Goal: Information Seeking & Learning: Get advice/opinions

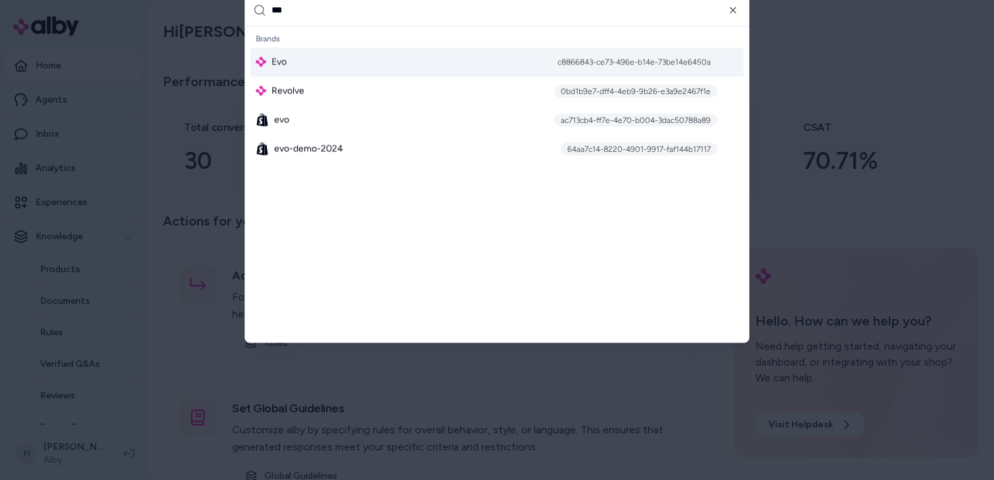
type input "***"
click at [342, 63] on div "Evo c8866843-ce73-496e-b14e-73be14e6450a" at bounding box center [496, 61] width 493 height 29
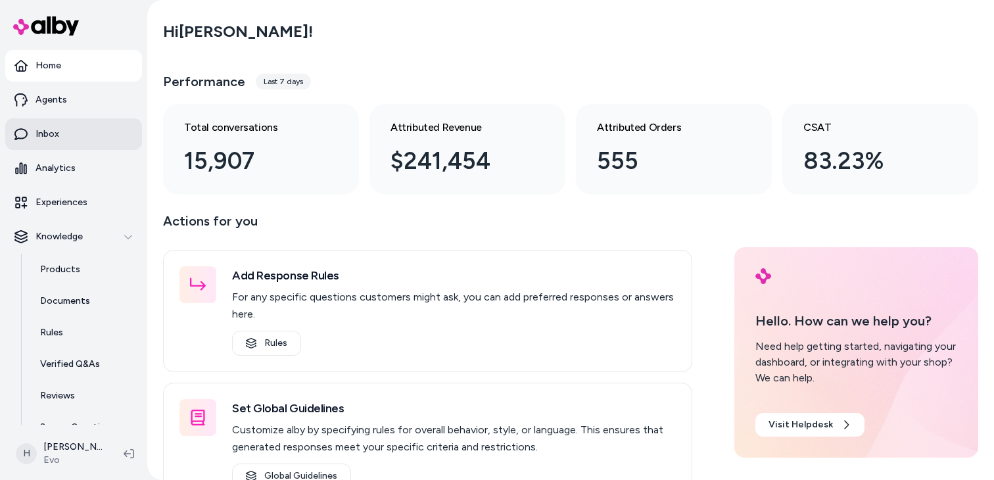
click at [60, 144] on link "Inbox" at bounding box center [73, 134] width 137 height 32
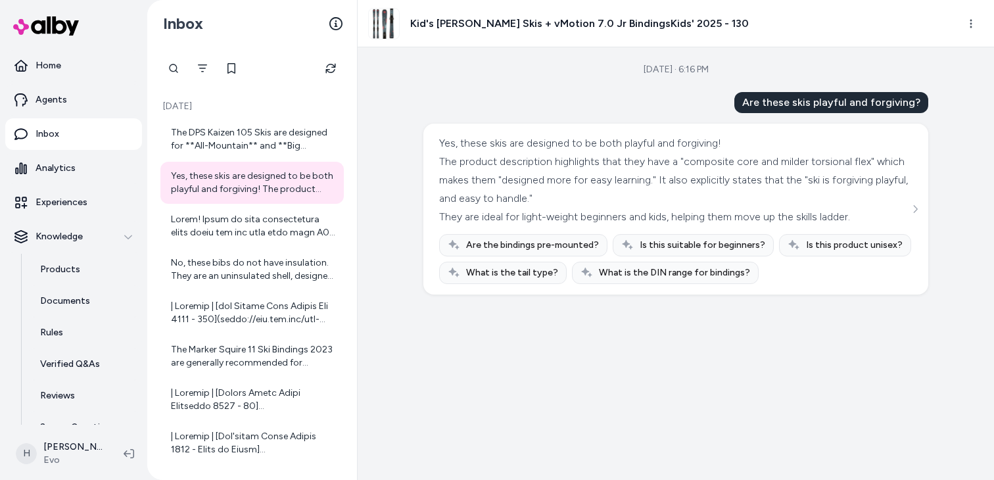
click at [171, 72] on div at bounding box center [173, 68] width 26 height 26
click at [65, 281] on link "Products" at bounding box center [84, 270] width 115 height 32
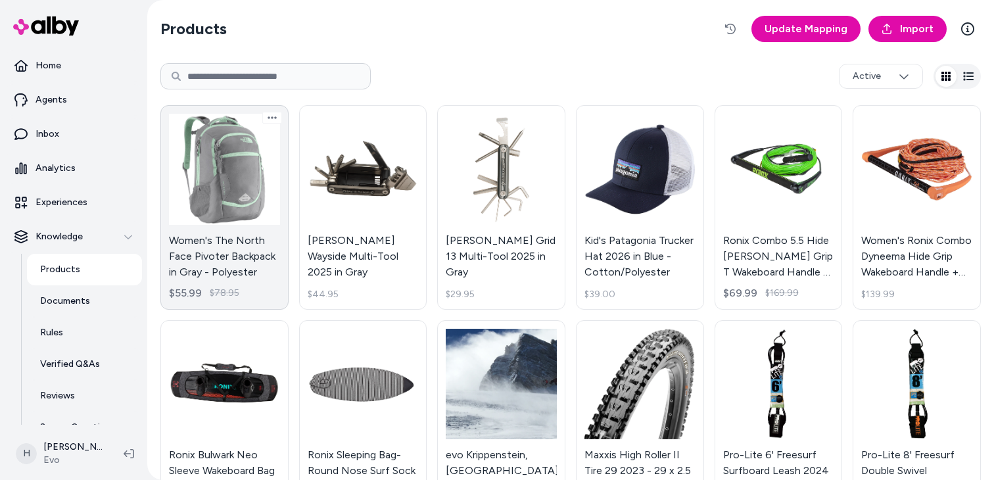
click at [243, 203] on link "Women's The North Face Pivoter Backpack in Gray - Polyester $55.99 $78.95" at bounding box center [224, 207] width 128 height 204
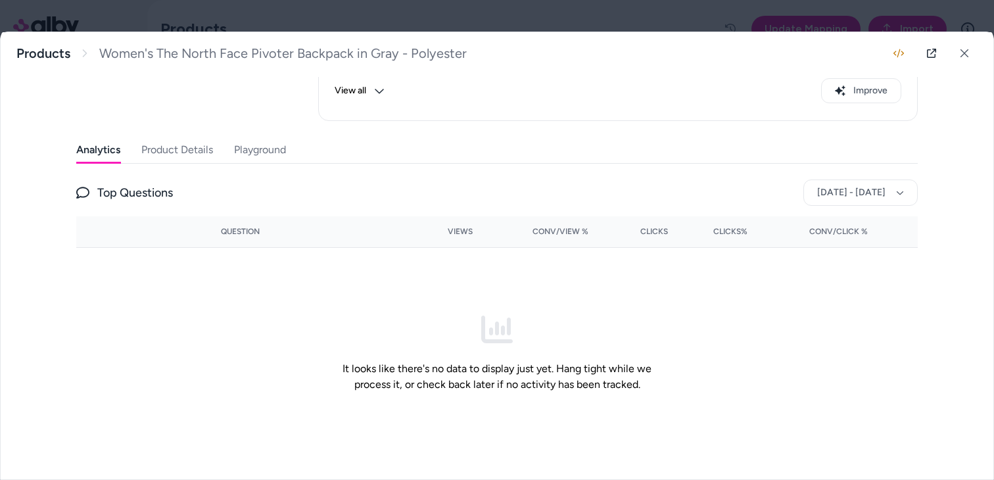
click at [270, 160] on button "Playground" at bounding box center [260, 150] width 52 height 26
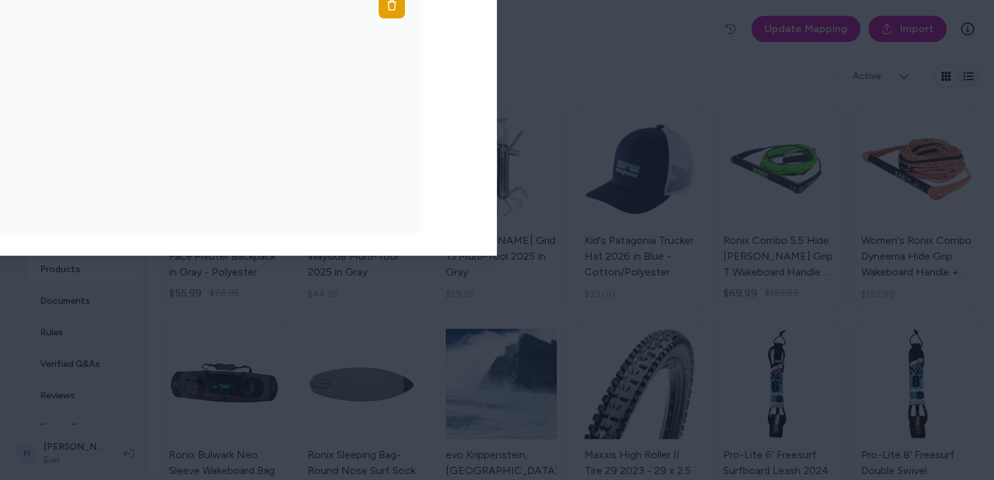
click at [379, 11] on div at bounding box center [497, 240] width 994 height 480
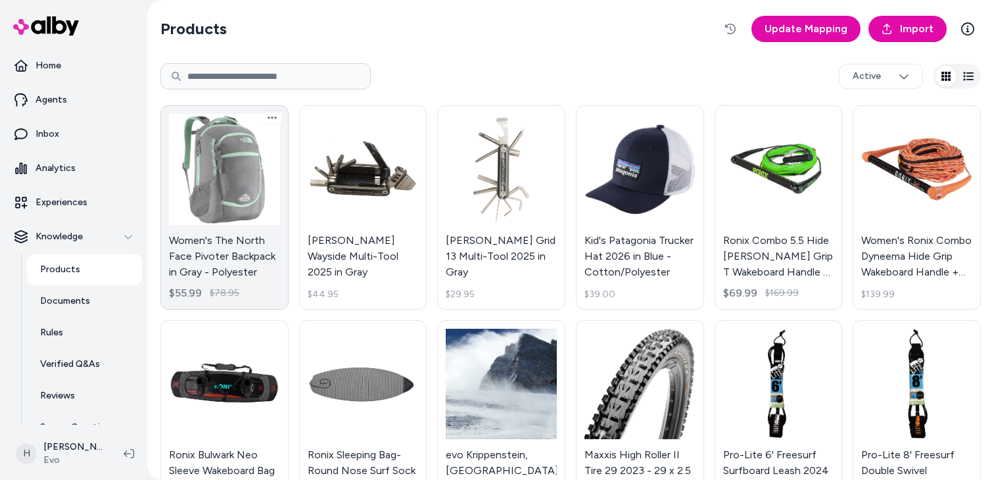
click at [184, 218] on link "Women's The North Face Pivoter Backpack in Gray - Polyester $55.99 $78.95" at bounding box center [224, 207] width 128 height 204
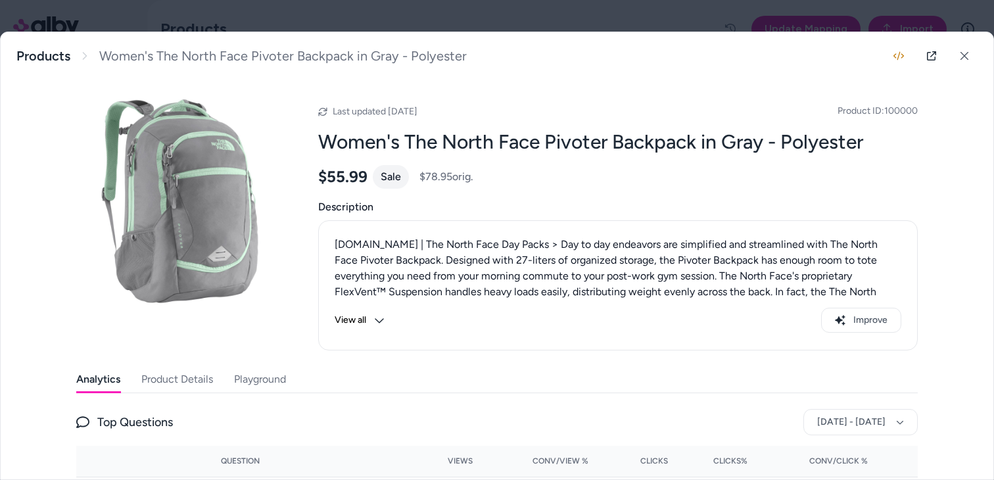
click at [362, 11] on div at bounding box center [497, 240] width 994 height 480
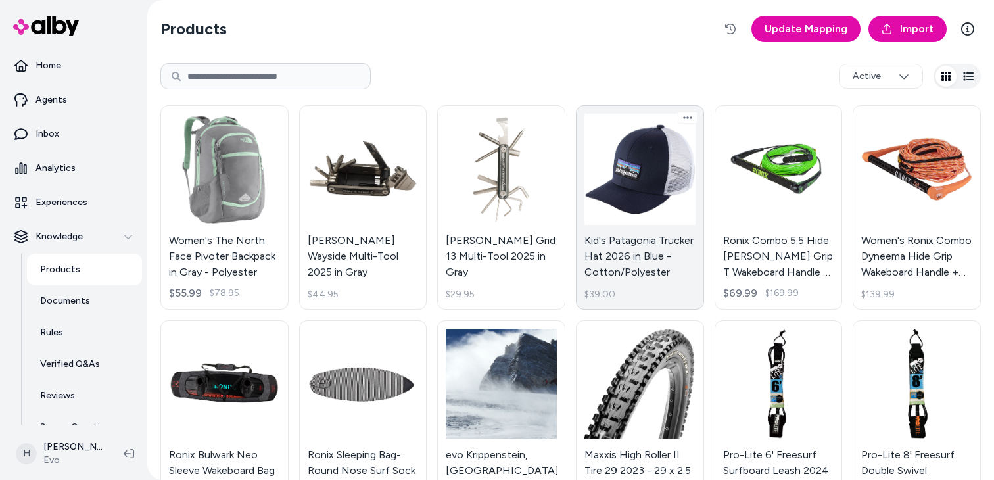
click at [631, 209] on link "Kid's Patagonia Trucker Hat 2026 in Blue - Cotton/Polyester $39.00" at bounding box center [640, 207] width 128 height 204
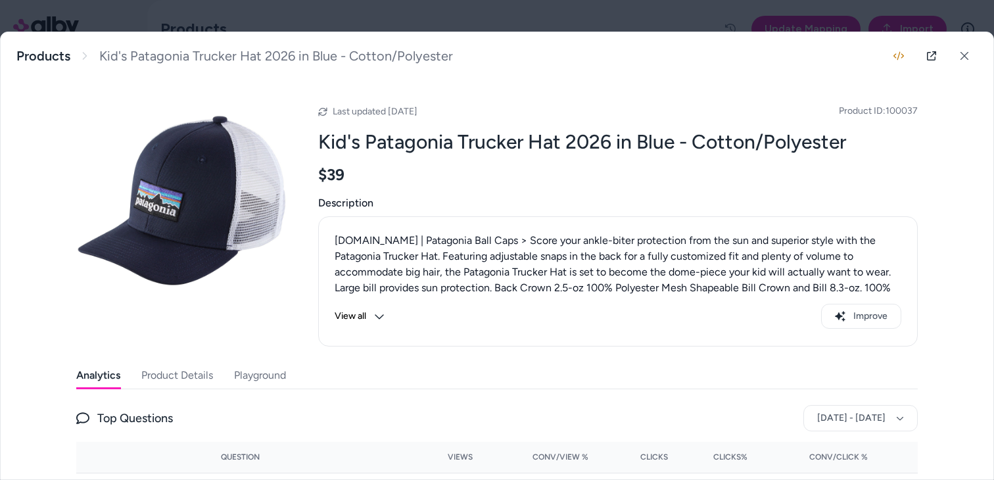
click at [498, 9] on div at bounding box center [497, 240] width 994 height 480
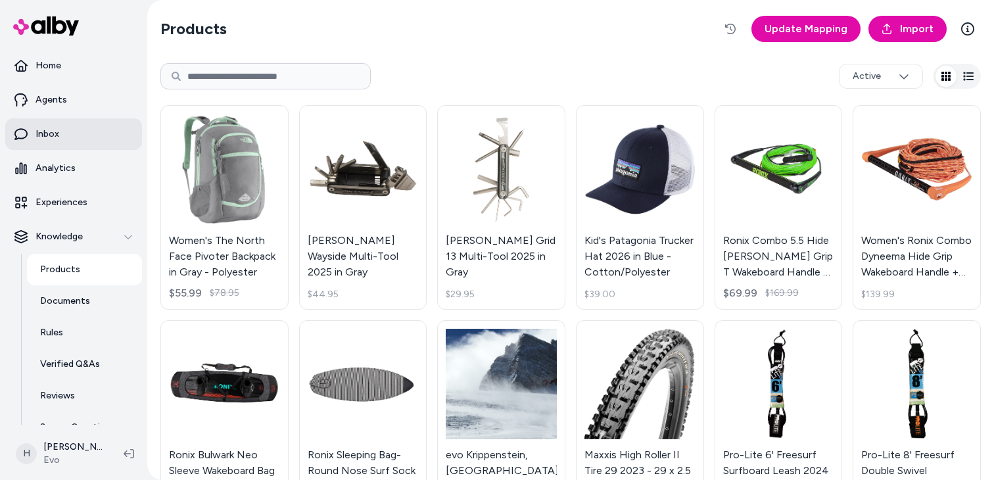
click at [71, 141] on link "Inbox" at bounding box center [73, 134] width 137 height 32
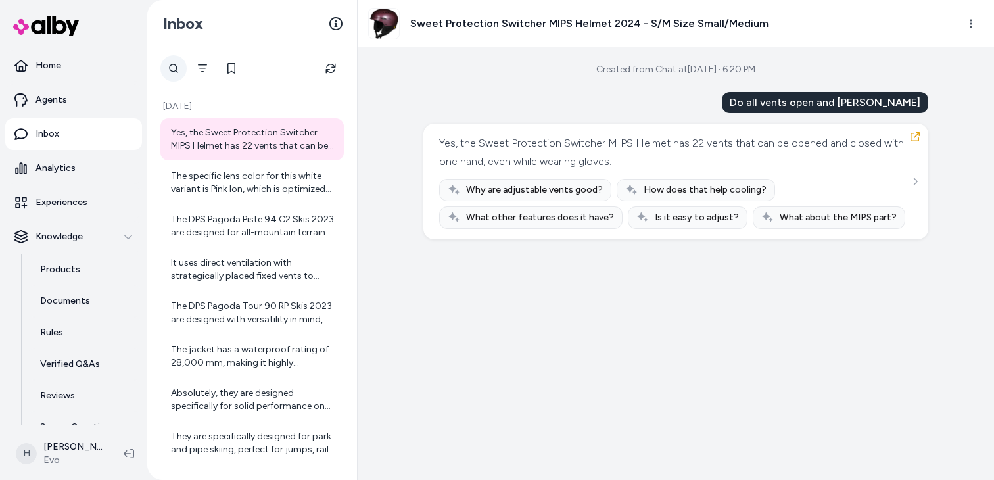
click at [178, 70] on div at bounding box center [173, 68] width 26 height 26
paste input "**********"
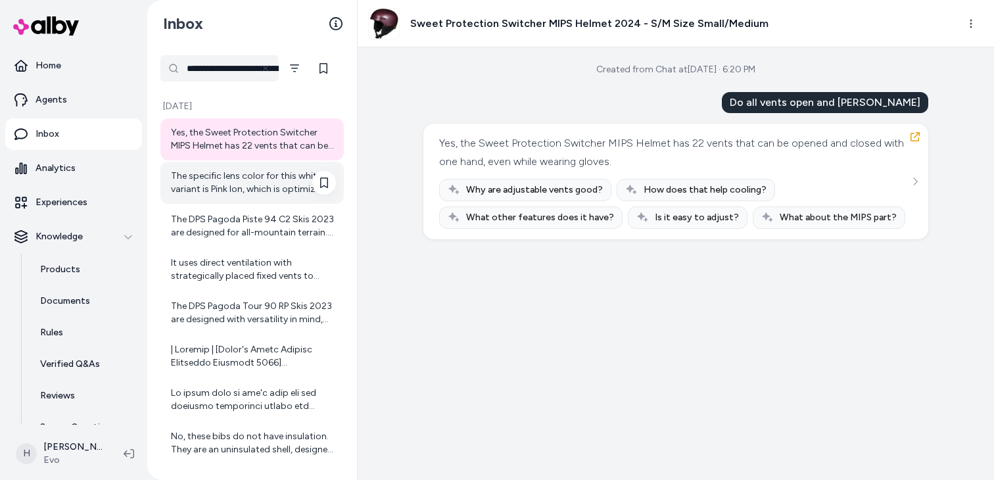
click at [258, 187] on div "The specific lens color for this white variant is Pink Ion, which is optimized …" at bounding box center [253, 183] width 165 height 26
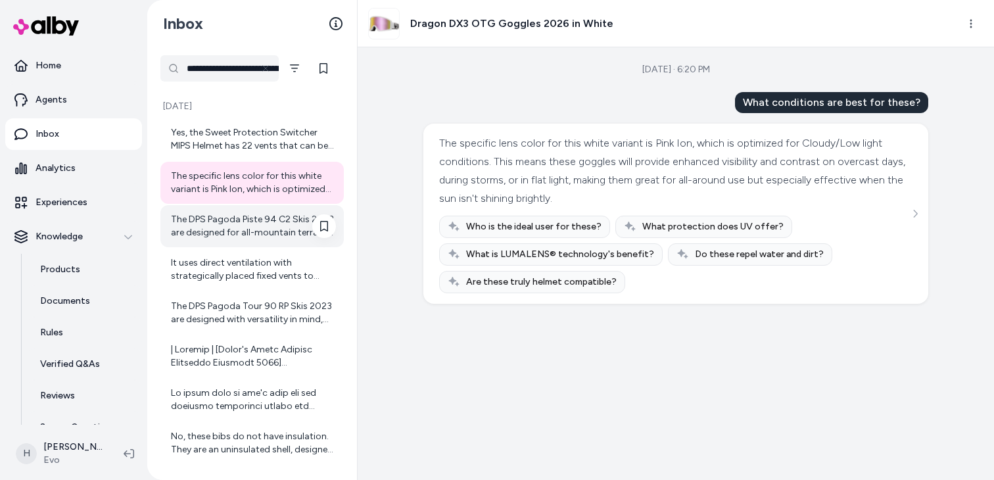
click at [231, 224] on div "The DPS Pagoda Piste 94 C2 Skis 2023 are designed for all-mountain terrain. The…" at bounding box center [253, 226] width 165 height 26
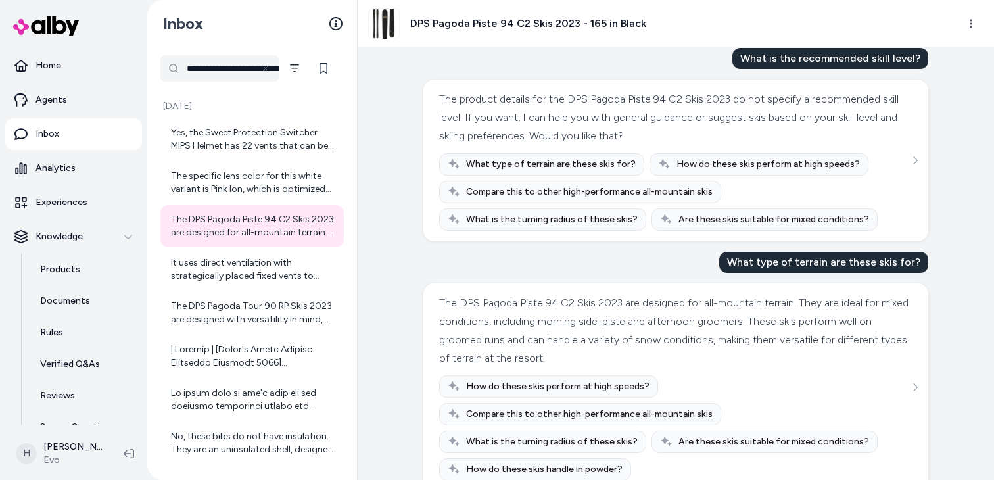
scroll to position [71, 0]
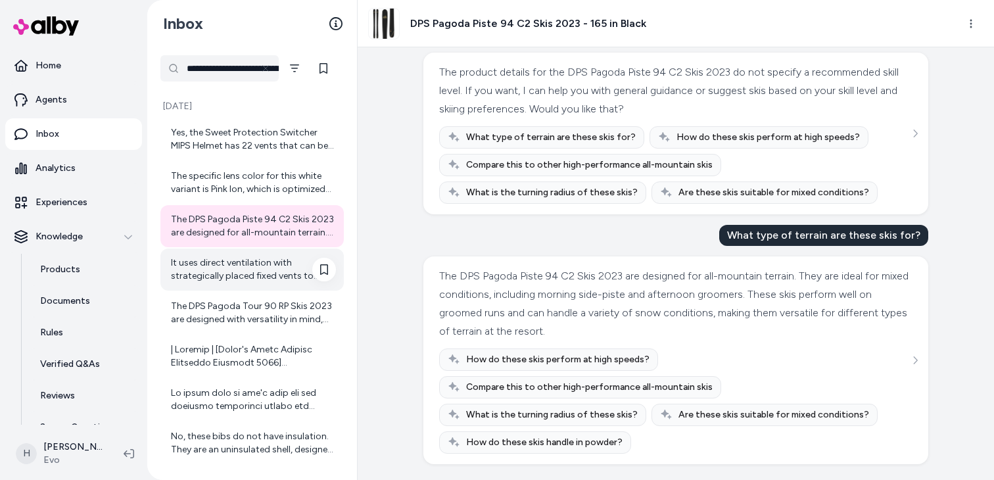
click at [216, 271] on div "It uses direct ventilation with strategically placed fixed vents to provide air…" at bounding box center [253, 269] width 165 height 26
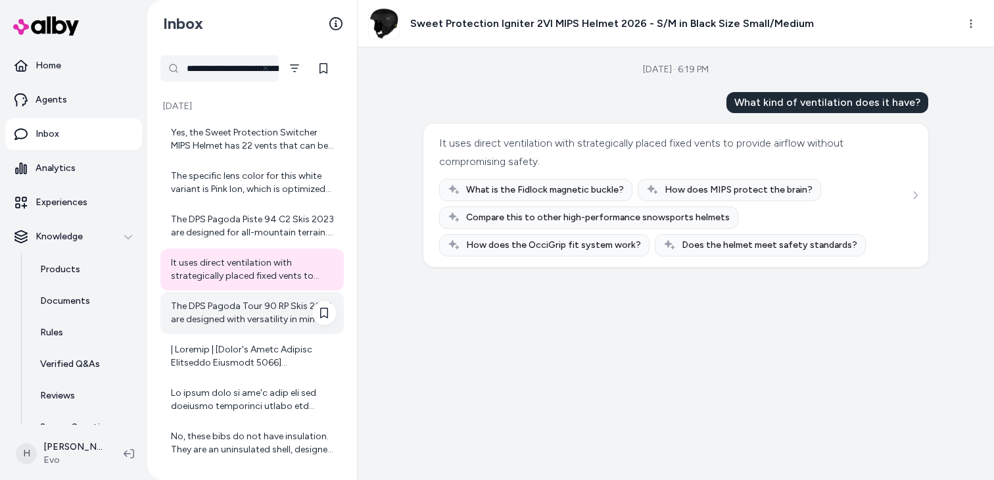
click at [207, 319] on div "The DPS Pagoda Tour 90 RP Skis 2023 are designed with versatility in mind, maki…" at bounding box center [253, 313] width 165 height 26
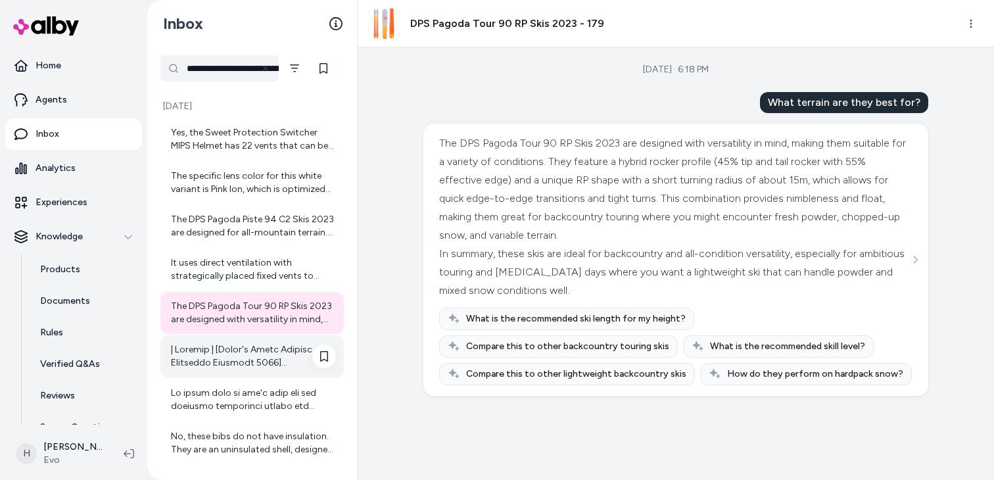
click at [205, 361] on div at bounding box center [253, 356] width 165 height 26
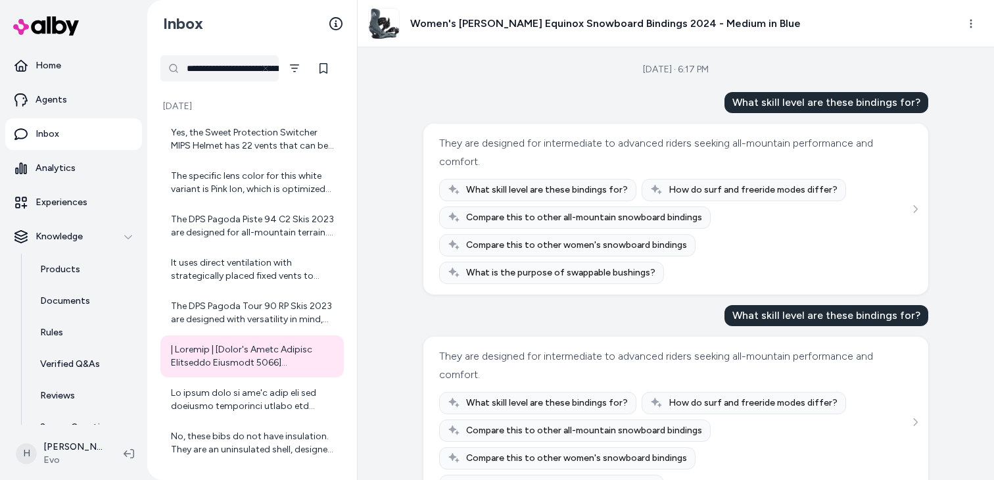
click at [224, 56] on input "**********" at bounding box center [219, 68] width 118 height 26
click at [224, 60] on input "**********" at bounding box center [219, 68] width 118 height 26
paste input "text"
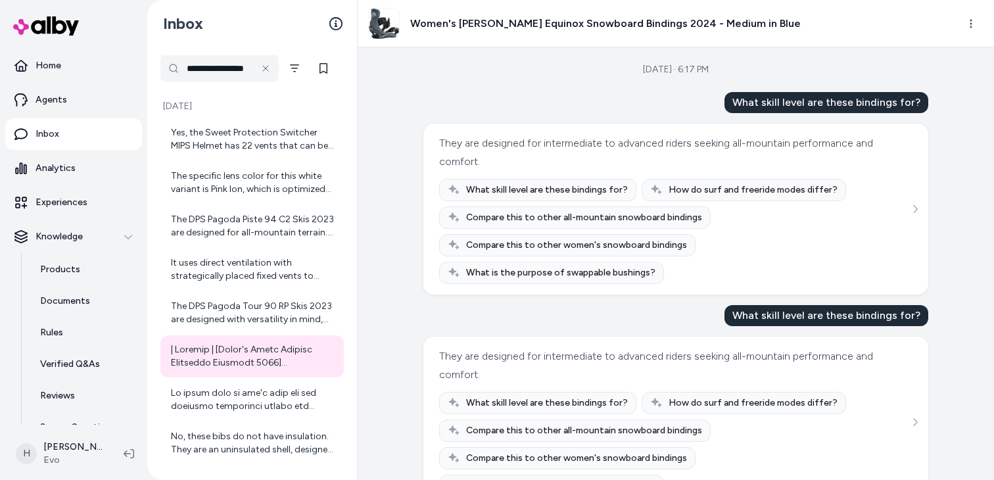
type input "**********"
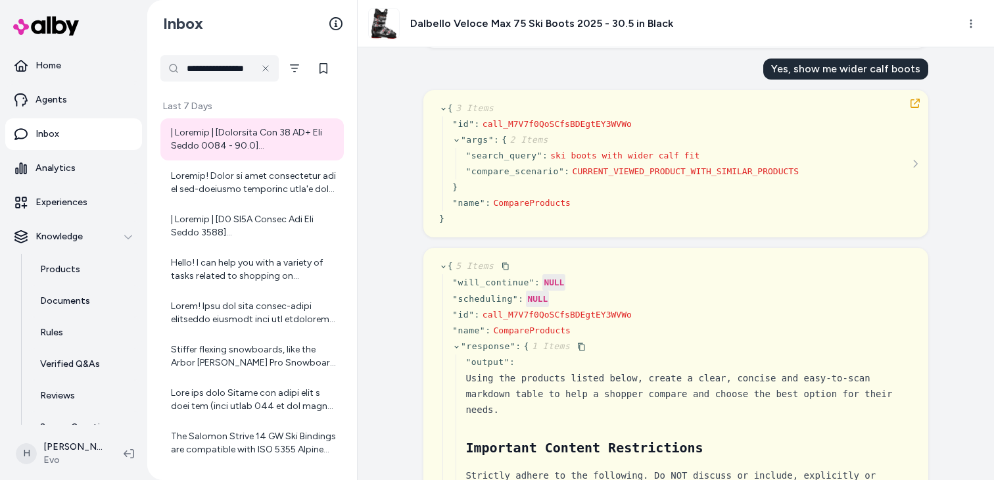
scroll to position [504, 0]
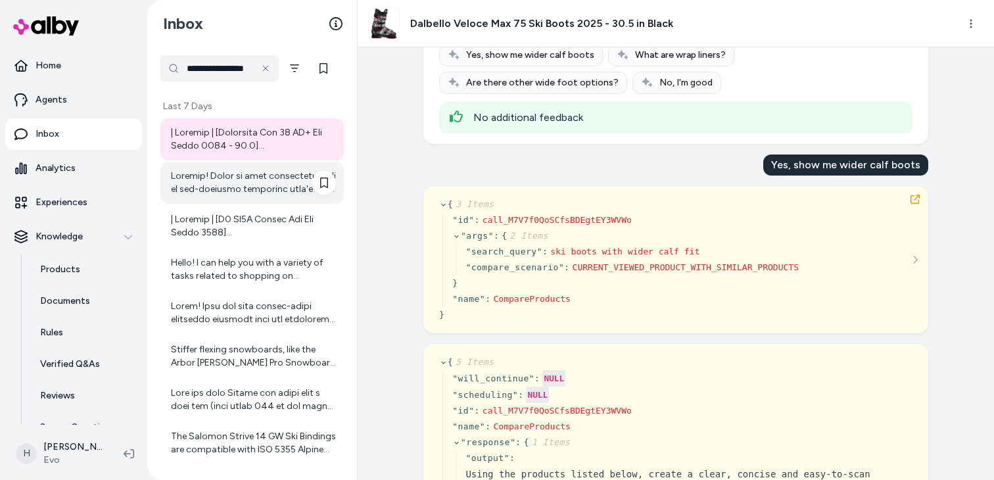
click at [218, 183] on div at bounding box center [253, 183] width 165 height 26
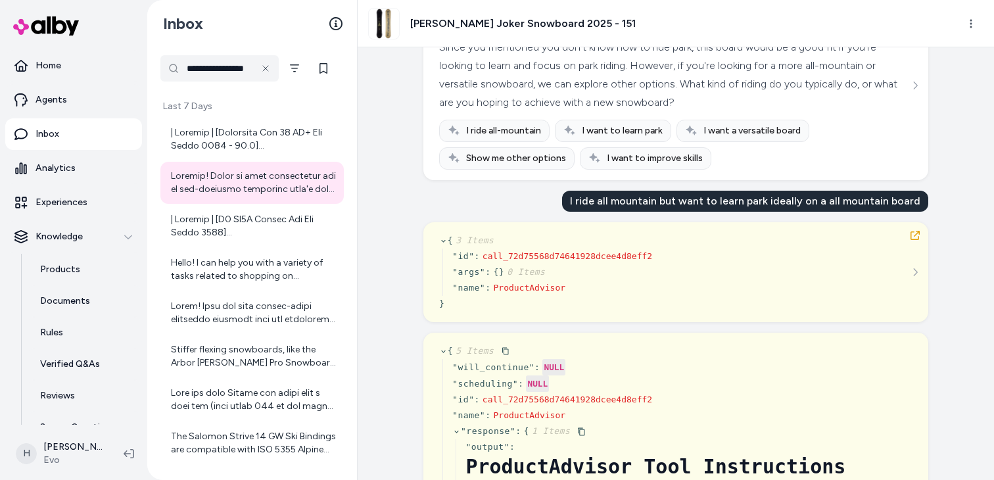
scroll to position [538, 0]
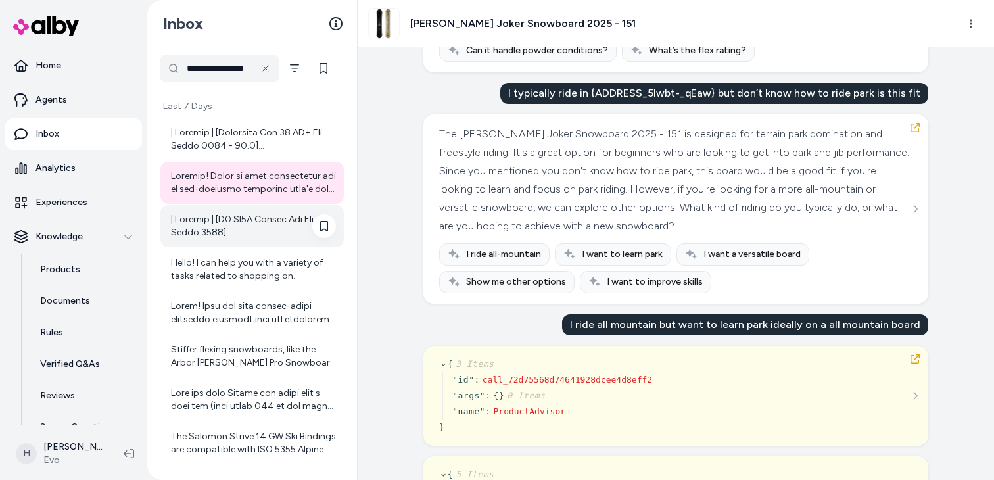
click at [239, 232] on div at bounding box center [253, 226] width 165 height 26
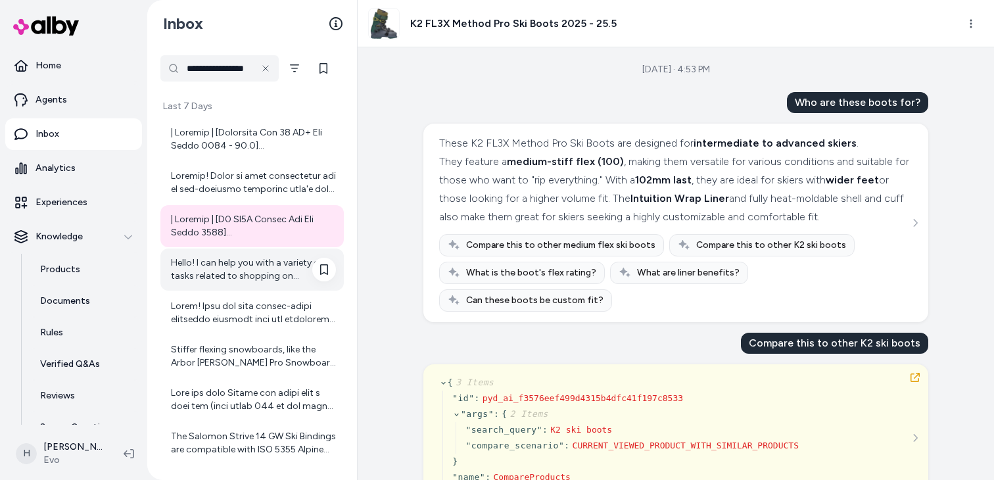
click at [229, 258] on div "Hello! I can help you with a variety of tasks related to shopping on evo.com. F…" at bounding box center [253, 269] width 165 height 26
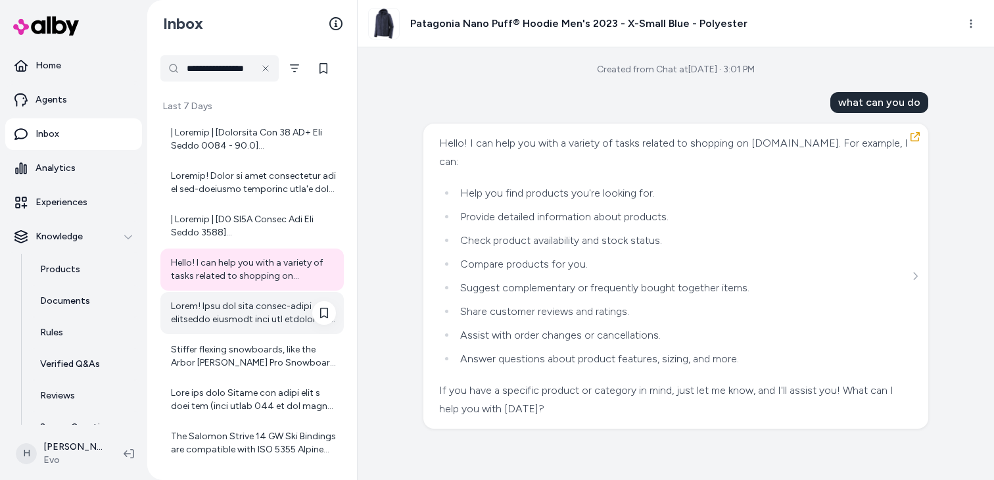
click at [220, 321] on div at bounding box center [253, 313] width 165 height 26
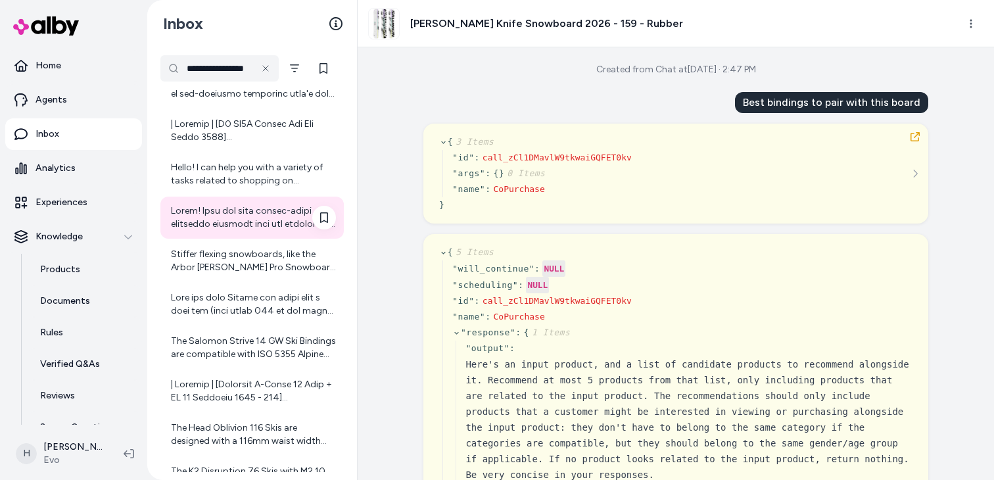
scroll to position [101, 0]
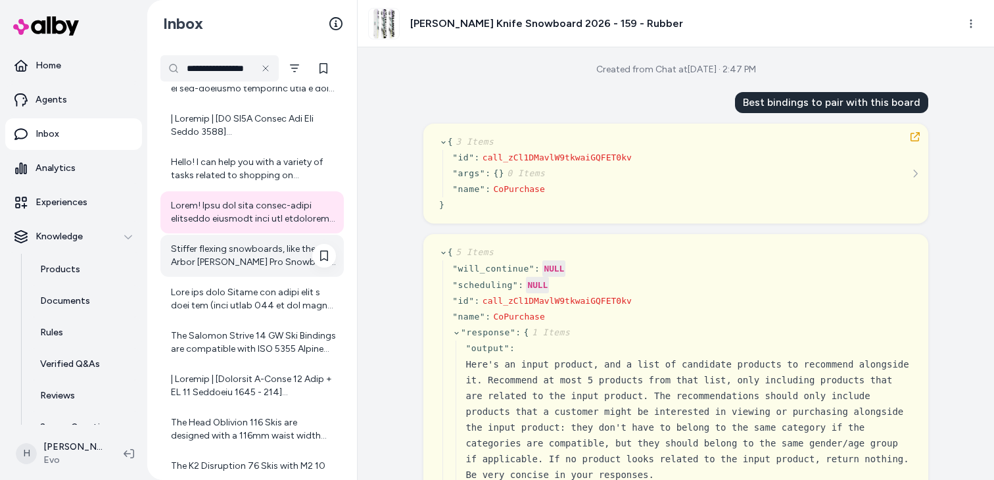
click at [226, 267] on div "Stiffer flexing snowboards, like the Arbor Bryan Iguchi Pro Snowboard 2025, are…" at bounding box center [253, 256] width 165 height 26
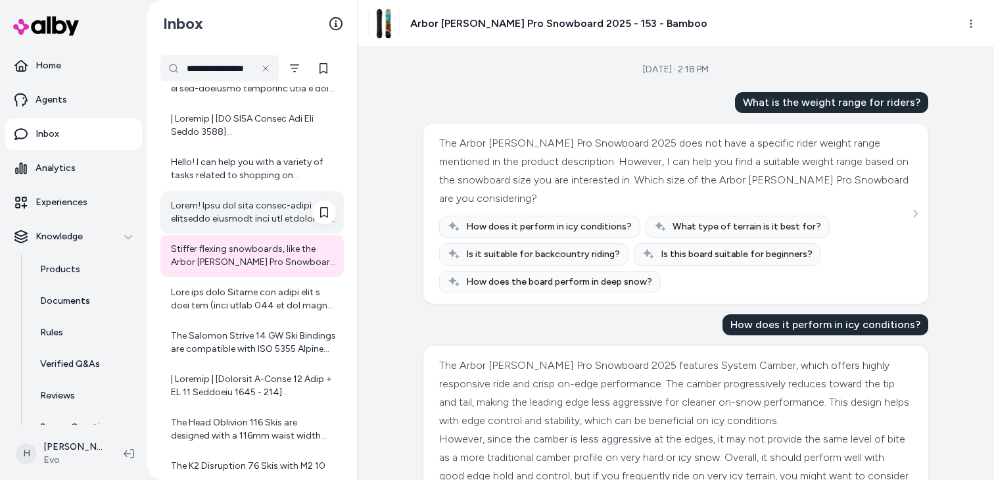
click at [233, 222] on div at bounding box center [253, 212] width 165 height 26
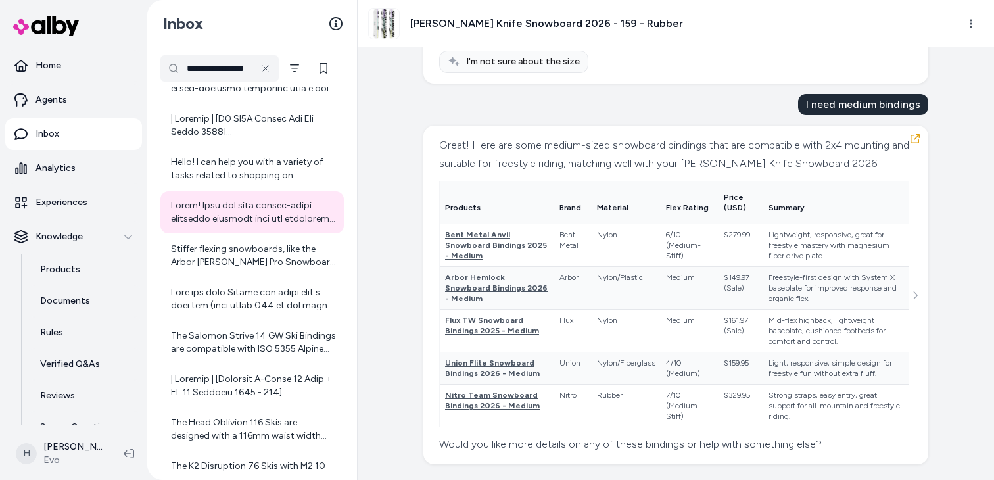
scroll to position [954, 0]
click at [182, 260] on div "Stiffer flexing snowboards, like the Arbor Bryan Iguchi Pro Snowboard 2025, are…" at bounding box center [253, 256] width 165 height 26
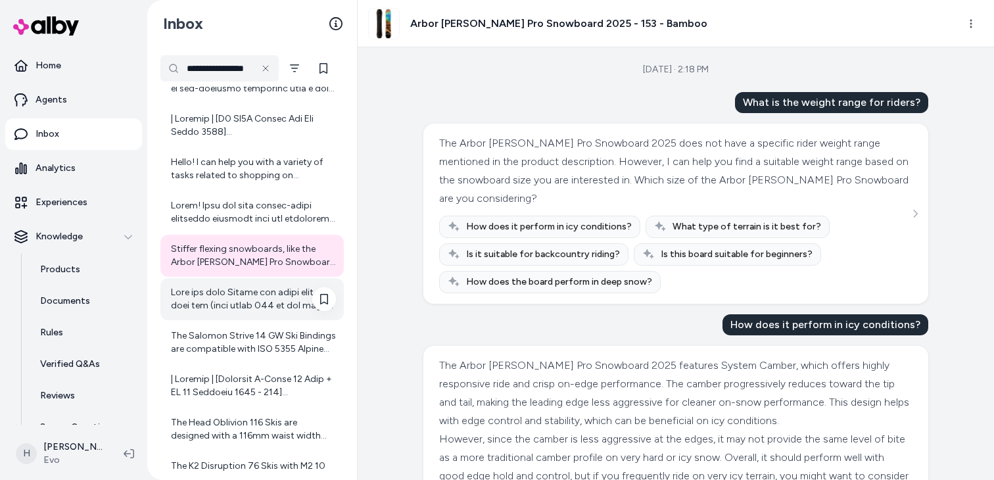
click at [198, 303] on div at bounding box center [253, 299] width 165 height 26
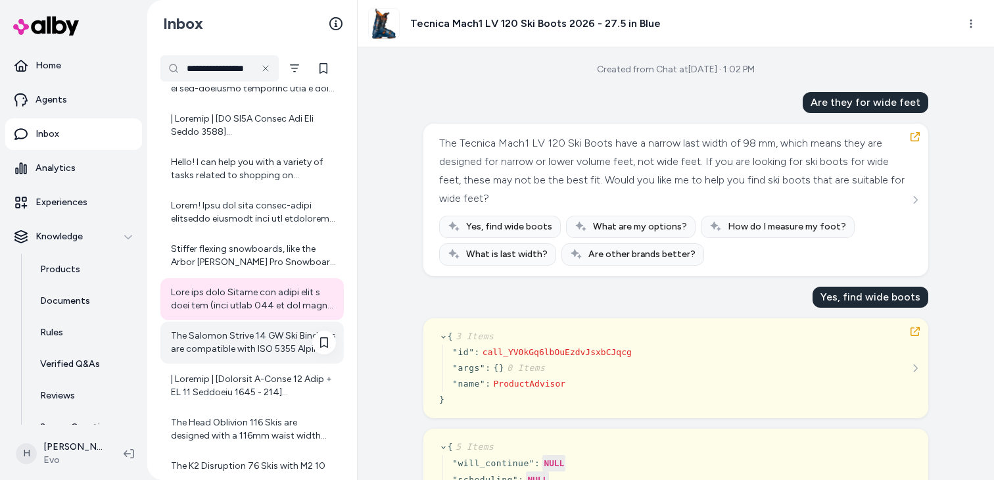
click at [204, 351] on div "The Salomon Strive 14 GW Ski Bindings are compatible with ISO 5355 Alpine (DIN)…" at bounding box center [253, 342] width 165 height 26
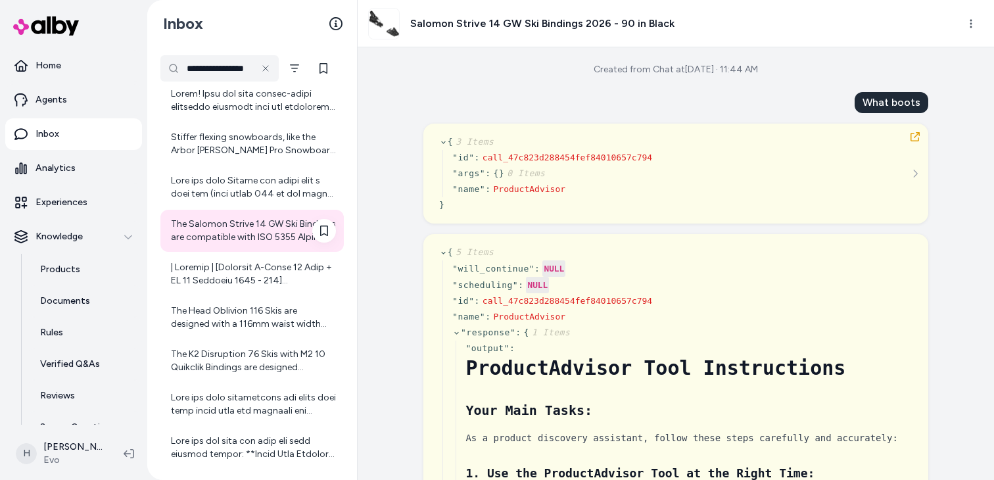
scroll to position [259, 0]
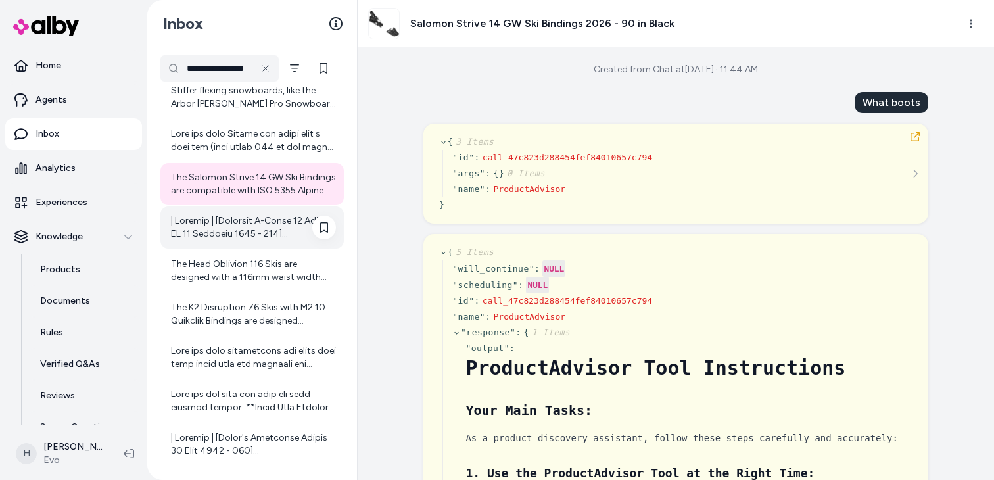
click at [224, 241] on div at bounding box center [251, 227] width 183 height 42
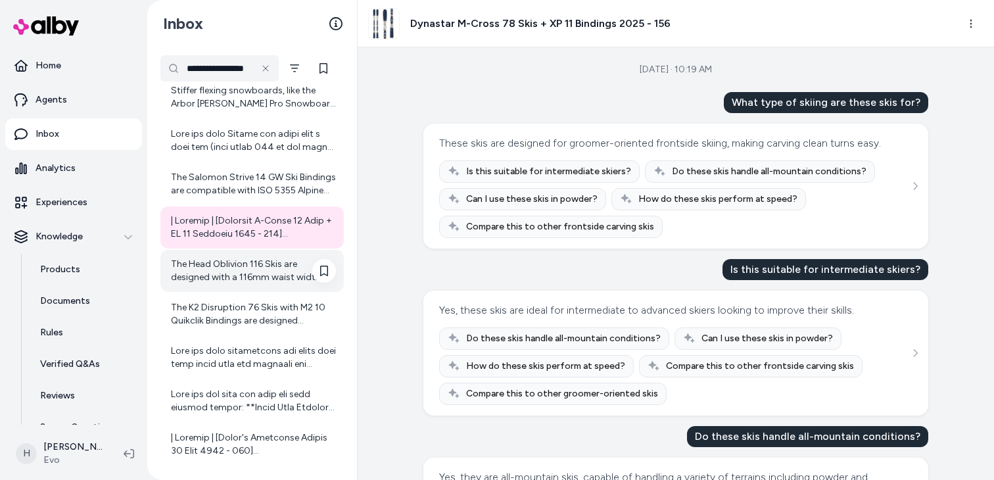
click at [225, 283] on div "The Head Oblivion 116 Skis are designed with a 116mm waist width and ample rock…" at bounding box center [253, 271] width 165 height 26
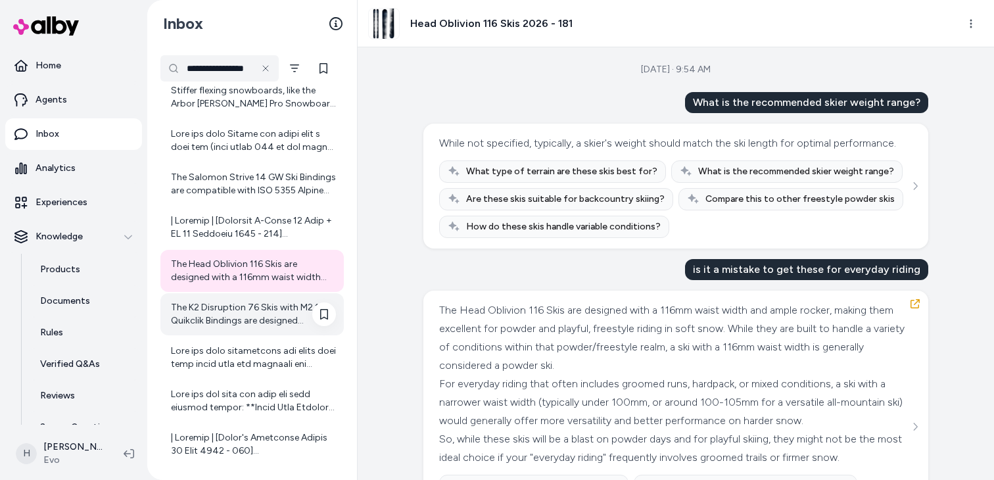
click at [224, 332] on div "The K2 Disruption 76 Skis with M2 10 Quikclik Bindings are designed primarily f…" at bounding box center [251, 314] width 183 height 42
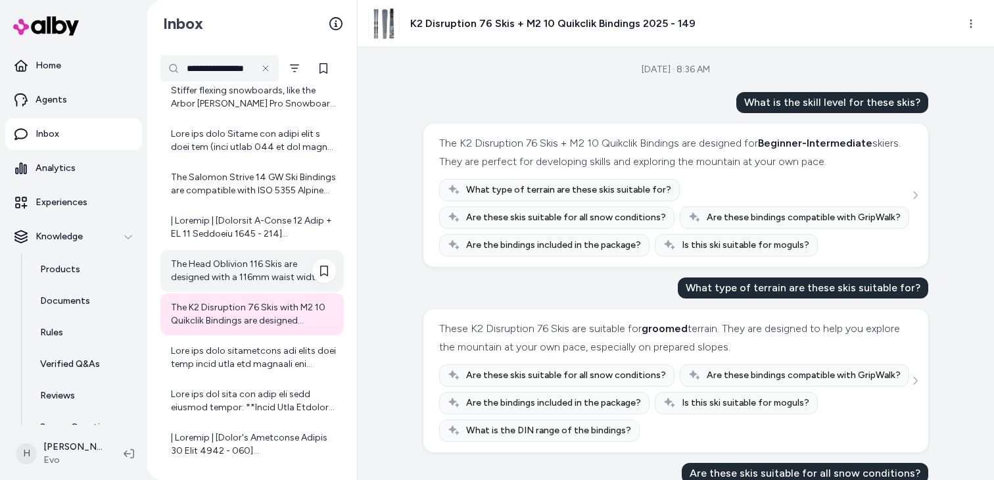
click at [235, 274] on div "The Head Oblivion 116 Skis are designed with a 116mm waist width and ample rock…" at bounding box center [253, 271] width 165 height 26
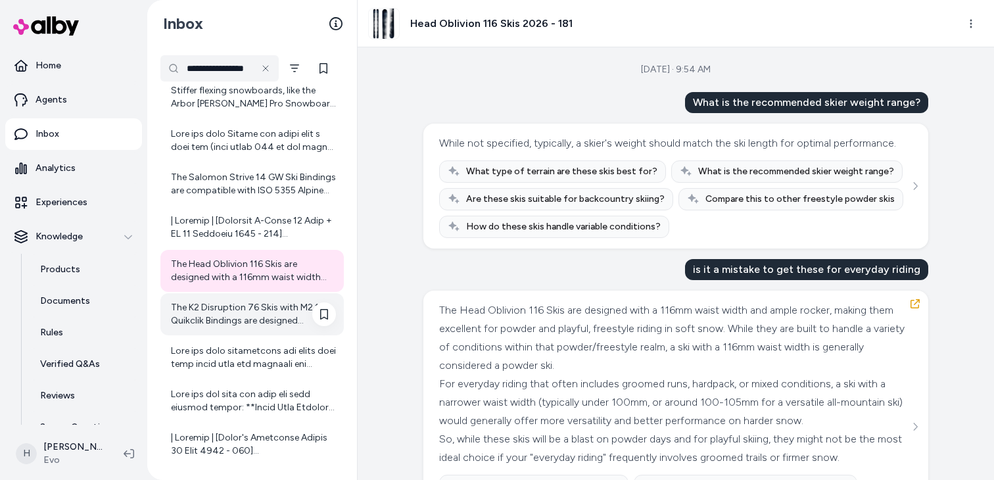
click at [238, 317] on div "The K2 Disruption 76 Skis with M2 10 Quikclik Bindings are designed primarily f…" at bounding box center [253, 314] width 165 height 26
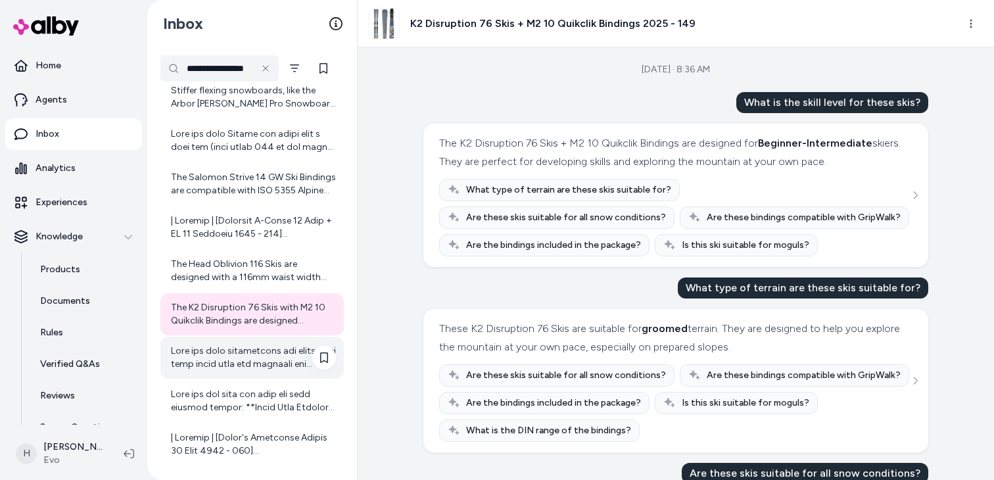
click at [231, 371] on div at bounding box center [251, 358] width 183 height 42
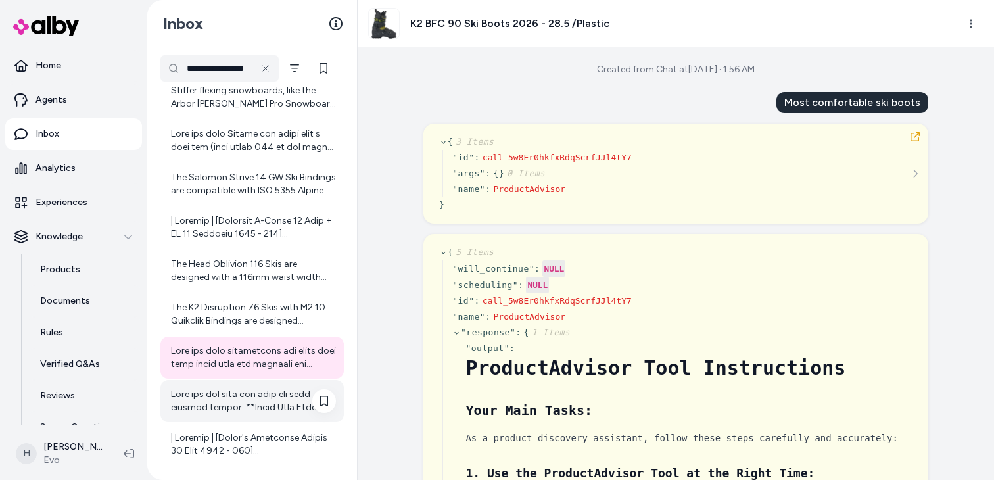
click at [228, 415] on div at bounding box center [251, 401] width 183 height 42
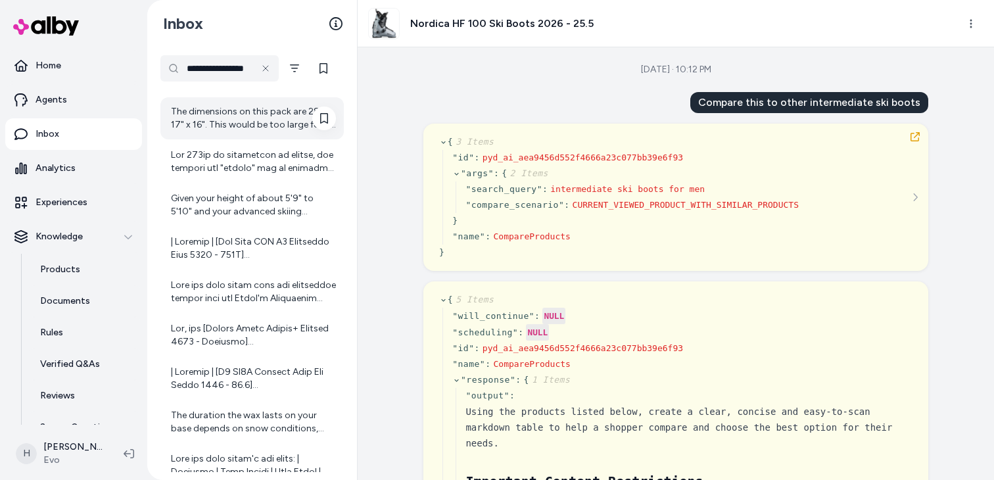
scroll to position [974, 0]
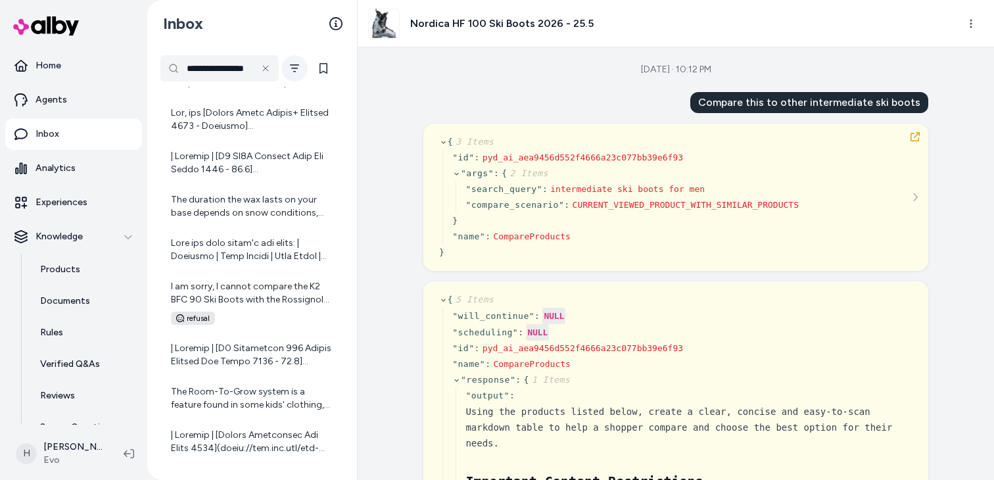
click at [299, 77] on button "Filter" at bounding box center [294, 68] width 26 height 26
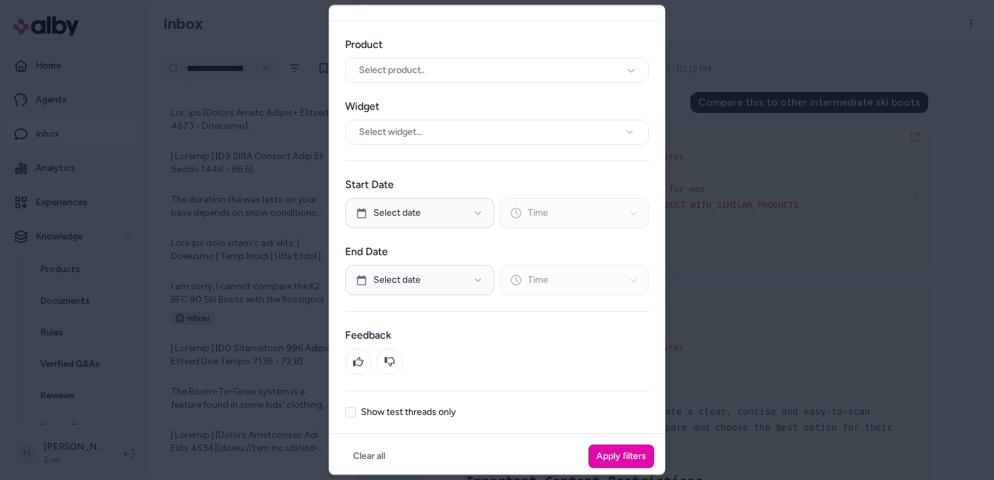
scroll to position [36, 0]
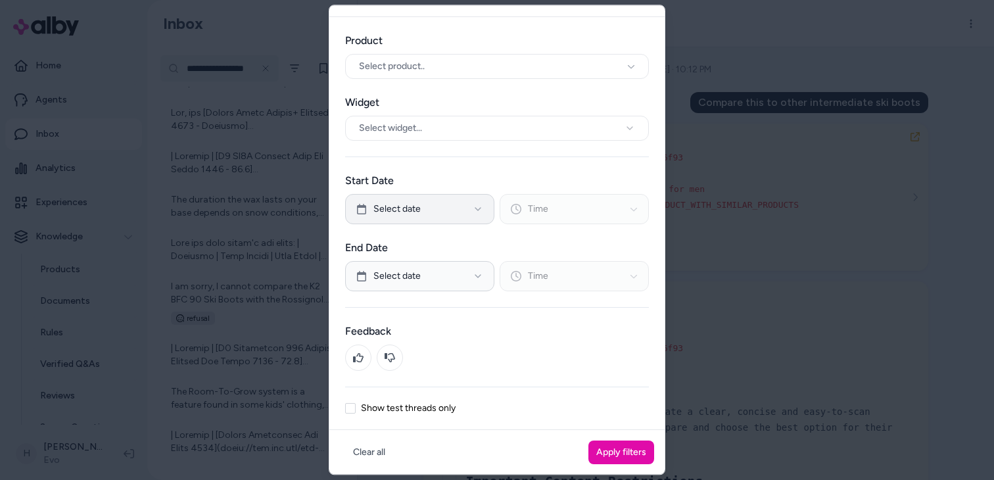
click at [413, 211] on span "Select date" at bounding box center [396, 208] width 47 height 13
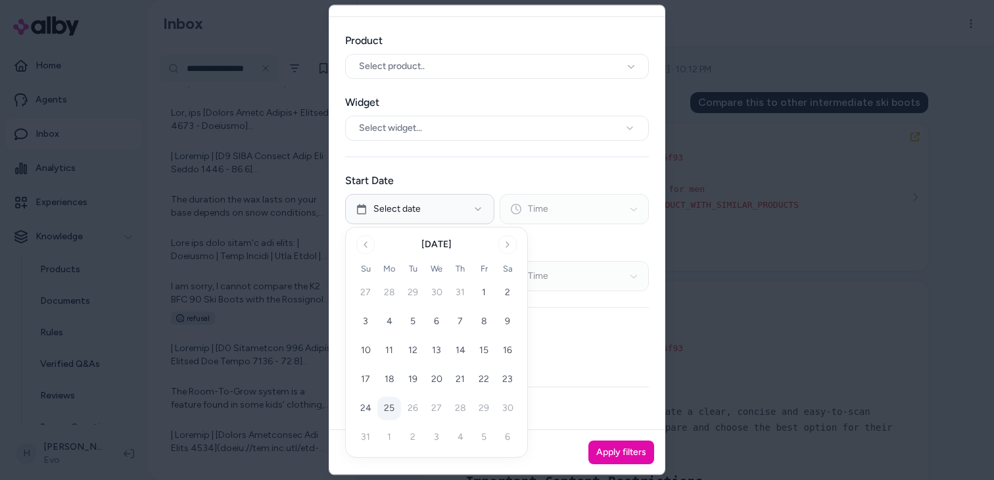
click at [428, 180] on label "Start Date" at bounding box center [497, 181] width 304 height 16
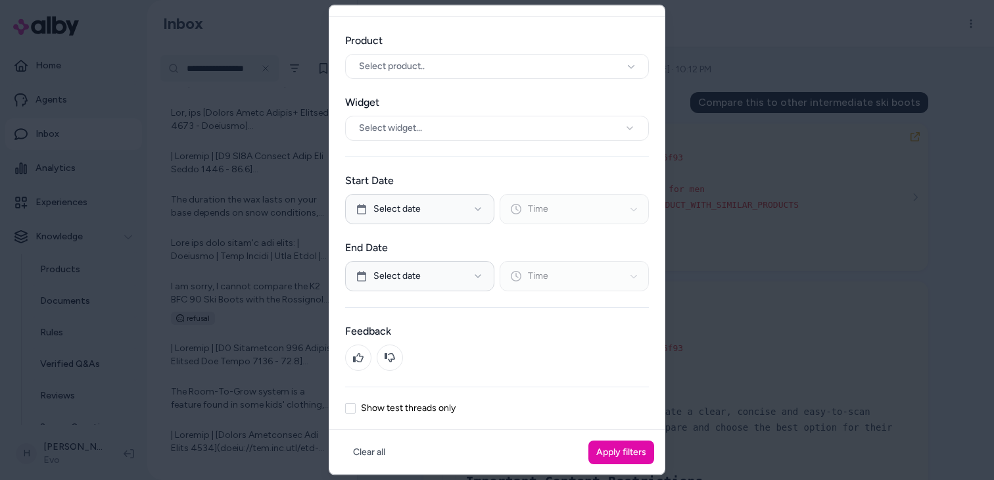
scroll to position [0, 0]
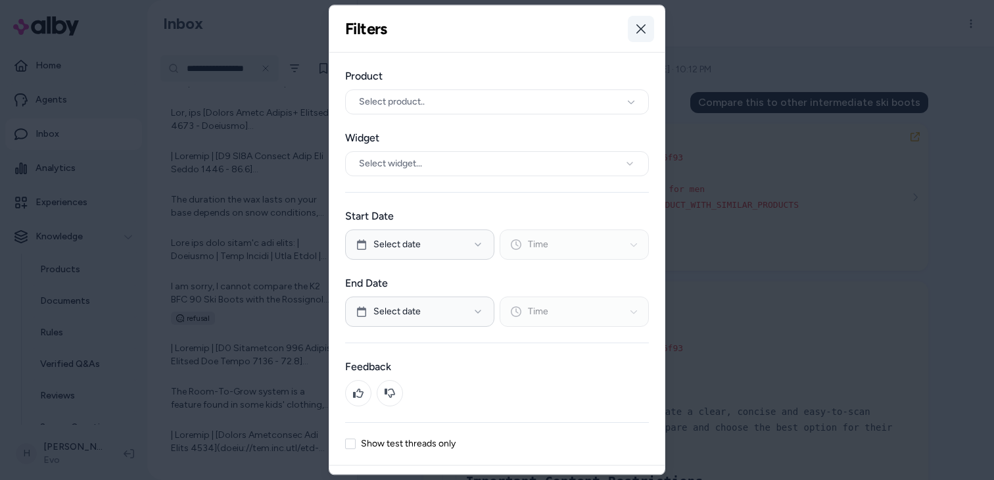
click at [639, 32] on icon "button" at bounding box center [641, 29] width 11 height 11
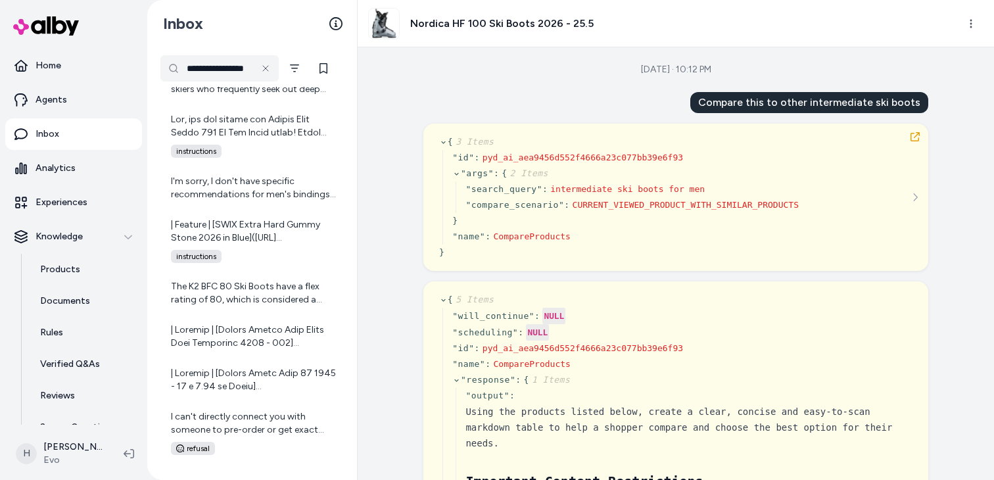
scroll to position [2423, 0]
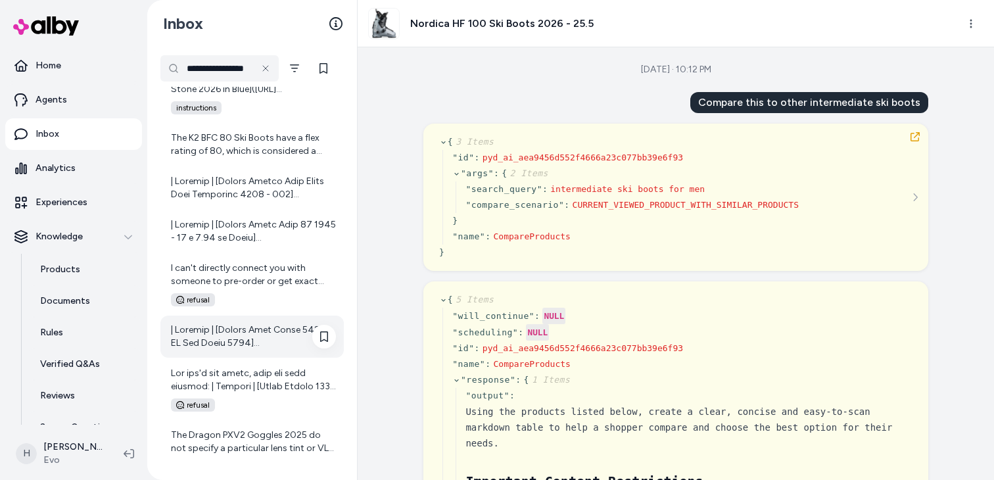
click at [264, 347] on div at bounding box center [253, 336] width 165 height 26
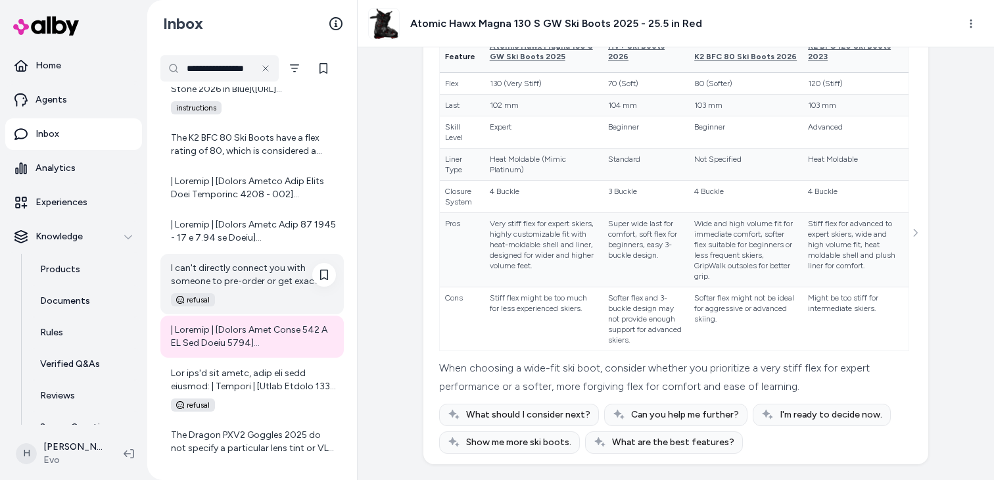
scroll to position [2396, 0]
click at [267, 290] on div "I can't directly connect you with someone to pre-order or get exact stock dates…" at bounding box center [251, 284] width 183 height 60
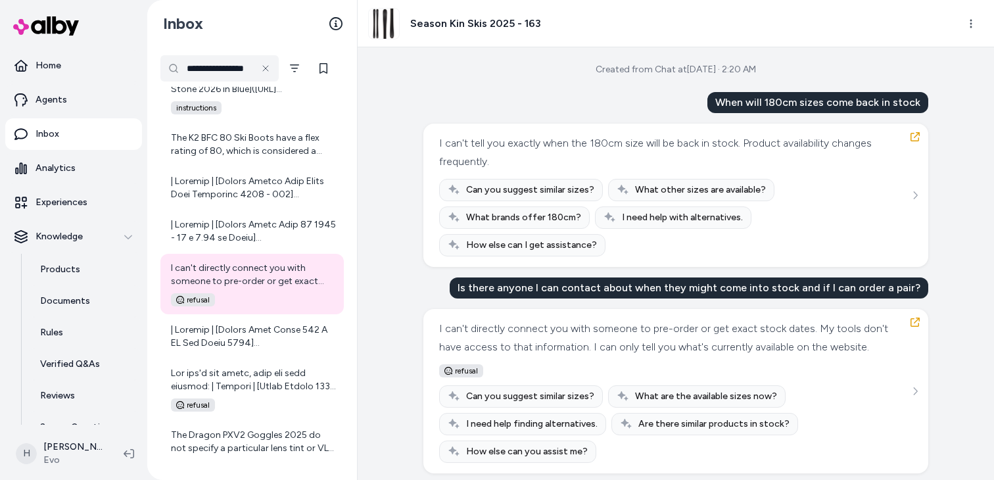
click at [384, 24] on img at bounding box center [384, 24] width 30 height 30
click at [76, 103] on link "Agents" at bounding box center [73, 100] width 137 height 32
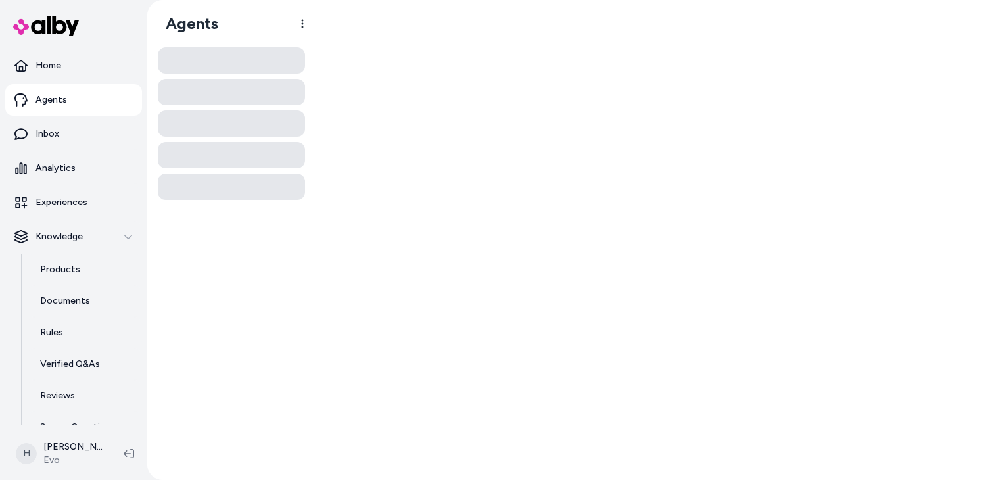
click at [50, 103] on p "Agents" at bounding box center [52, 99] width 32 height 13
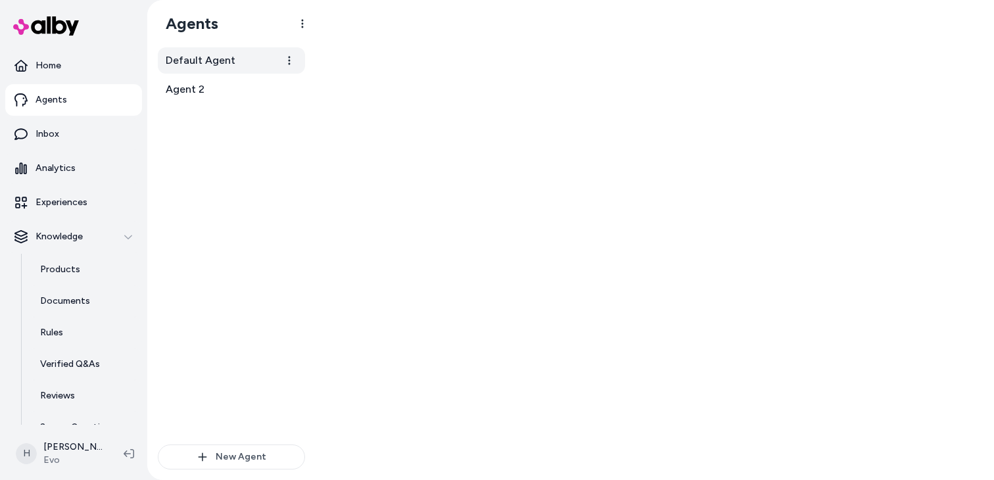
click at [223, 49] on link "Default Agent" at bounding box center [231, 60] width 147 height 26
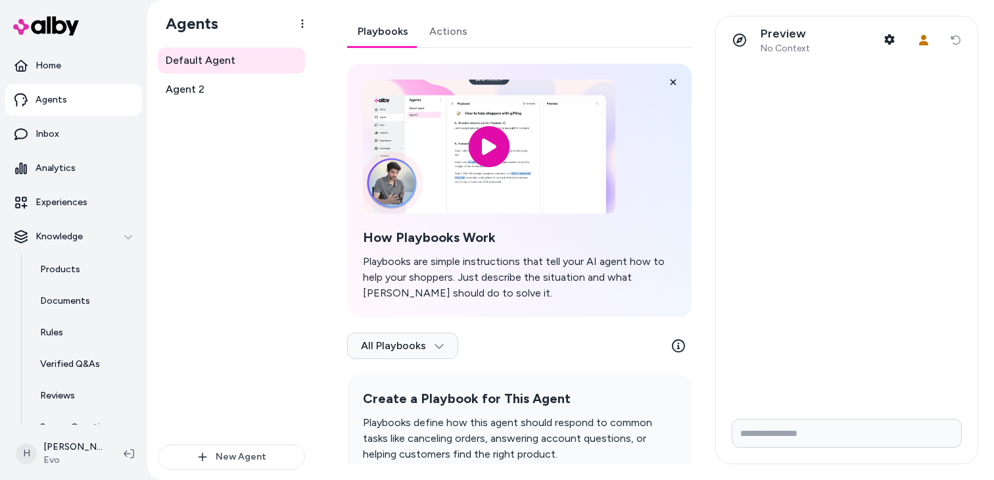
click at [452, 29] on link "Actions" at bounding box center [448, 32] width 59 height 32
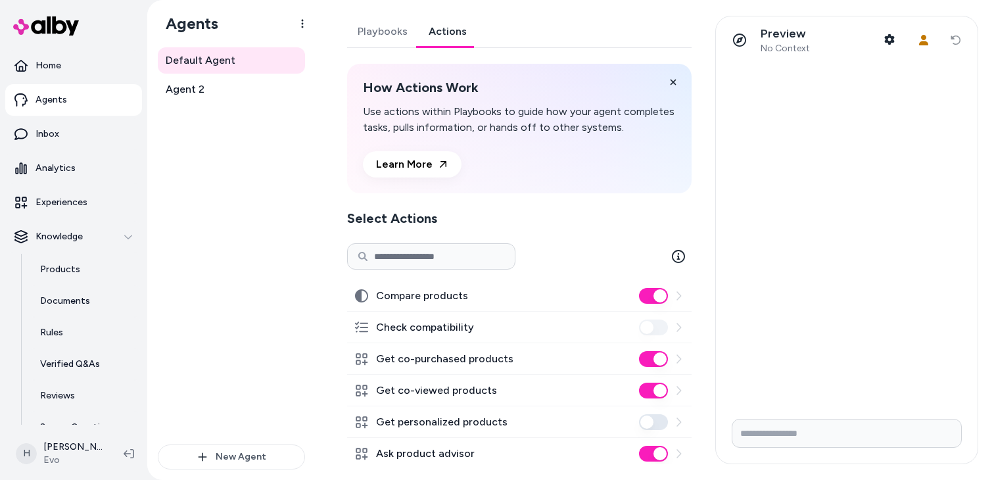
scroll to position [53, 0]
click at [68, 268] on p "Products" at bounding box center [60, 269] width 40 height 13
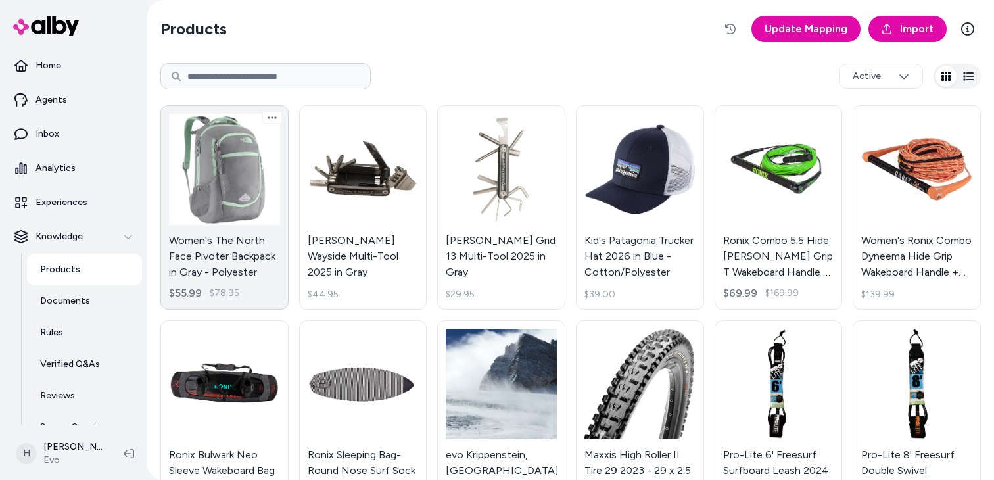
click at [255, 229] on link "Women's The North Face Pivoter Backpack in Gray - Polyester $55.99 $78.95" at bounding box center [224, 207] width 128 height 204
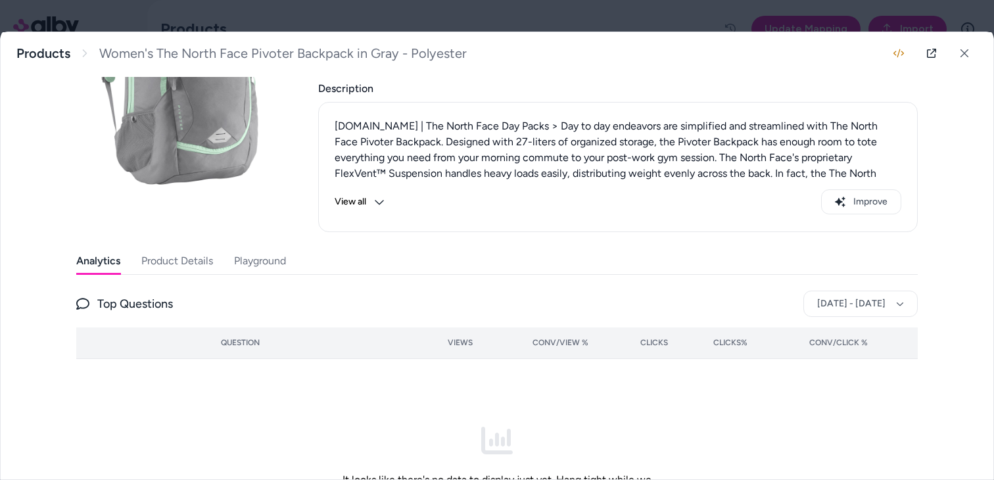
scroll to position [229, 0]
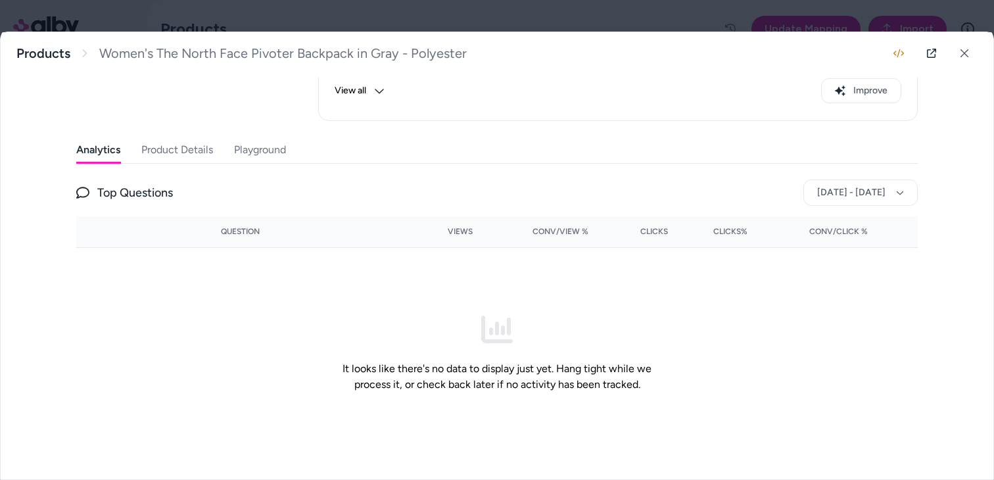
click at [188, 160] on button "Product Details" at bounding box center [177, 150] width 72 height 26
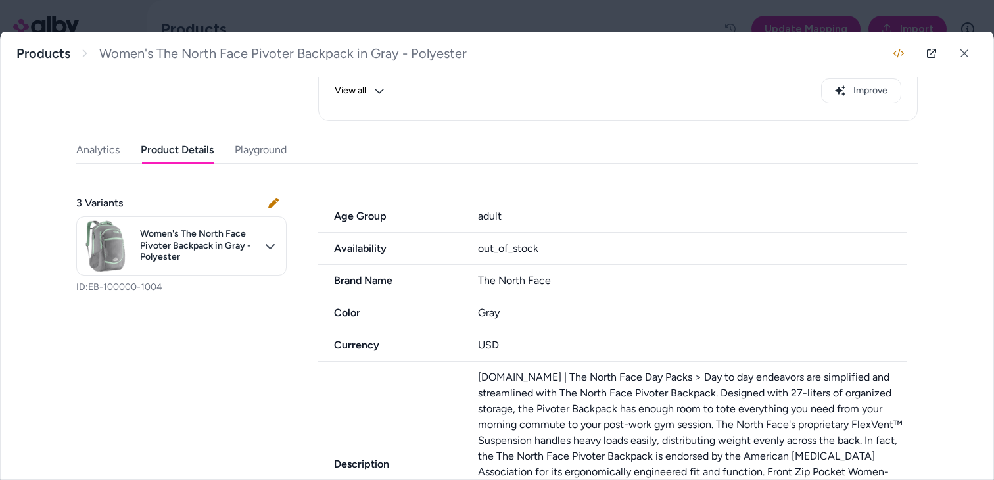
click at [247, 8] on div at bounding box center [497, 240] width 994 height 480
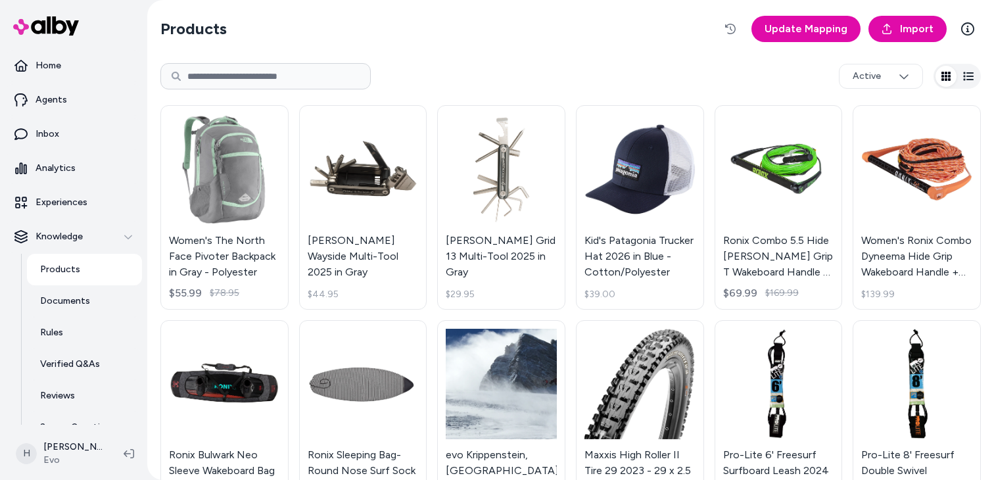
click at [331, 172] on html "Home Agents Inbox Analytics Experiences Knowledge Products Documents Rules Veri…" at bounding box center [497, 240] width 994 height 480
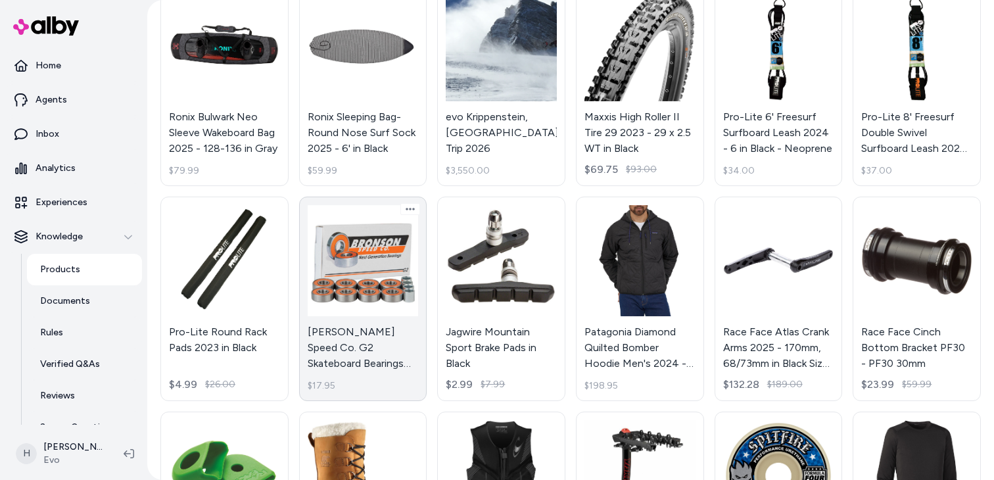
scroll to position [235, 0]
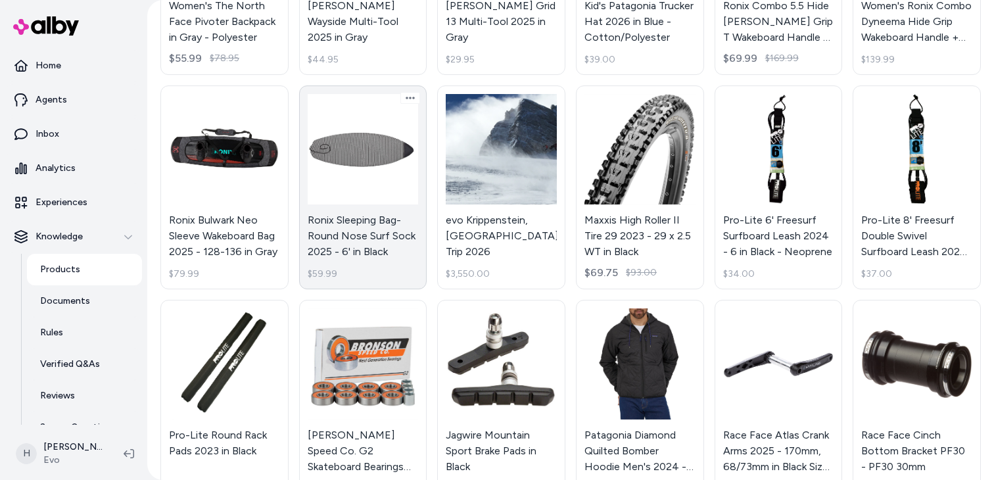
click at [348, 172] on link "Ronix Sleeping Bag- Round Nose Surf Sock 2025 - 6' in Black $59.99" at bounding box center [363, 187] width 128 height 204
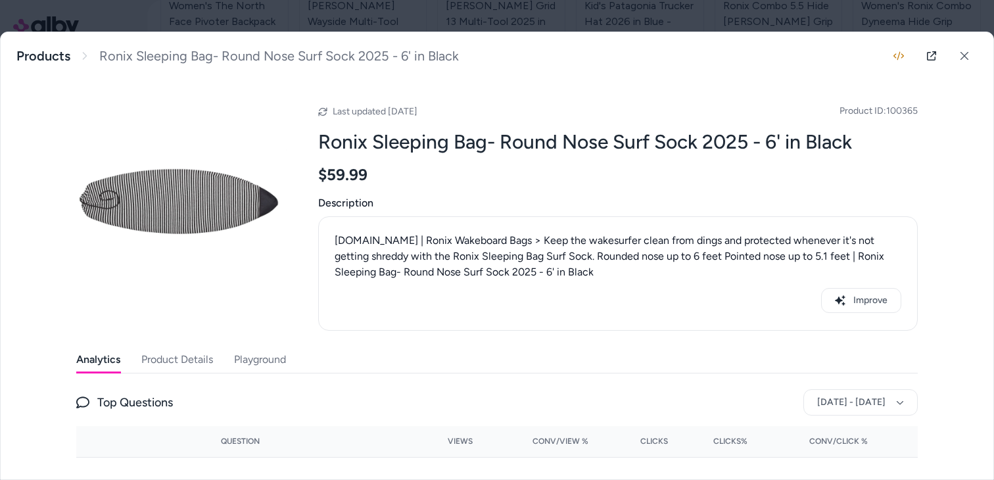
scroll to position [210, 0]
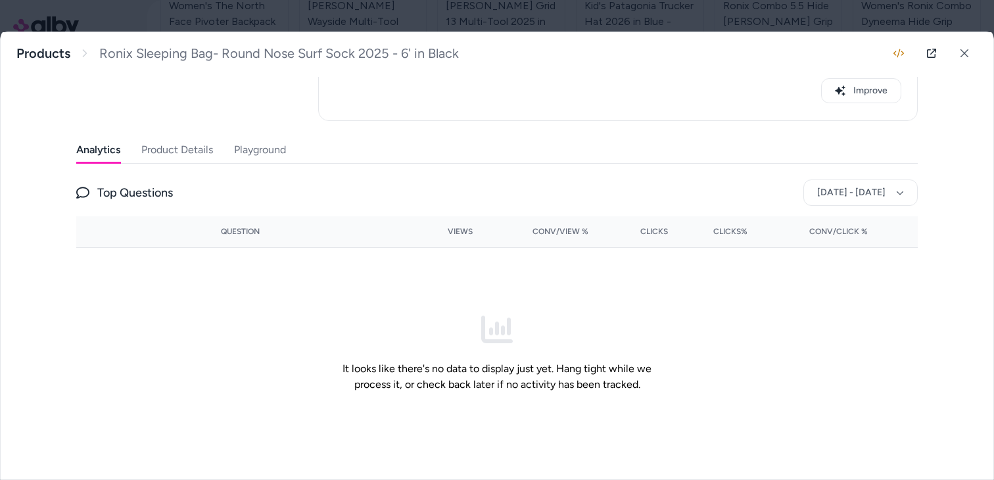
click at [396, 7] on div at bounding box center [497, 240] width 994 height 480
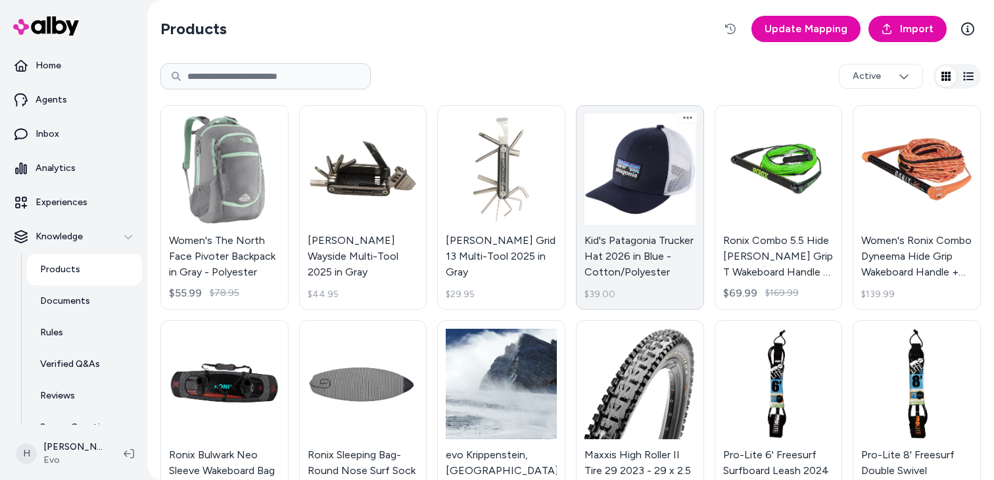
click at [616, 202] on link "Kid's Patagonia Trucker Hat 2026 in Blue - Cotton/Polyester $39.00" at bounding box center [640, 207] width 128 height 204
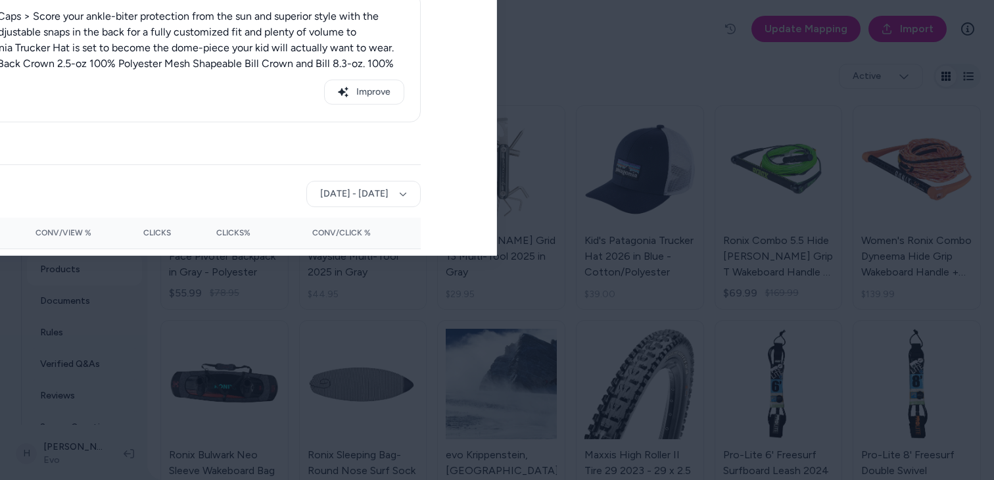
click at [433, 28] on div at bounding box center [497, 240] width 994 height 480
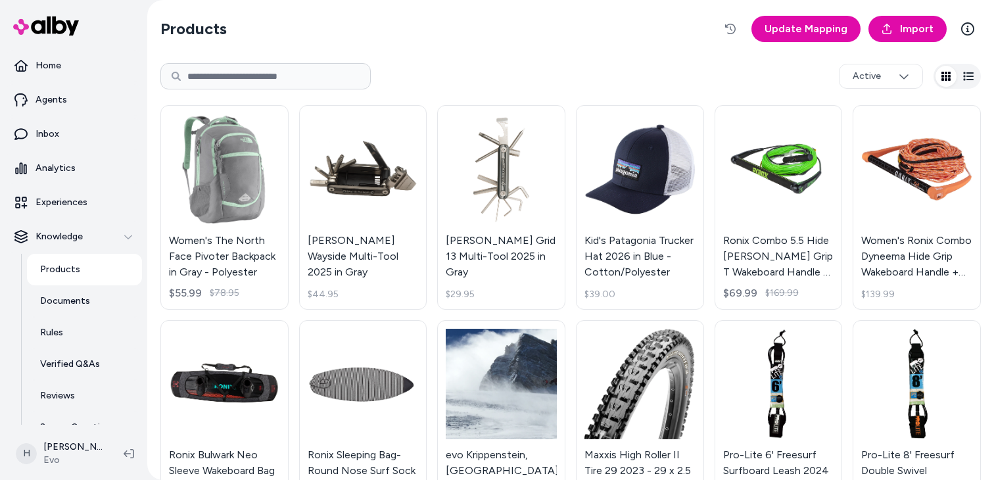
click at [305, 89] on html "Home Agents Inbox Analytics Experiences Knowledge Products Documents Rules Veri…" at bounding box center [497, 240] width 994 height 480
click at [310, 79] on input at bounding box center [265, 76] width 210 height 26
type input "*******"
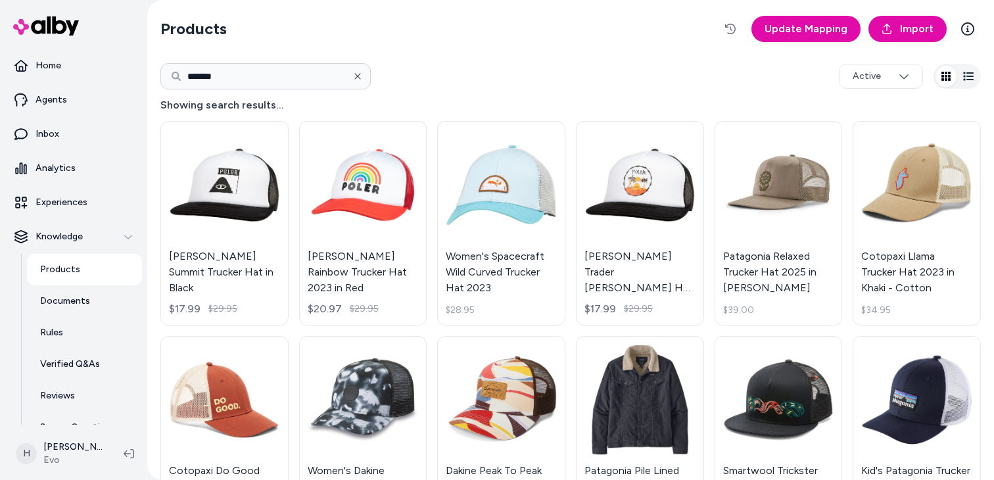
click at [356, 78] on icon "button" at bounding box center [357, 76] width 6 height 6
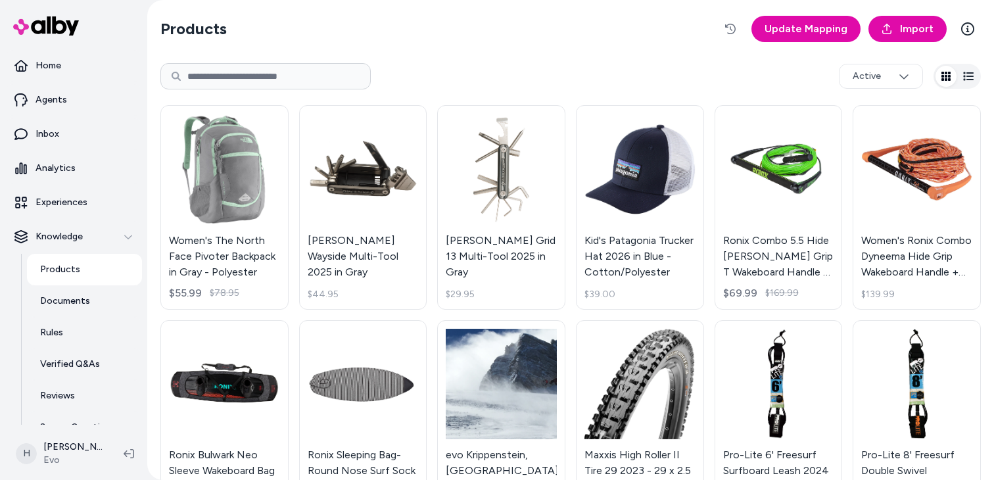
click at [266, 74] on input at bounding box center [265, 76] width 210 height 26
type input "***"
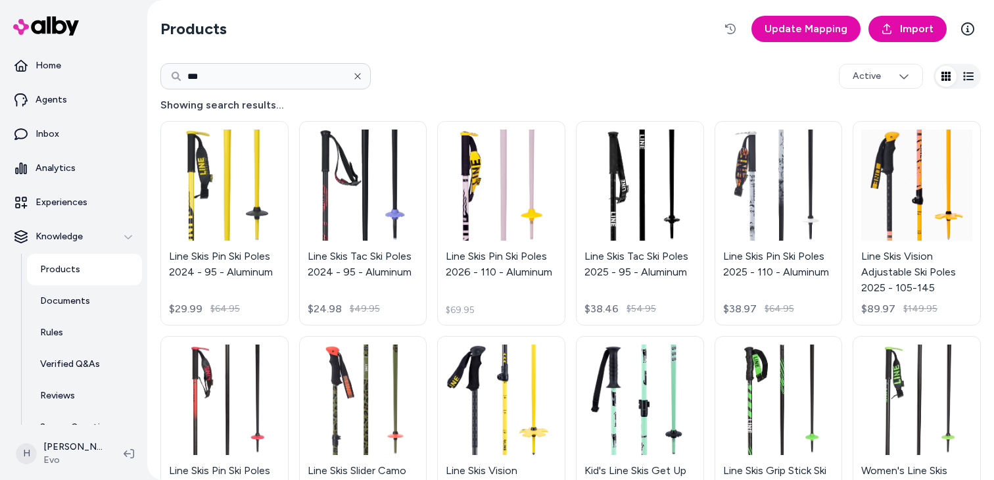
click at [361, 77] on icon "button" at bounding box center [357, 76] width 9 height 9
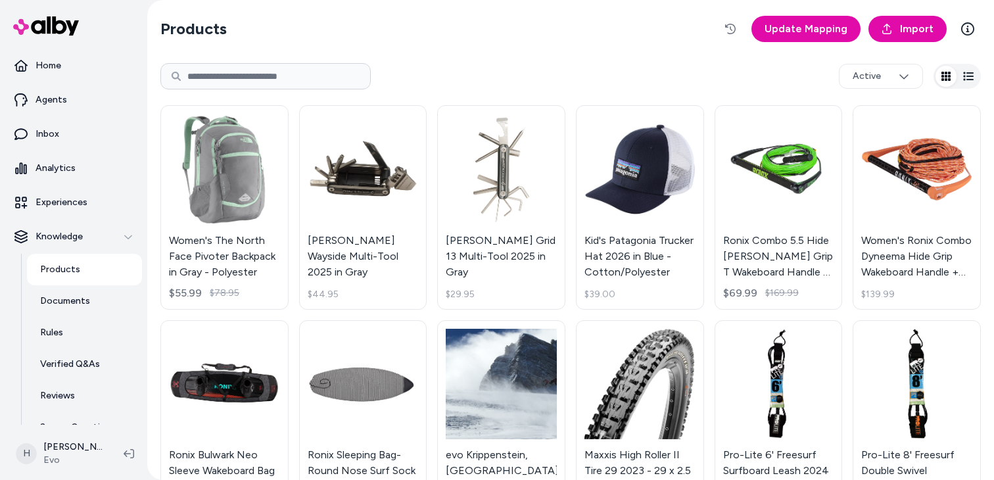
click at [308, 72] on input at bounding box center [265, 76] width 210 height 26
paste input "**********"
type input "**********"
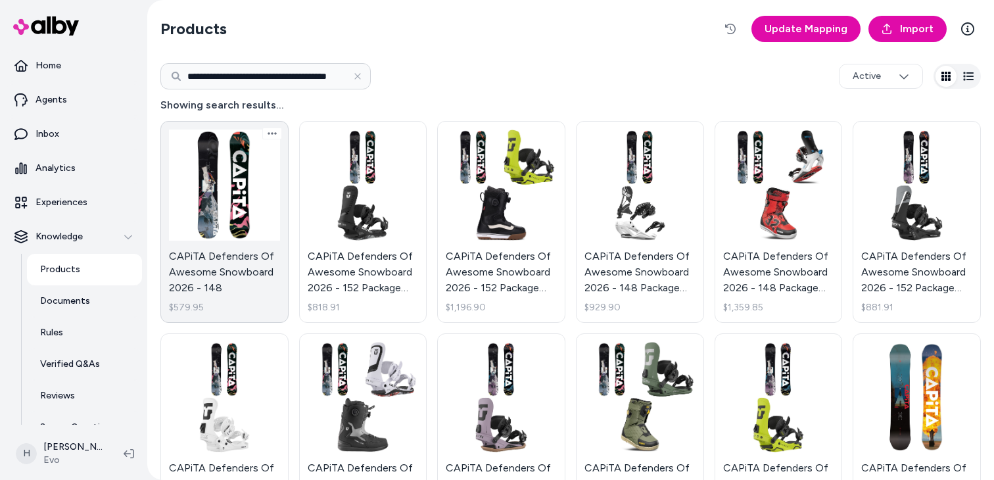
click at [245, 190] on link "CAPiTA Defenders Of Awesome Snowboard 2026 - 148 $579.95" at bounding box center [224, 222] width 128 height 202
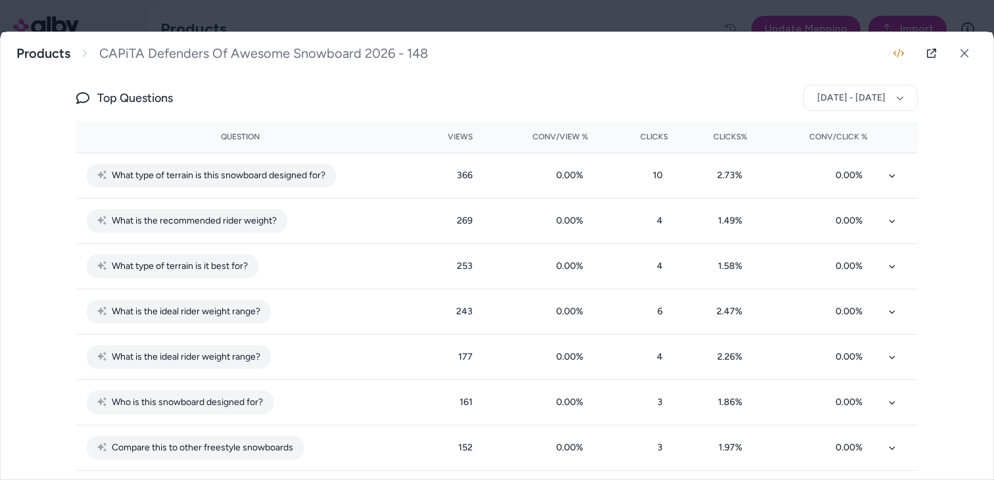
scroll to position [320, 0]
click at [969, 59] on button at bounding box center [964, 53] width 26 height 26
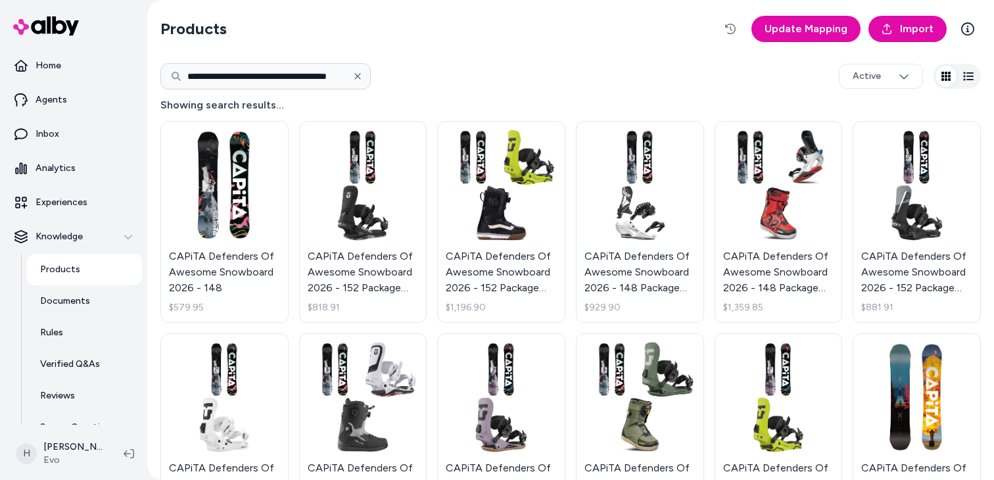
click at [365, 78] on button "button" at bounding box center [357, 76] width 26 height 26
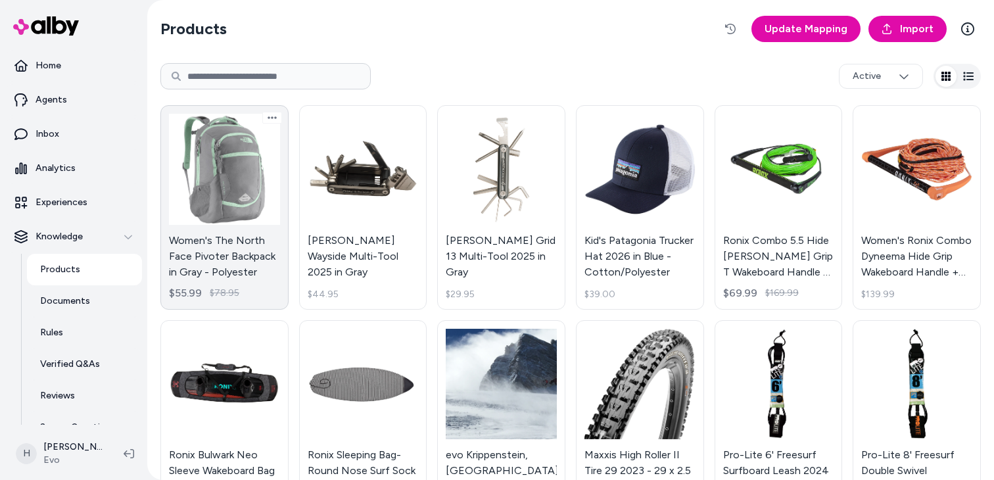
click at [264, 173] on link "Women's The North Face Pivoter Backpack in Gray - Polyester $55.99 $78.95" at bounding box center [224, 207] width 128 height 204
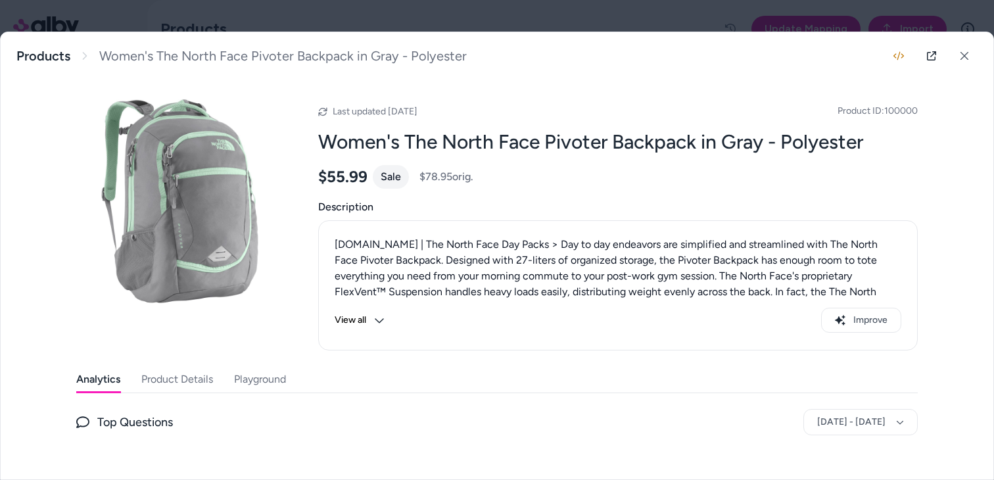
click at [272, 370] on button "Playground" at bounding box center [260, 379] width 52 height 26
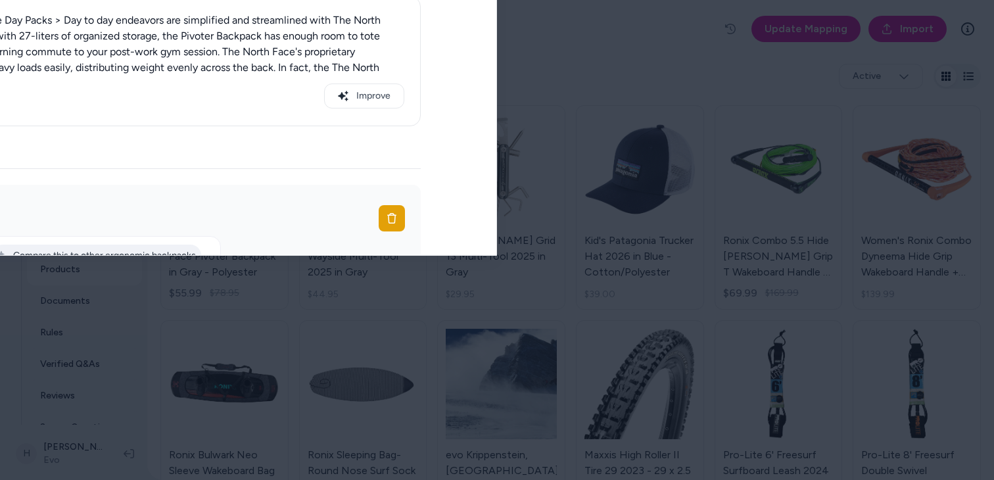
click at [427, 21] on div at bounding box center [497, 240] width 994 height 480
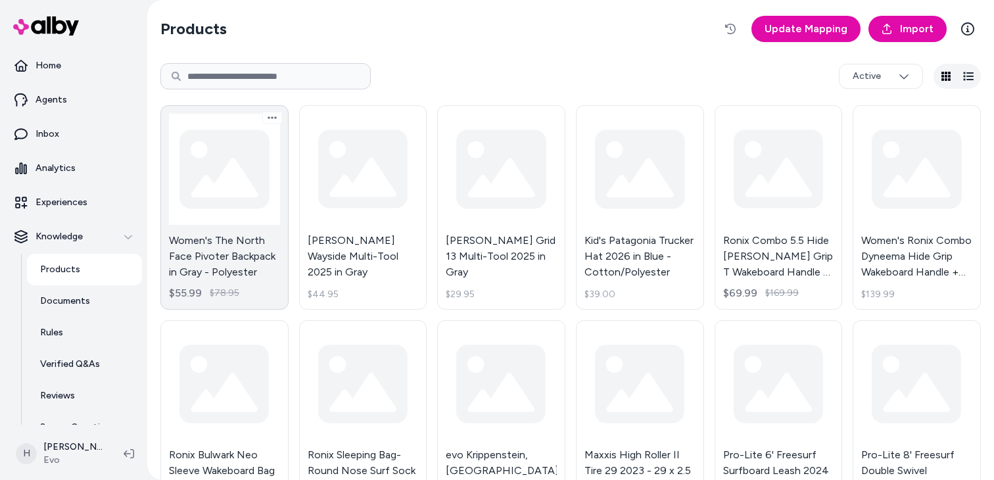
click at [263, 215] on link "Women's The North Face Pivoter Backpack in Gray - Polyester $55.99 $78.95" at bounding box center [224, 207] width 128 height 204
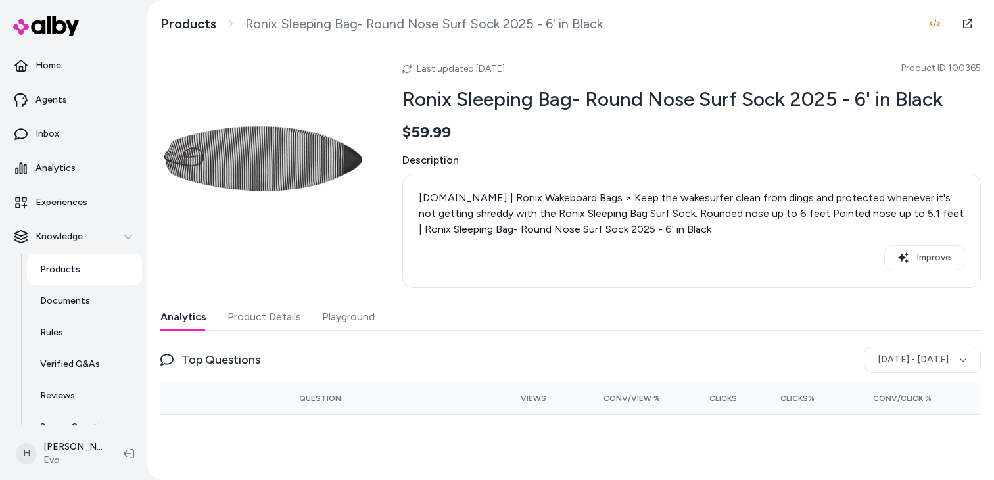
click at [339, 316] on button "Playground" at bounding box center [348, 317] width 53 height 26
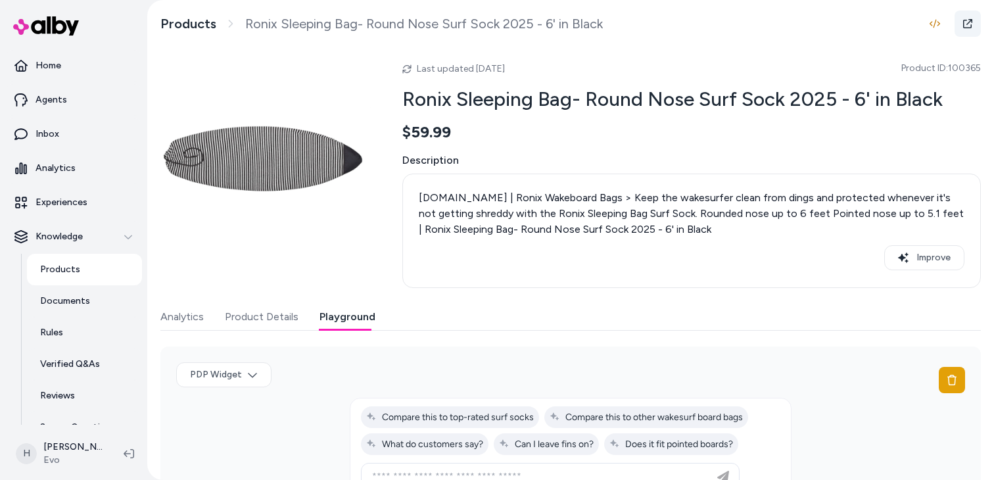
click at [978, 19] on link at bounding box center [968, 24] width 26 height 26
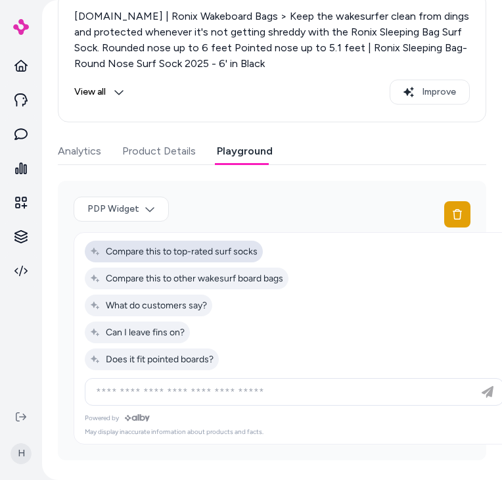
click at [216, 255] on span "Compare this to top-rated surf socks" at bounding box center [174, 251] width 168 height 11
type input "**********"
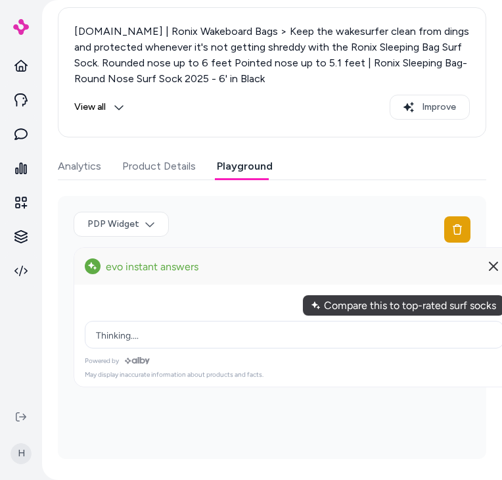
scroll to position [230, 0]
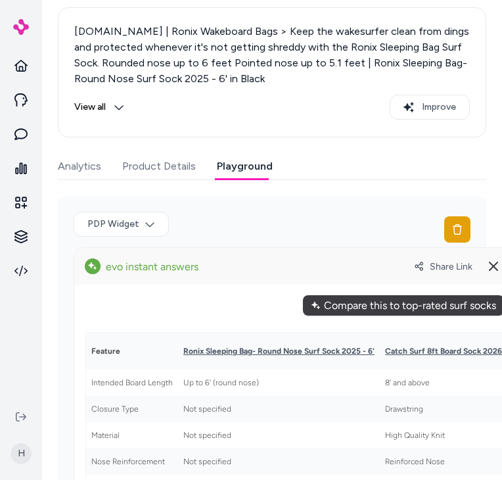
click at [458, 256] on div "Share Link" at bounding box center [459, 266] width 90 height 21
click at [447, 272] on div "Share Link" at bounding box center [459, 266] width 90 height 21
click at [452, 266] on span "Share Link" at bounding box center [451, 266] width 43 height 11
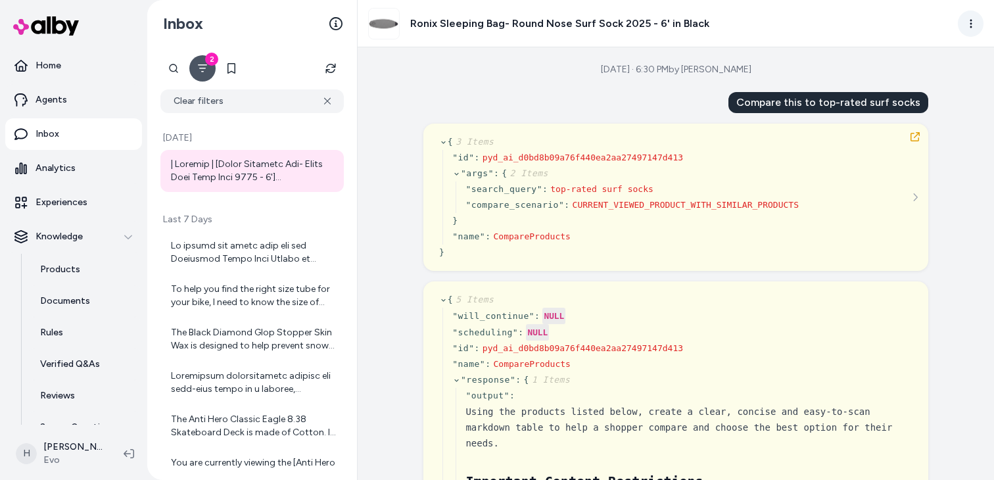
click at [976, 27] on html "Home Agents Inbox Analytics Experiences Knowledge Products Documents Rules Veri…" at bounding box center [497, 240] width 994 height 480
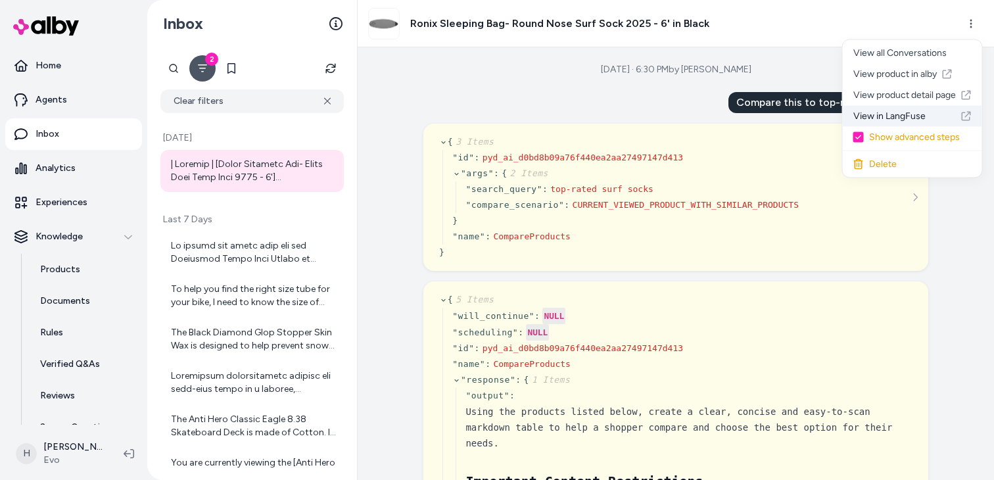
click at [899, 117] on link "View in LangFuse" at bounding box center [912, 116] width 139 height 21
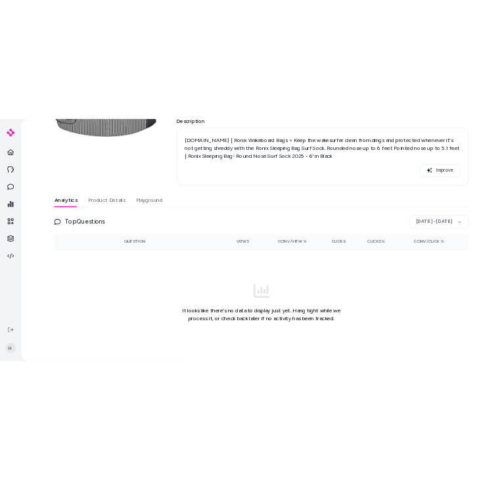
scroll to position [139, 0]
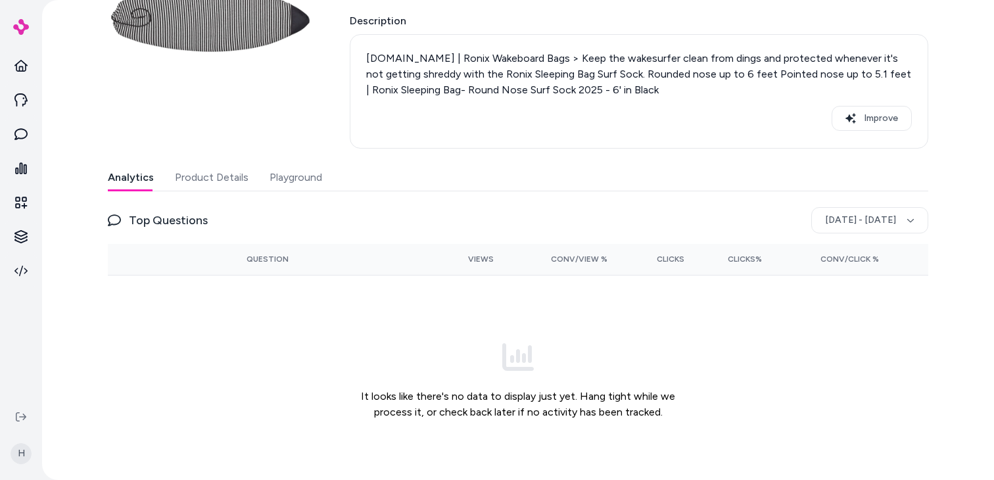
click at [317, 164] on button "Playground" at bounding box center [296, 177] width 53 height 26
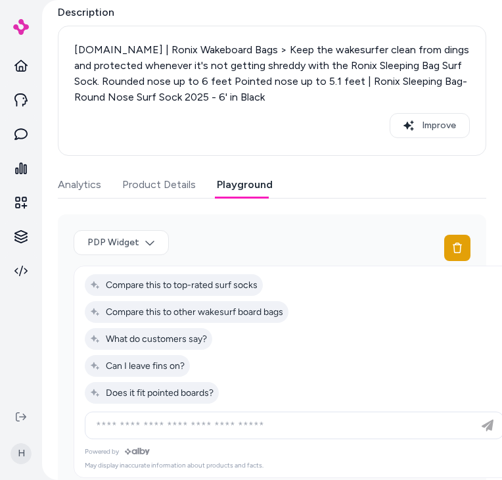
scroll to position [245, 0]
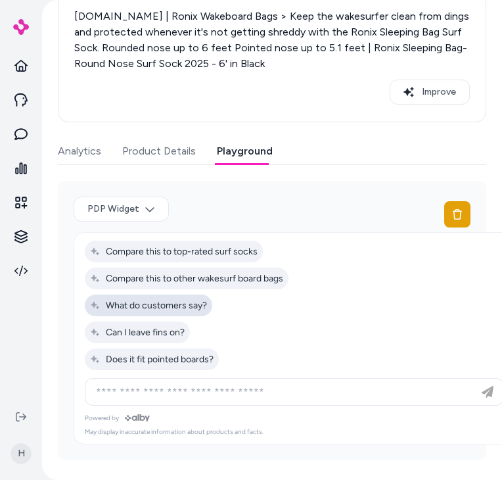
click at [145, 302] on span "What do customers say?" at bounding box center [148, 305] width 117 height 11
type input "**********"
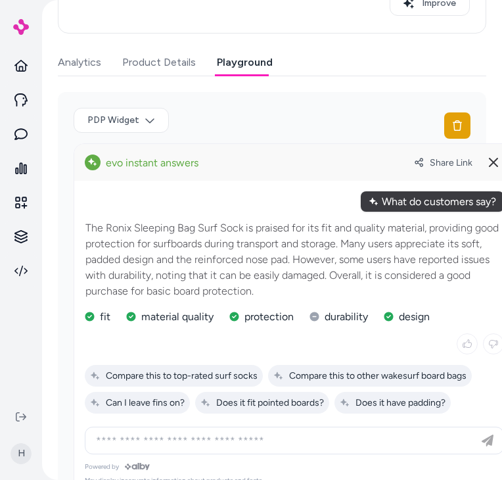
scroll to position [383, 0]
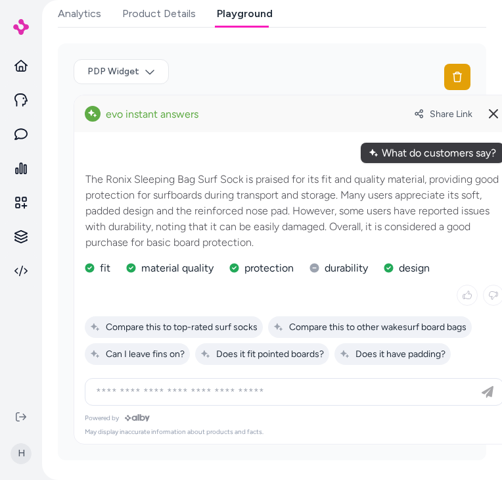
click at [438, 118] on span "Share Link" at bounding box center [451, 113] width 43 height 11
click at [262, 386] on input at bounding box center [281, 392] width 387 height 16
type input "****"
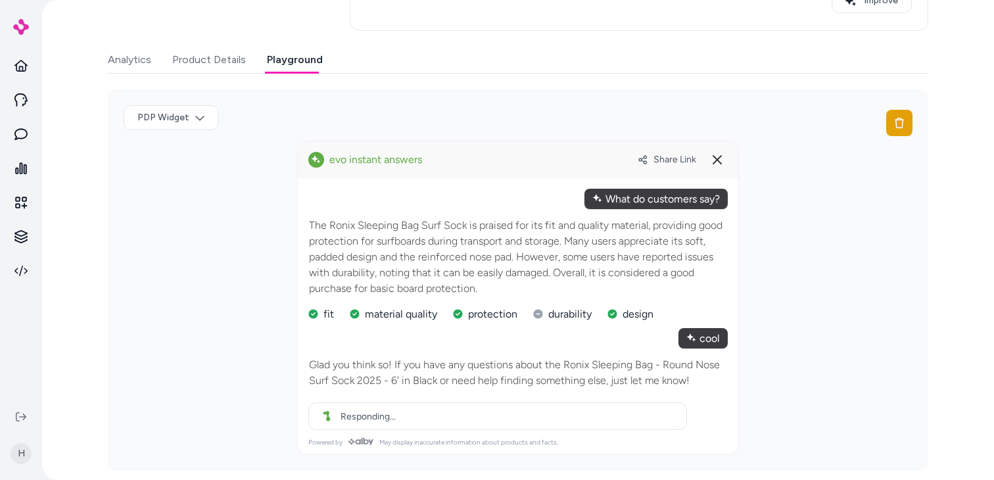
scroll to position [289, 0]
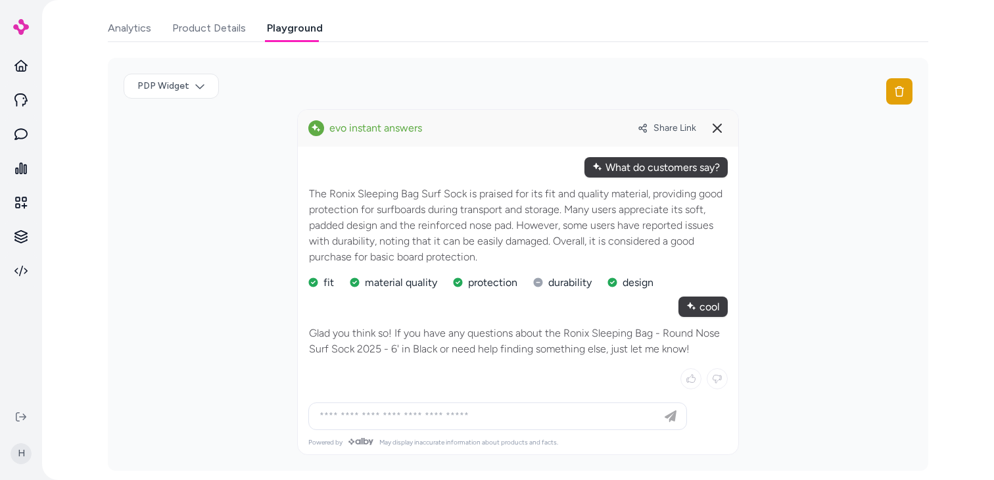
click at [502, 131] on span "Share Link" at bounding box center [674, 127] width 43 height 11
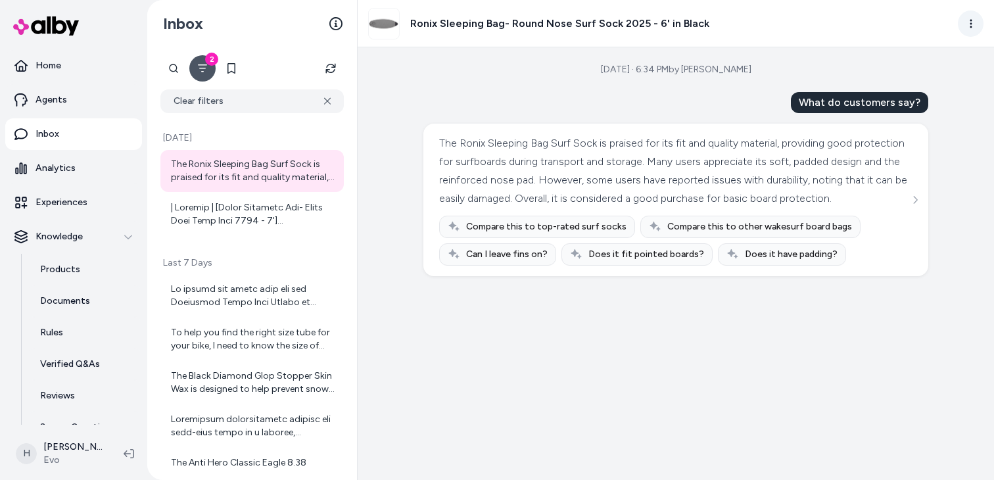
click at [971, 13] on html "Home Agents Inbox Analytics Experiences Knowledge Products Documents Rules Veri…" at bounding box center [497, 240] width 994 height 480
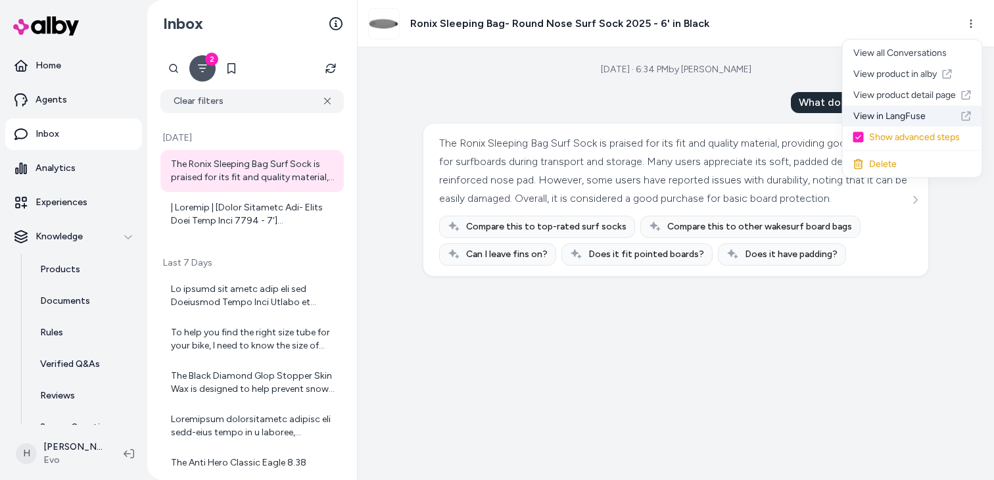
click at [906, 120] on link "View in LangFuse" at bounding box center [912, 116] width 139 height 21
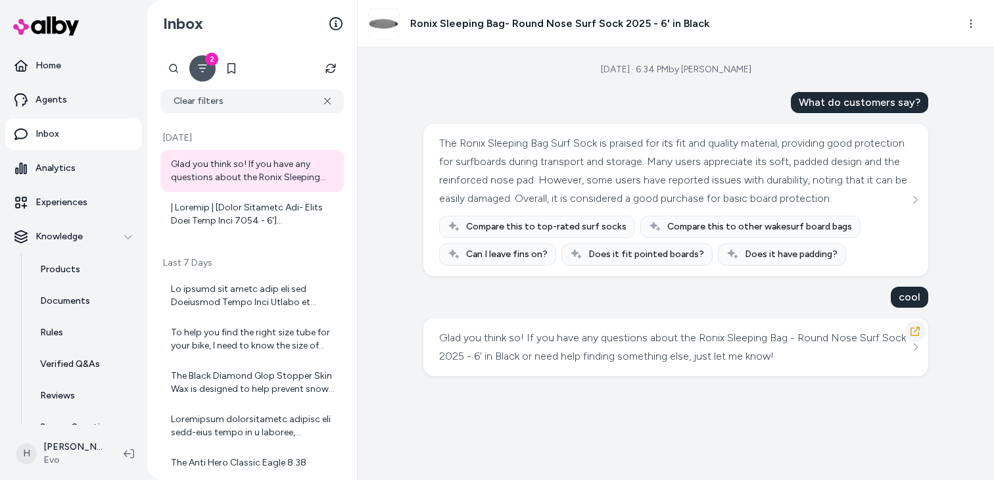
click at [914, 337] on icon "button" at bounding box center [915, 331] width 11 height 11
click at [479, 64] on div "[DATE] · 6:34 PM by [PERSON_NAME] What do customers say? The Ronix Sleeping Bag…" at bounding box center [676, 263] width 636 height 433
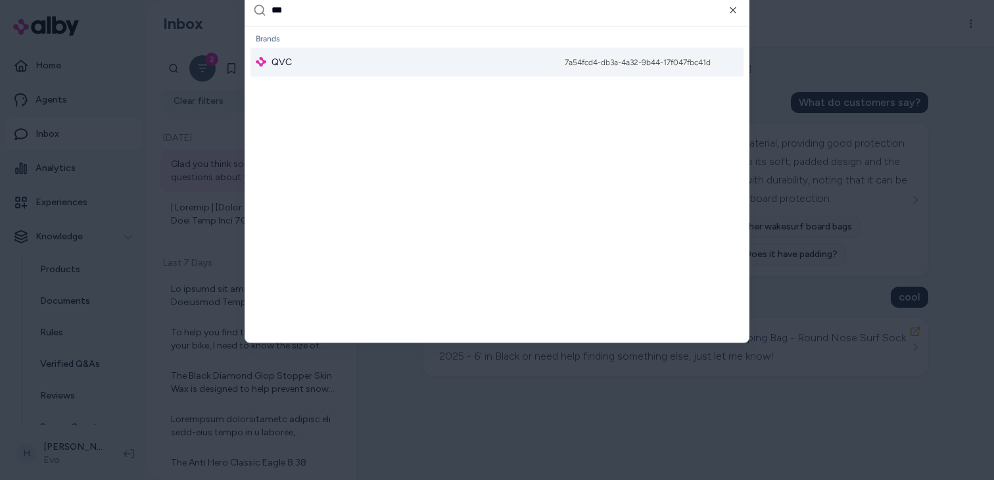
type input "***"
click at [421, 71] on div "QVC 7a54fcd4-db3a-4a32-9b44-17f047fbc41d" at bounding box center [496, 61] width 493 height 29
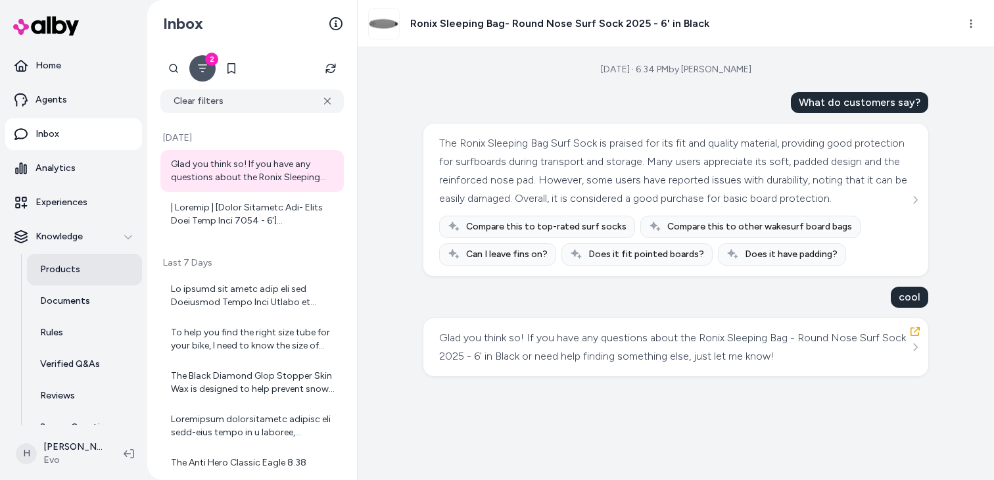
click at [86, 277] on link "Products" at bounding box center [84, 270] width 115 height 32
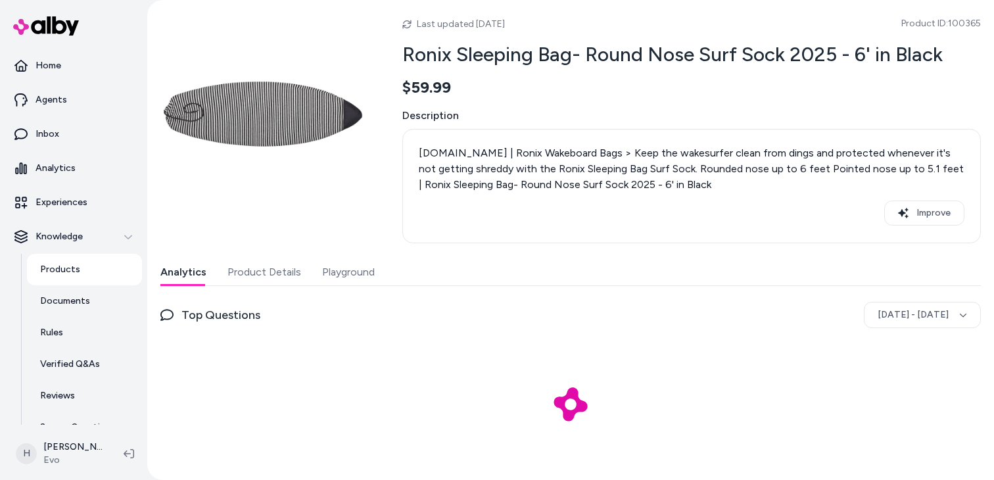
click at [365, 273] on button "Playground" at bounding box center [348, 272] width 53 height 26
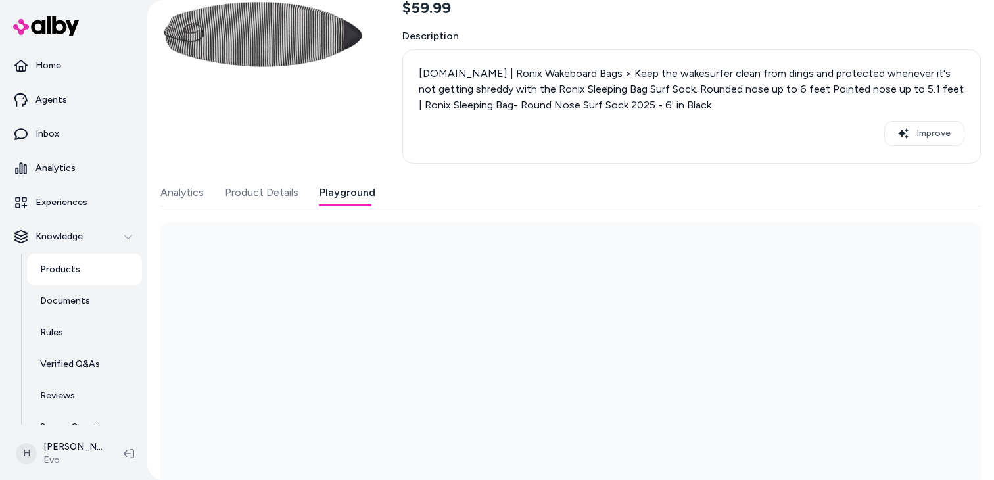
scroll to position [139, 0]
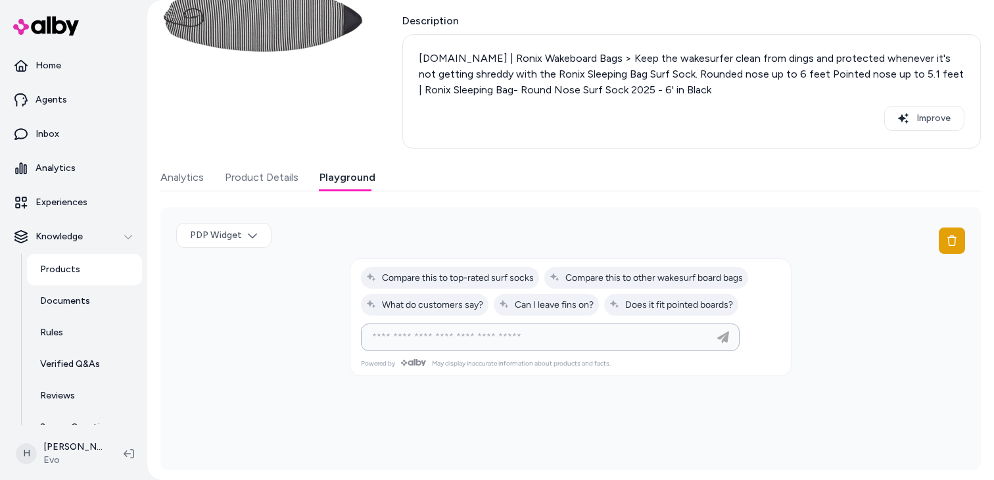
click at [470, 343] on input at bounding box center [537, 337] width 346 height 16
type input "*****"
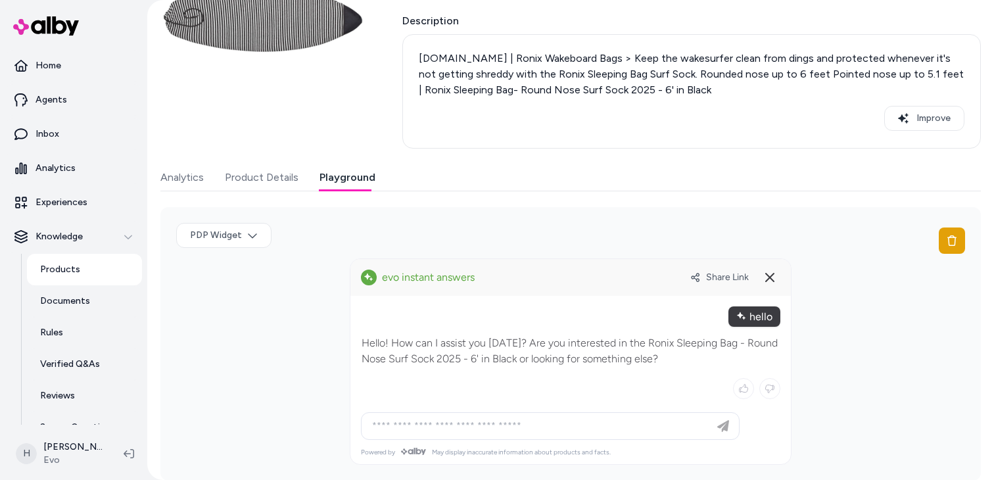
scroll to position [149, 0]
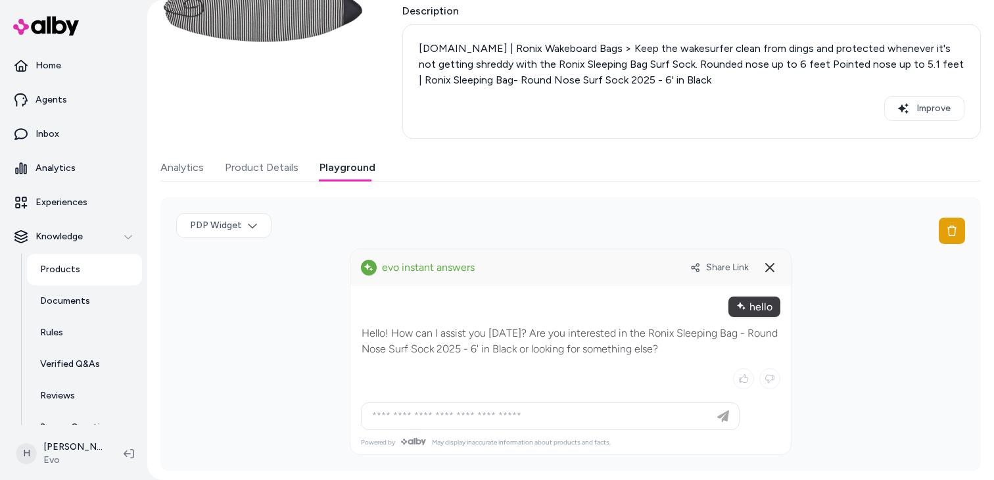
click at [491, 346] on p "Hello! How can I assist you today? Are you interested in the Ronix Sleeping Bag…" at bounding box center [571, 341] width 418 height 32
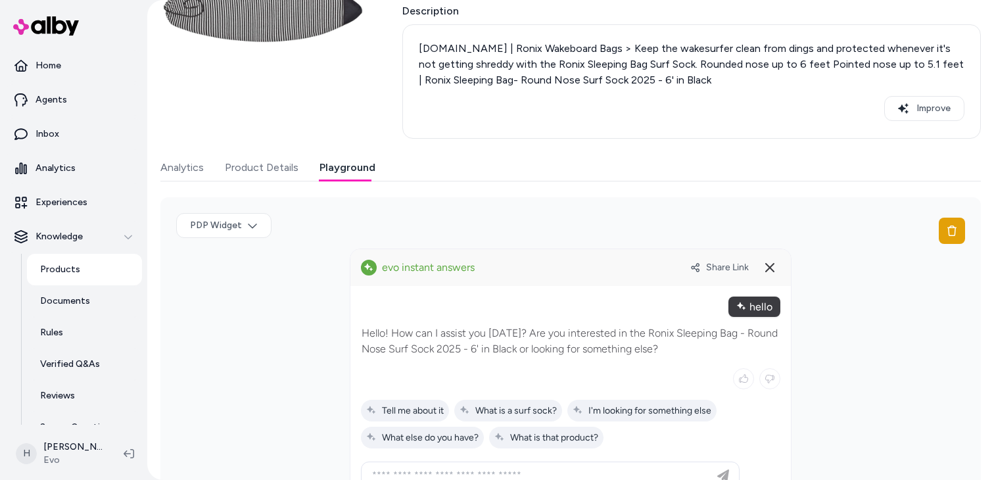
scroll to position [208, 0]
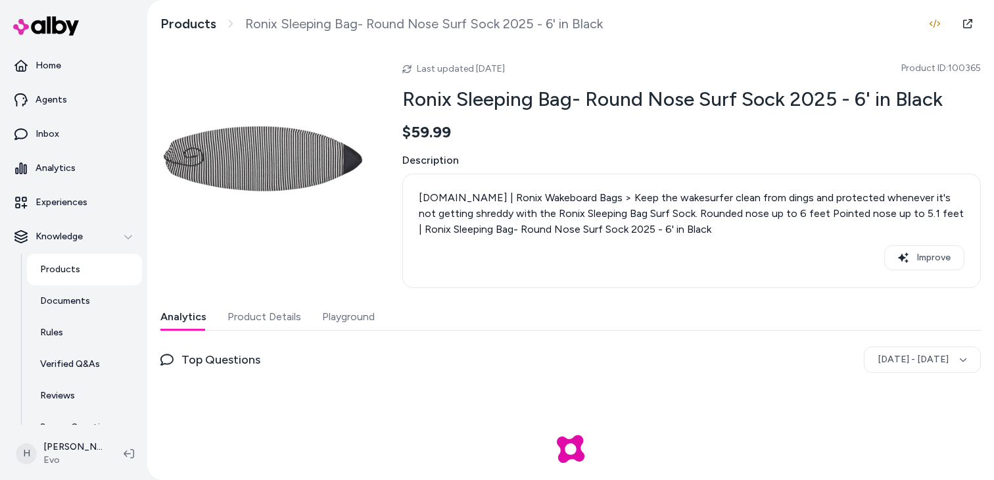
click at [335, 319] on button "Playground" at bounding box center [348, 317] width 53 height 26
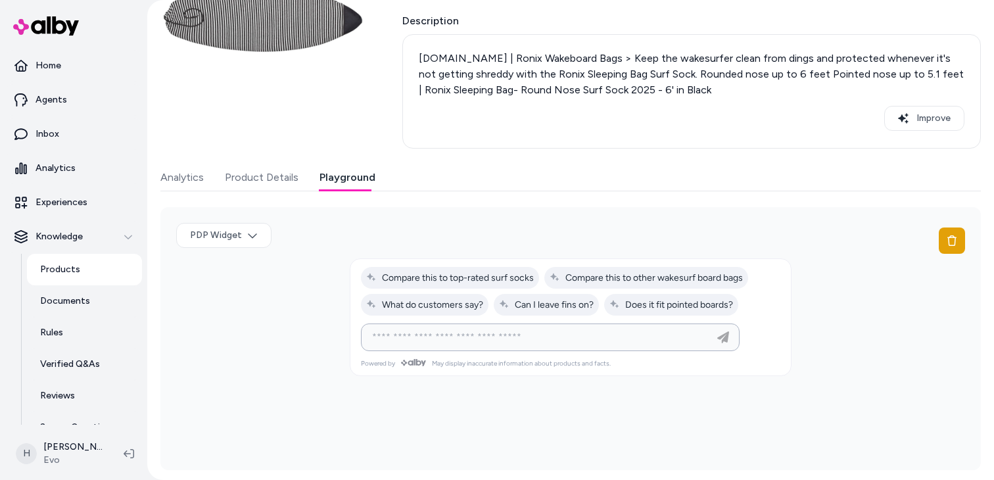
click at [487, 337] on input at bounding box center [537, 337] width 346 height 16
click at [538, 309] on span "Can I leave fins on?" at bounding box center [546, 304] width 95 height 11
type input "**********"
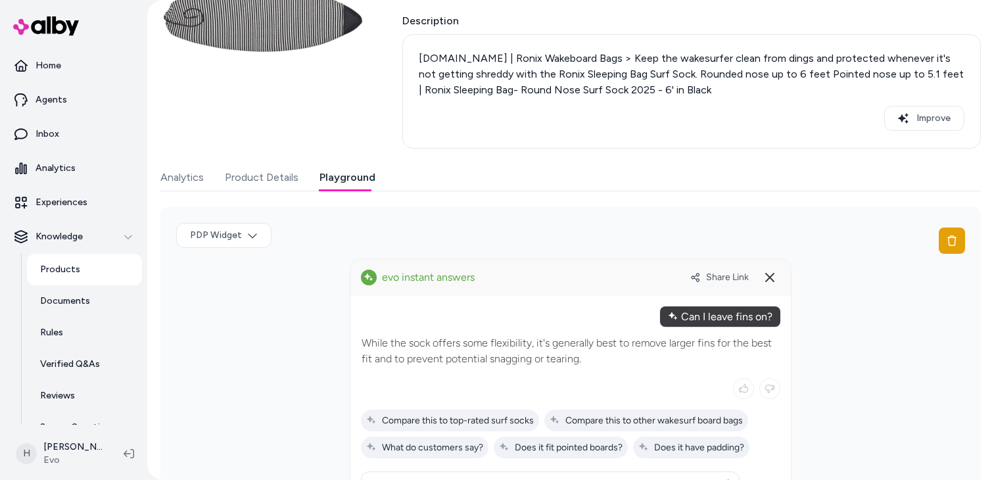
scroll to position [208, 0]
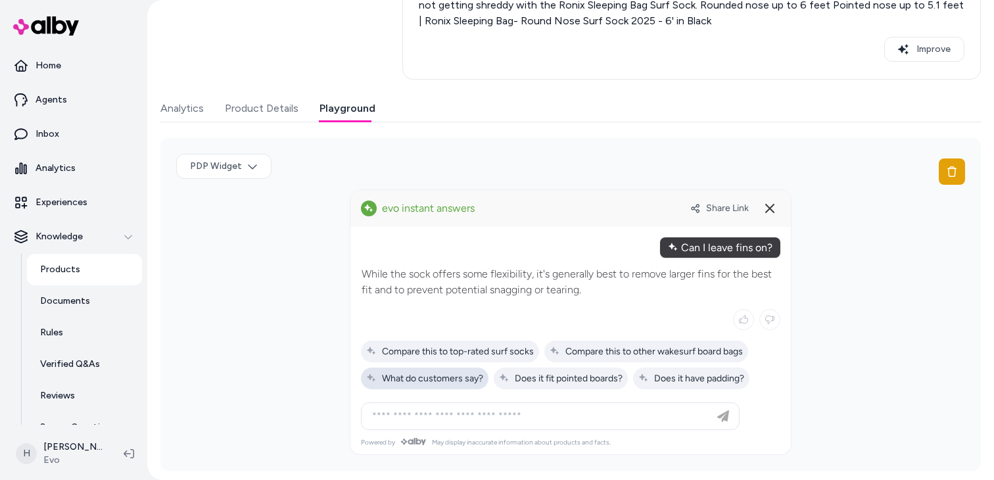
click at [474, 375] on span "What do customers say?" at bounding box center [424, 378] width 117 height 11
type input "**********"
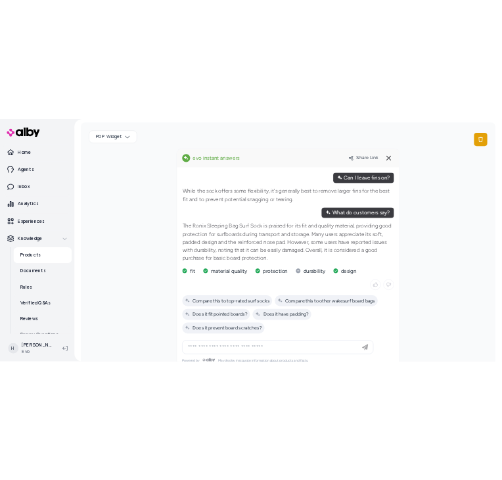
scroll to position [375, 0]
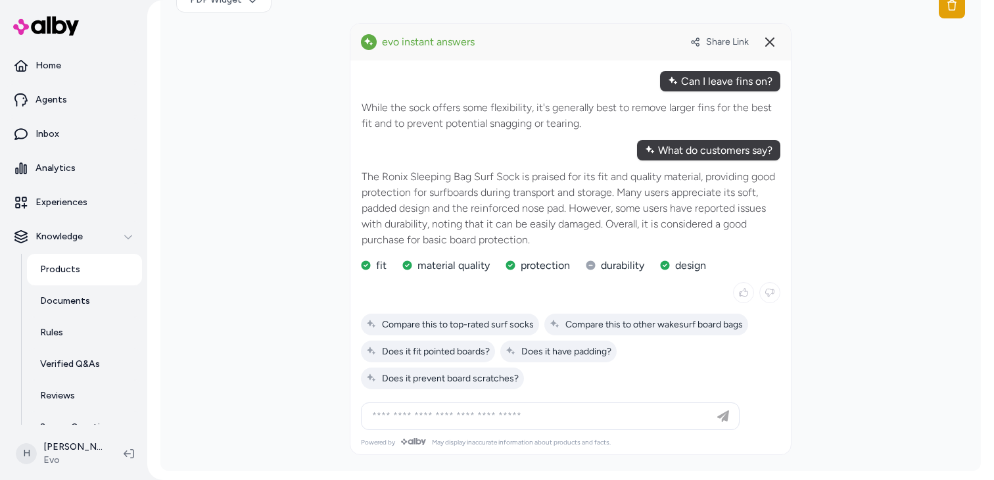
click at [731, 47] on div "Share Link" at bounding box center [735, 42] width 90 height 21
click at [734, 40] on span "Share Link" at bounding box center [727, 41] width 43 height 11
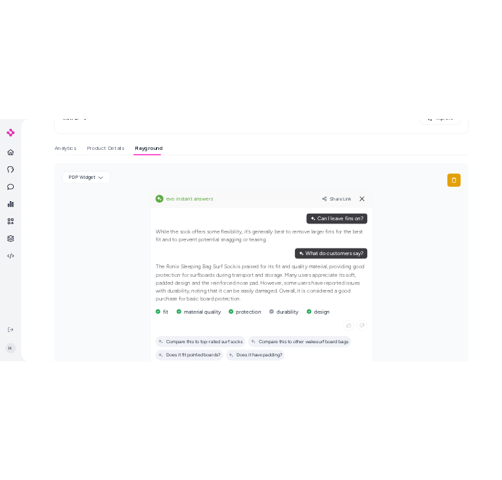
scroll to position [385, 0]
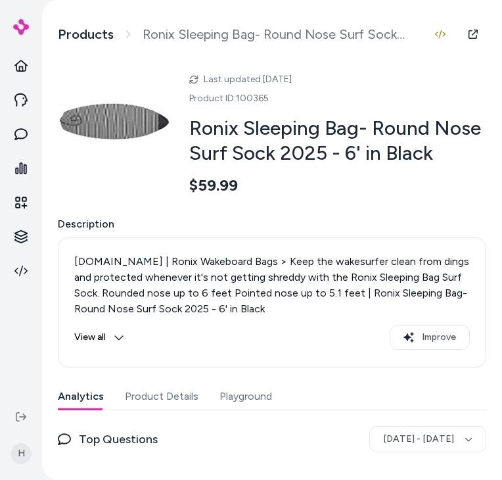
click at [249, 403] on button "Playground" at bounding box center [246, 396] width 53 height 26
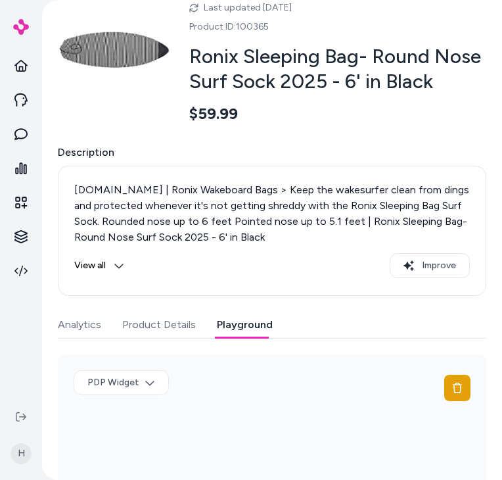
scroll to position [230, 0]
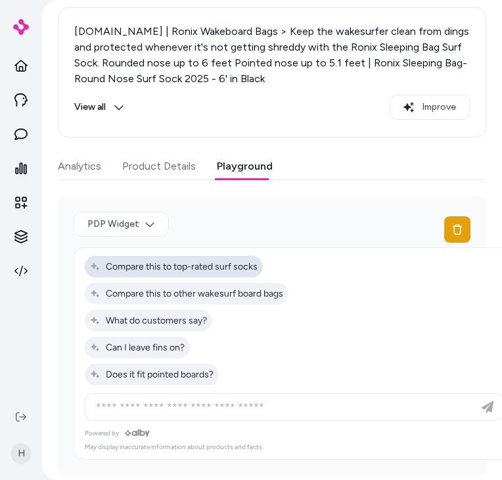
click at [182, 271] on span "Compare this to top-rated surf socks" at bounding box center [174, 266] width 168 height 11
type input "**********"
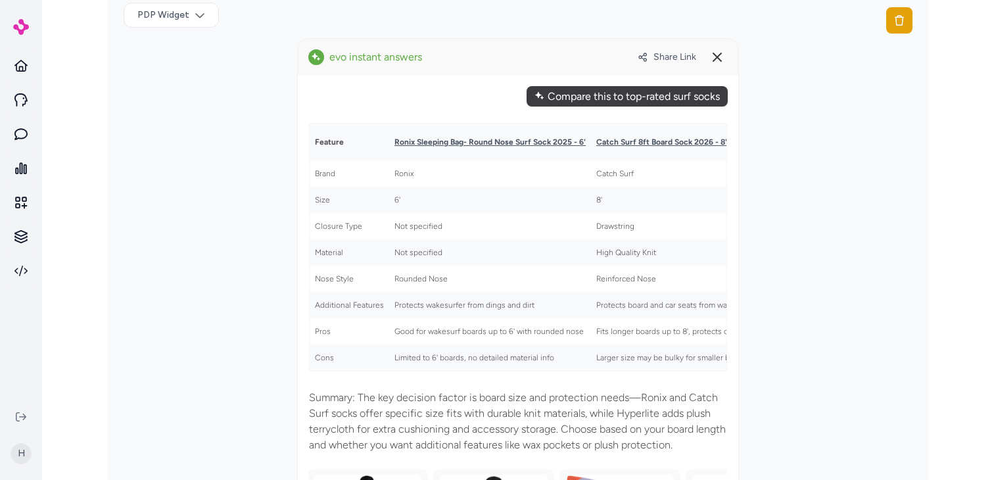
scroll to position [0, 0]
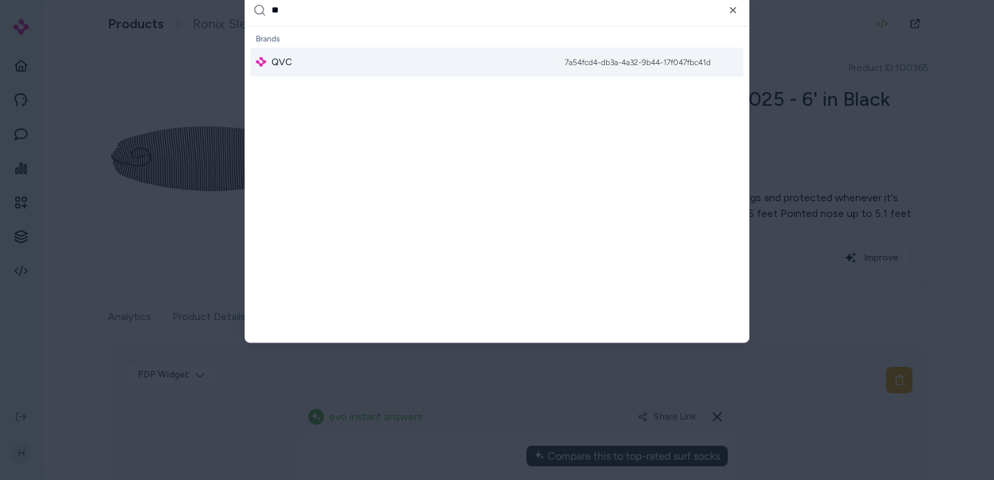
type input "**"
click at [383, 60] on div "QVC 7a54fcd4-db3a-4a32-9b44-17f047fbc41d" at bounding box center [496, 61] width 493 height 29
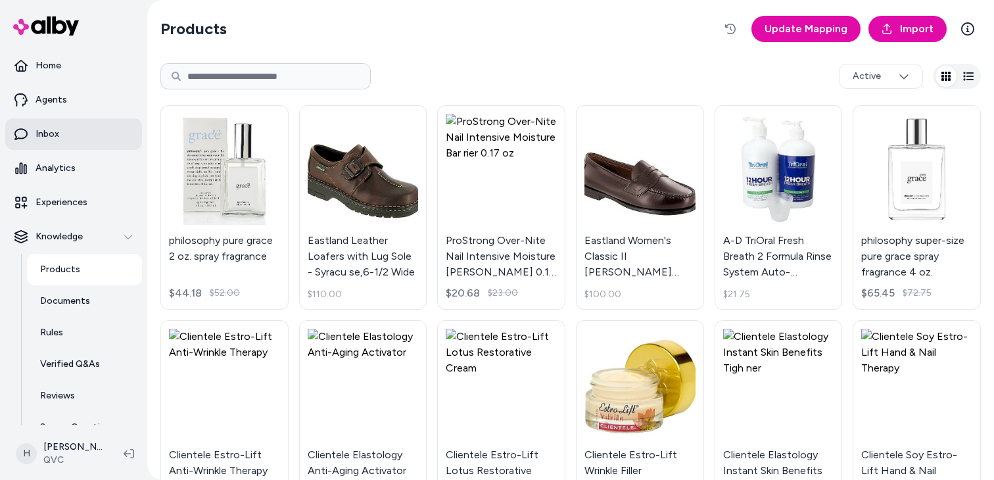
click at [98, 128] on link "Inbox" at bounding box center [73, 134] width 137 height 32
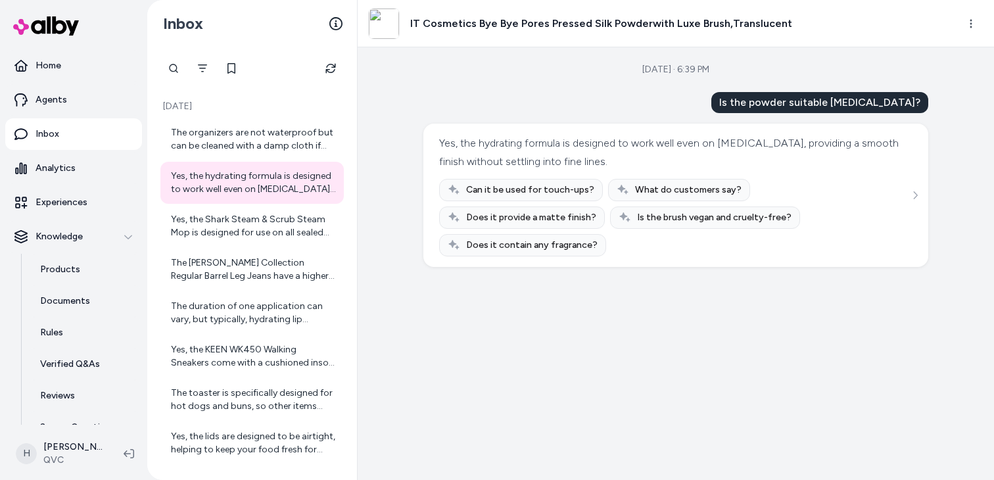
click at [174, 74] on div at bounding box center [173, 68] width 26 height 26
type input "******"
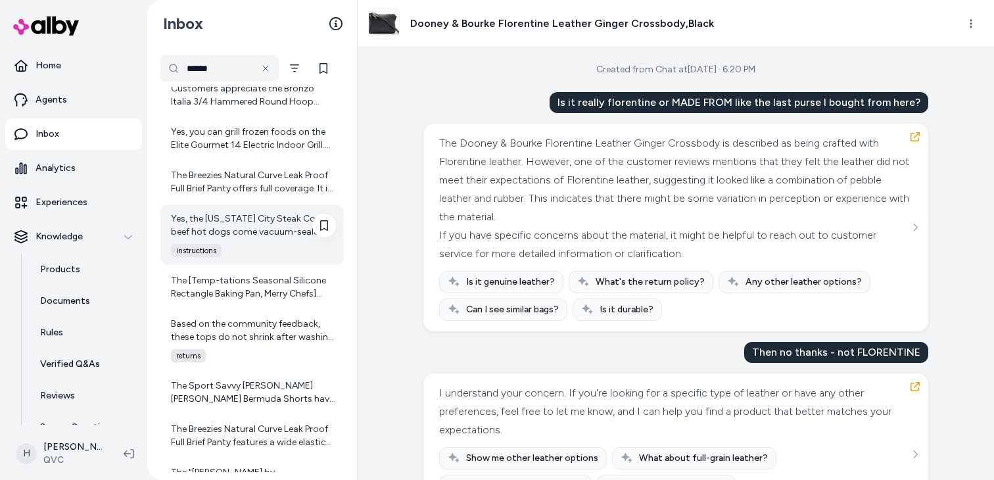
scroll to position [265, 0]
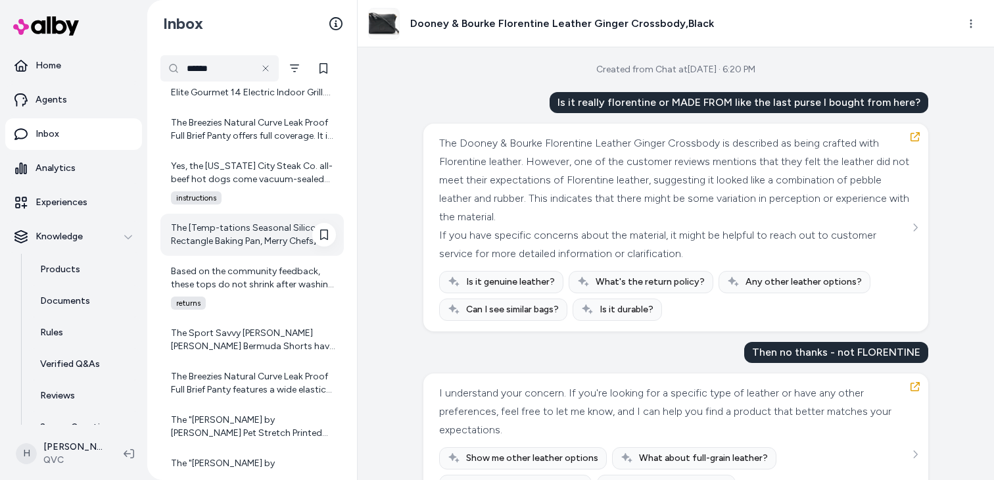
click at [266, 253] on div "The [Temp-tations Seasonal Silicone Rectangle Baking Pan, Merry Chefs](https://…" at bounding box center [251, 235] width 183 height 42
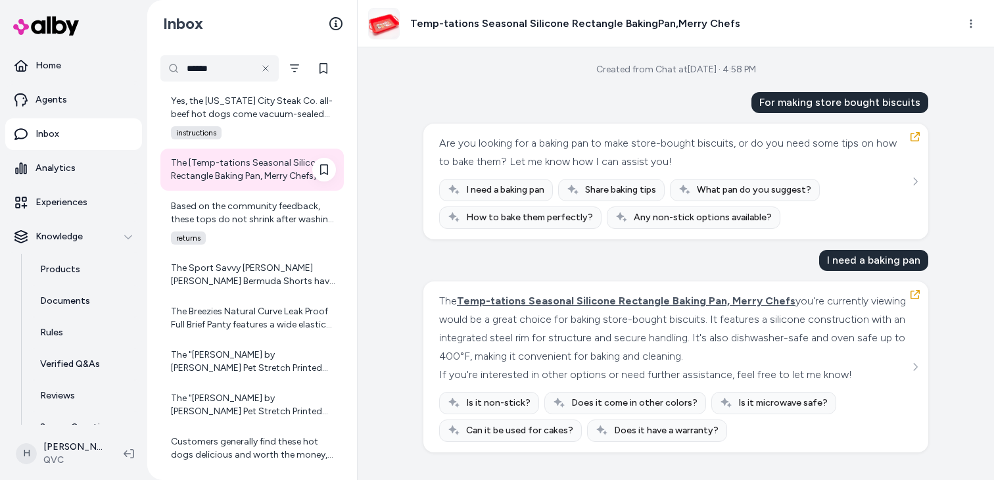
scroll to position [398, 0]
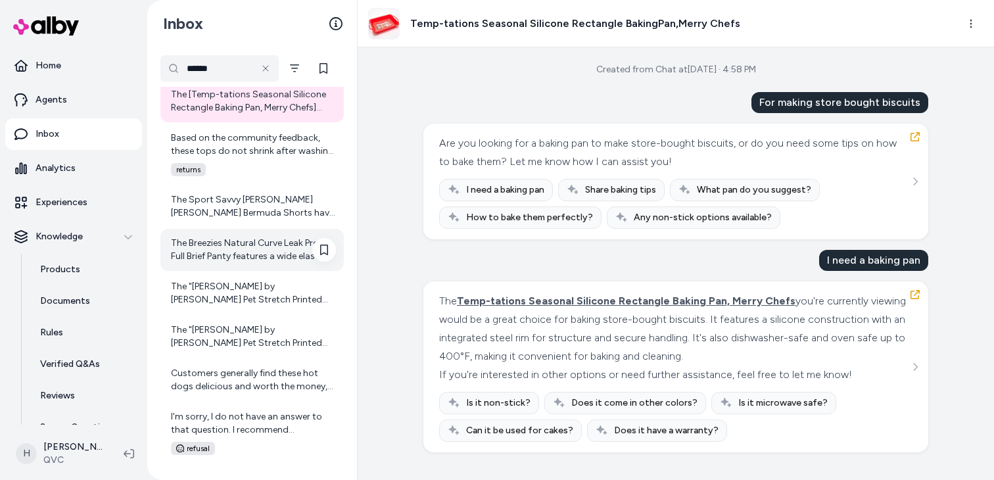
click at [262, 264] on div "The Breezies Natural Curve Leak Proof Full Brief Panty features a wide elastic …" at bounding box center [251, 250] width 183 height 42
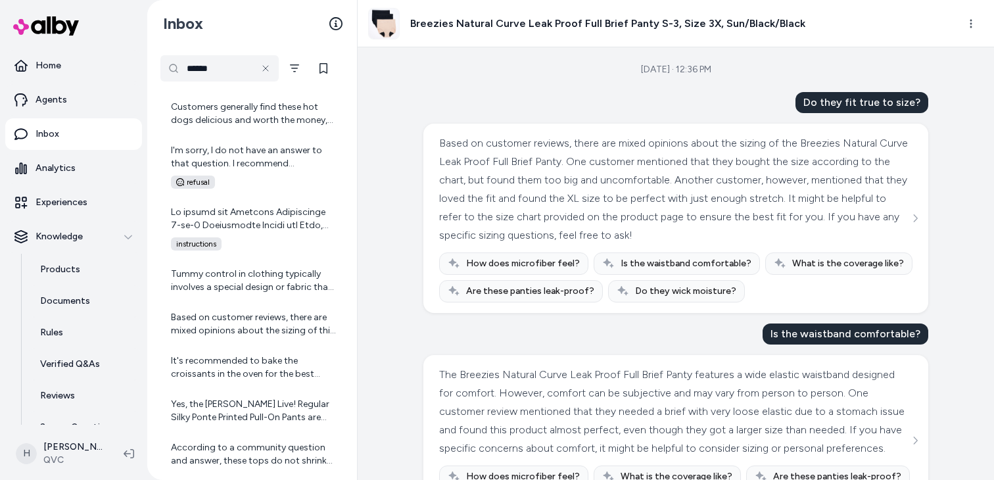
scroll to position [712, 0]
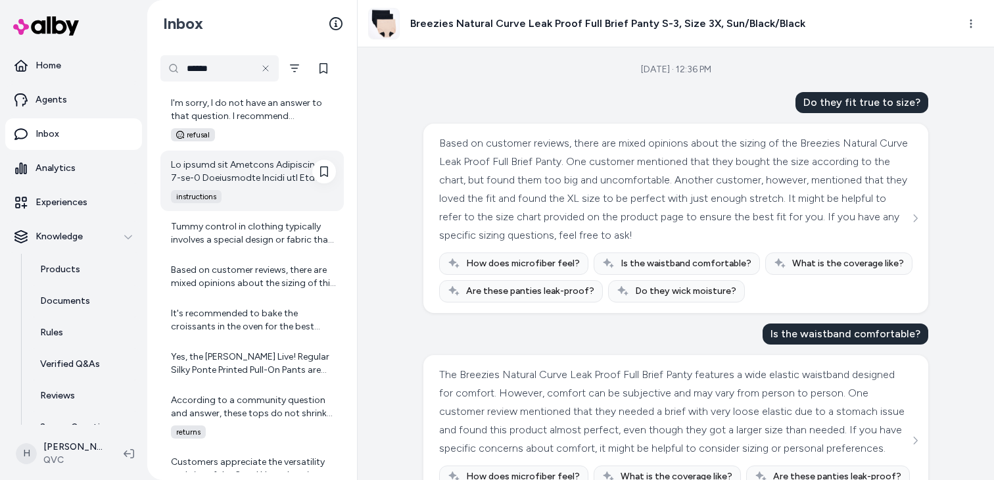
click at [251, 189] on div "instructions" at bounding box center [251, 181] width 183 height 60
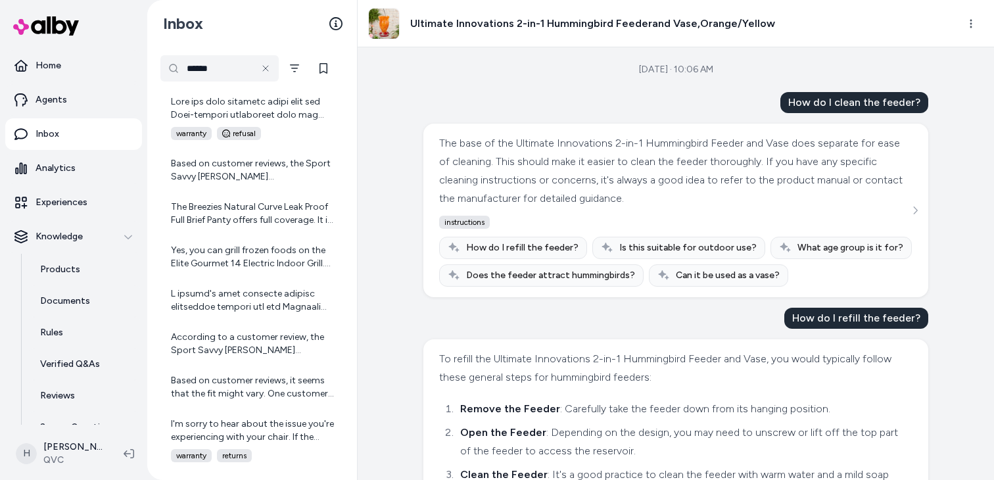
scroll to position [1123, 0]
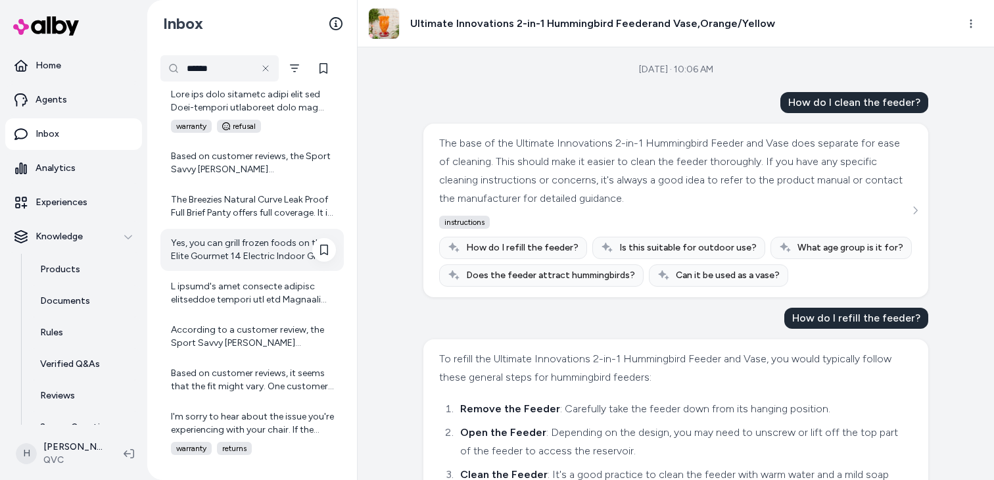
click at [243, 242] on div "Yes, you can grill frozen foods on the Elite Gourmet 14 Electric Indoor Grill. …" at bounding box center [253, 250] width 165 height 26
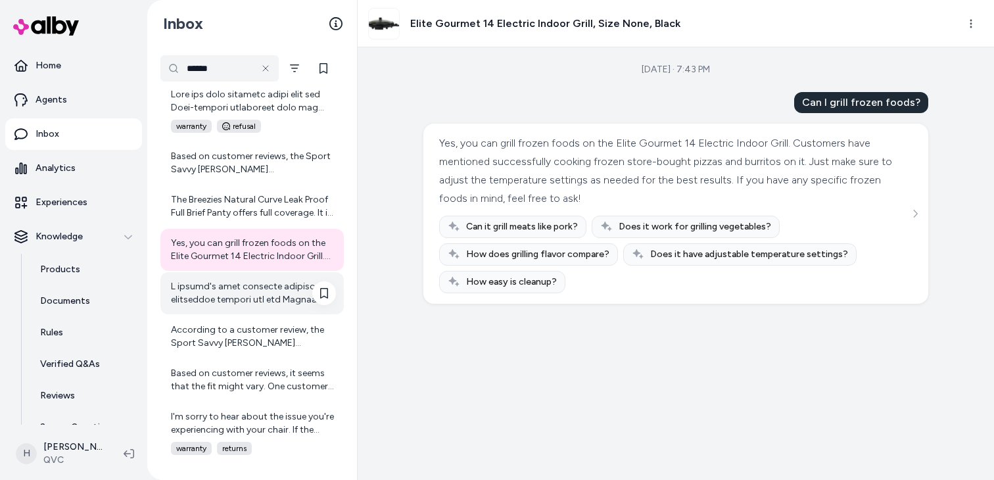
click at [241, 312] on div at bounding box center [251, 293] width 183 height 42
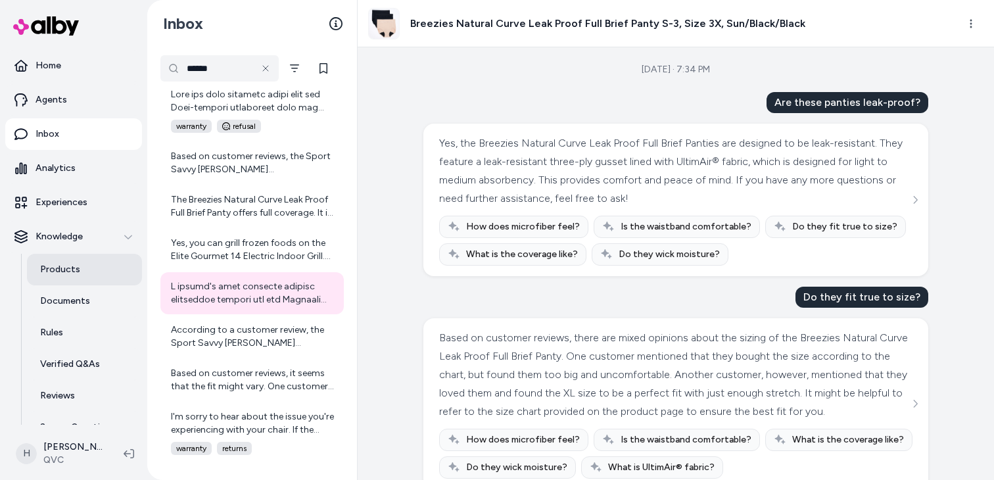
click at [94, 269] on link "Products" at bounding box center [84, 270] width 115 height 32
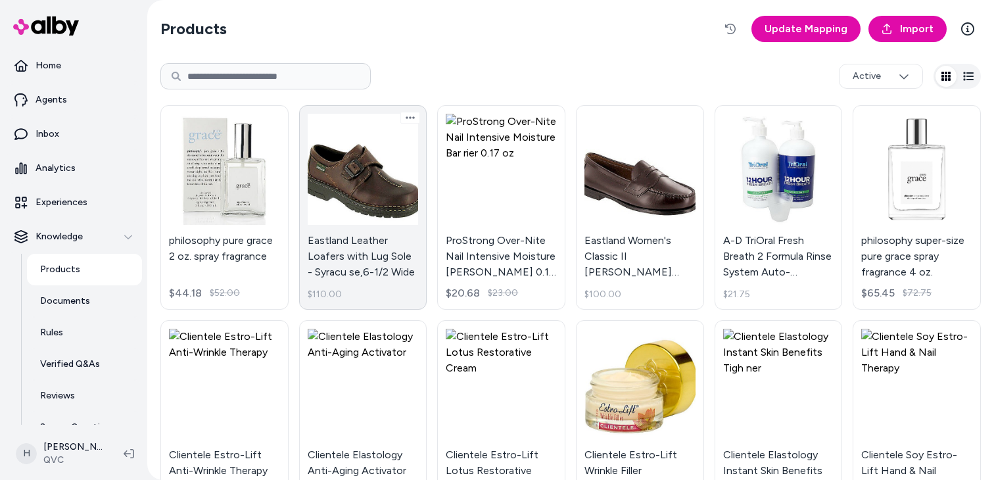
click at [360, 219] on link "Eastland Leather Loafers with Lug Sole - Syracu se,6-1/2 Wide $110.00" at bounding box center [363, 207] width 128 height 204
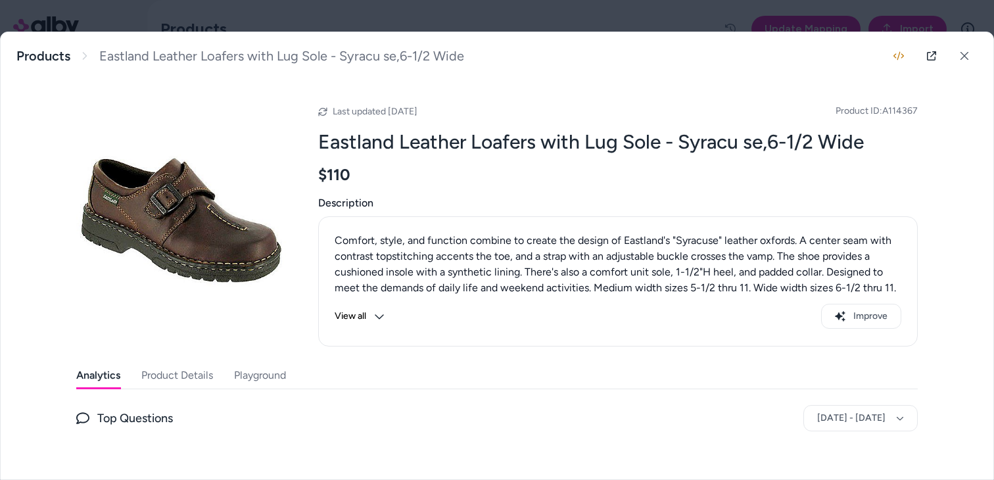
click at [284, 372] on button "Playground" at bounding box center [260, 375] width 52 height 26
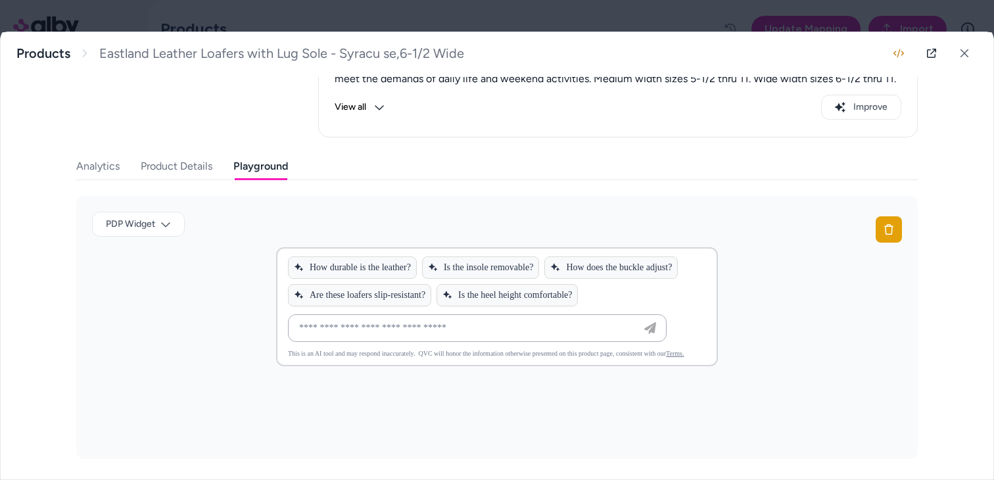
click at [452, 11] on div at bounding box center [497, 240] width 994 height 480
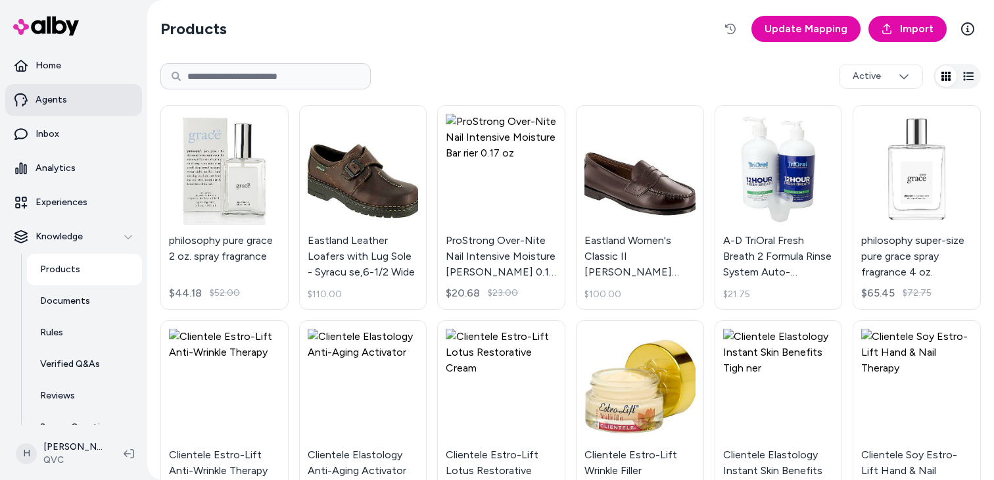
click at [74, 94] on link "Agents" at bounding box center [73, 100] width 137 height 32
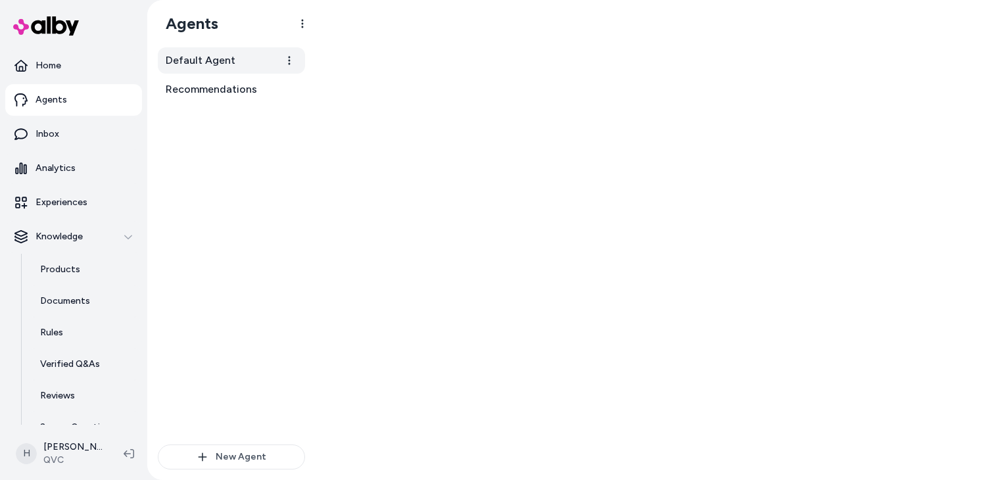
click at [231, 63] on span "Default Agent" at bounding box center [201, 61] width 70 height 16
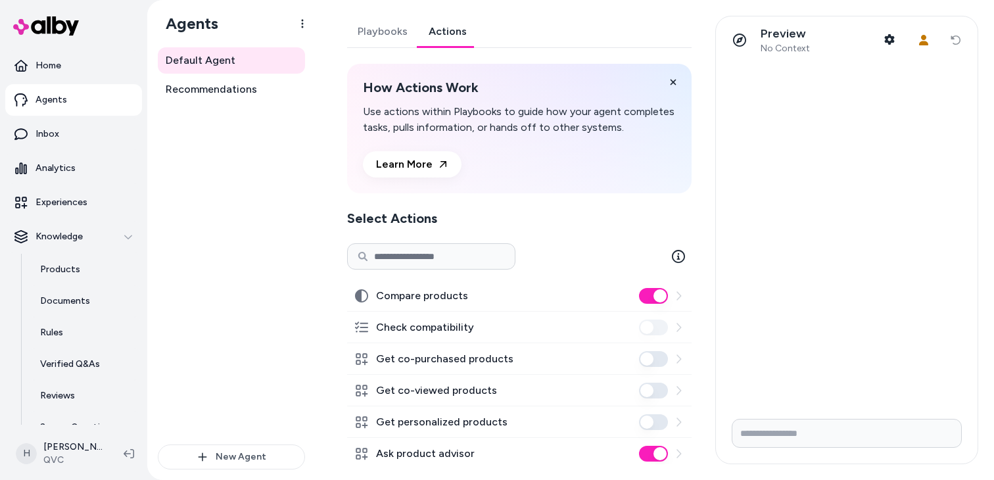
click at [441, 40] on link "Actions" at bounding box center [447, 32] width 59 height 32
click at [199, 91] on span "Recommendations" at bounding box center [211, 90] width 91 height 16
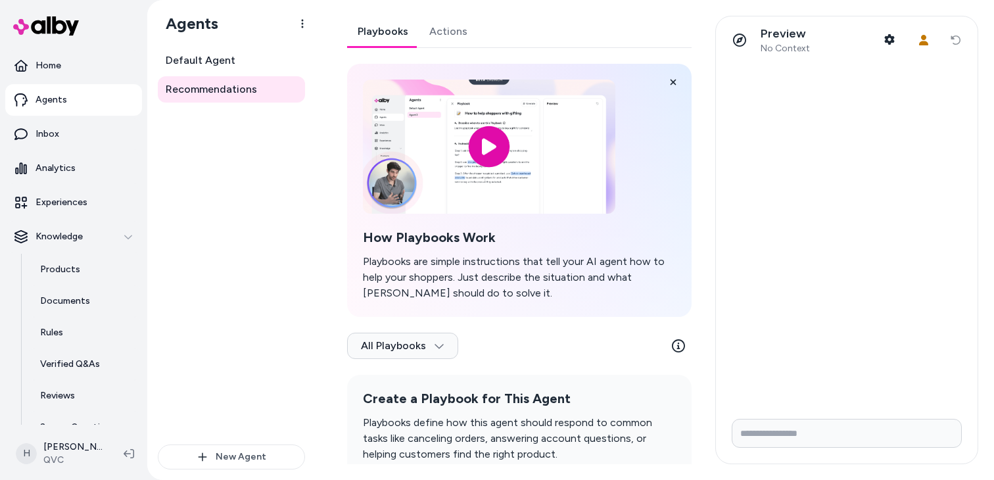
click at [432, 35] on link "Actions" at bounding box center [448, 32] width 59 height 32
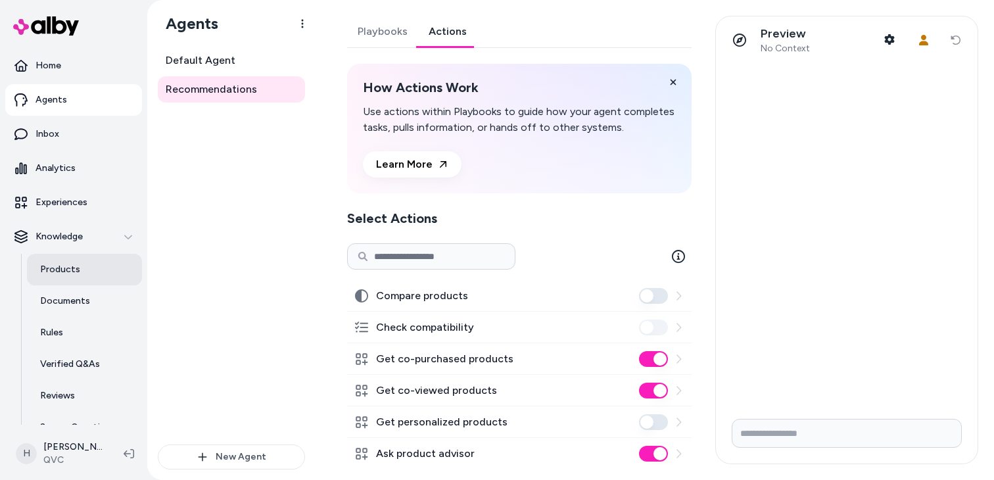
click at [76, 266] on p "Products" at bounding box center [60, 269] width 40 height 13
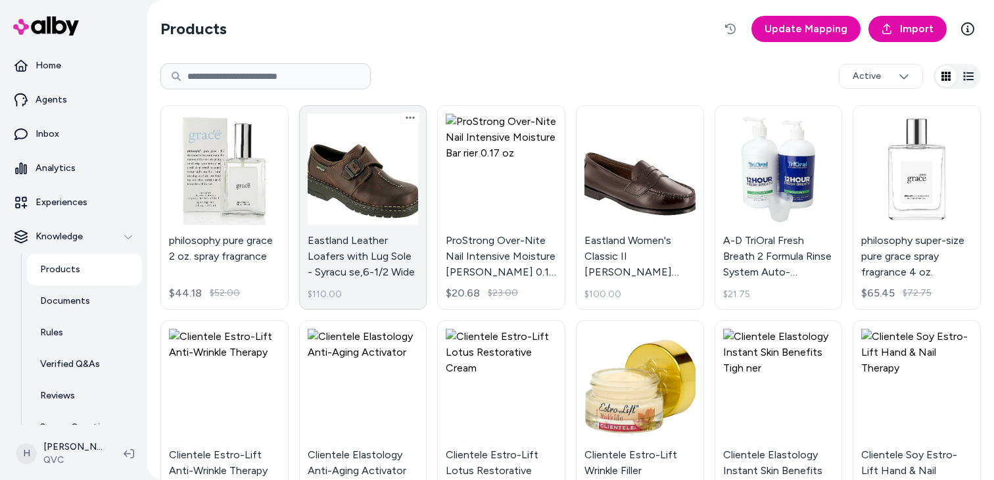
click at [350, 175] on link "Eastland Leather Loafers with Lug Sole - Syracu se,6-1/2 Wide $110.00" at bounding box center [363, 207] width 128 height 204
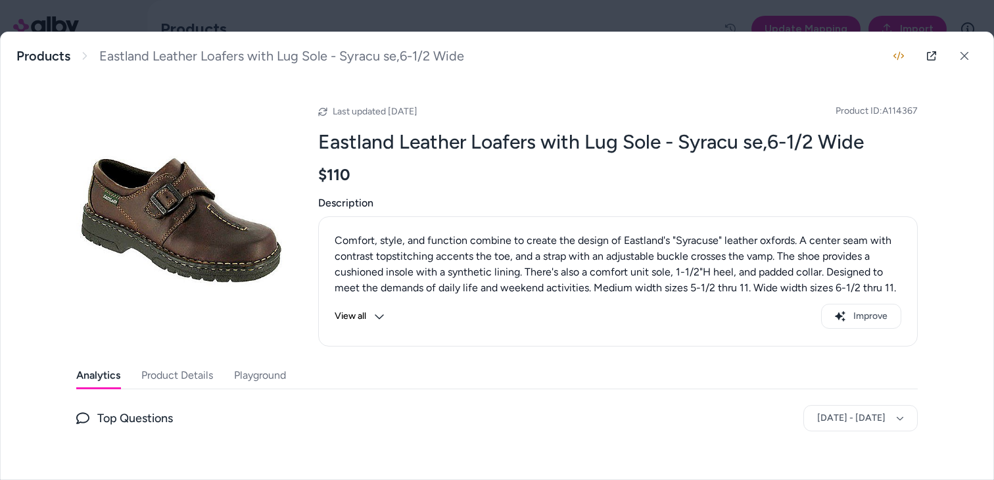
scroll to position [114, 0]
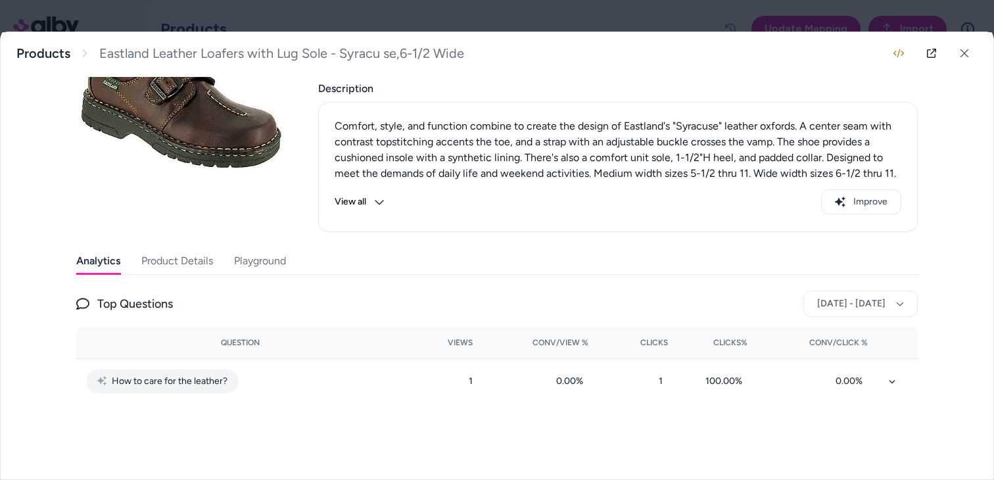
click at [255, 279] on div "Analytics Product Details Playground Top Questions Jul 26, 2025 - Aug 25, 2025 …" at bounding box center [496, 353] width 841 height 211
click at [256, 266] on button "Playground" at bounding box center [260, 261] width 52 height 26
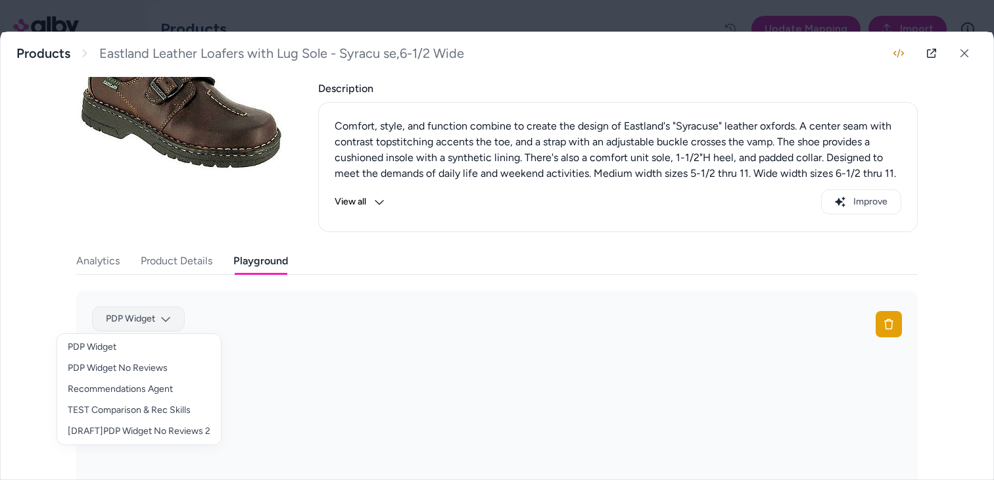
click at [164, 318] on body "Home Agents Inbox Analytics Experiences Knowledge Products Documents Rules Veri…" at bounding box center [497, 240] width 994 height 480
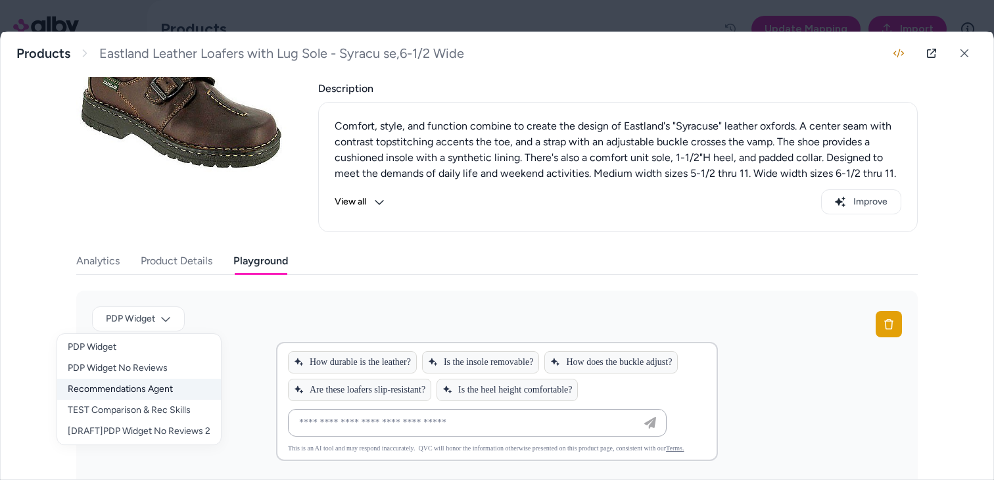
click at [168, 391] on div "Recommendations Agent" at bounding box center [139, 389] width 164 height 21
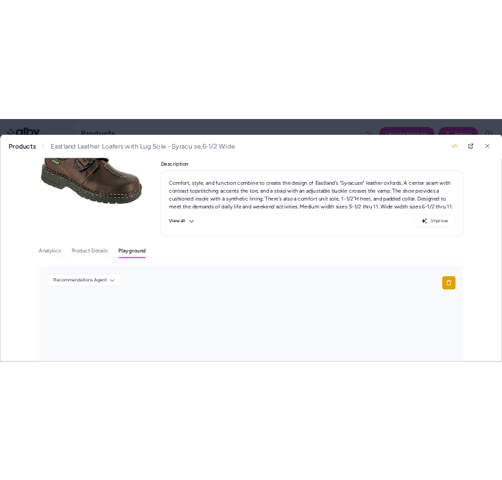
scroll to position [209, 0]
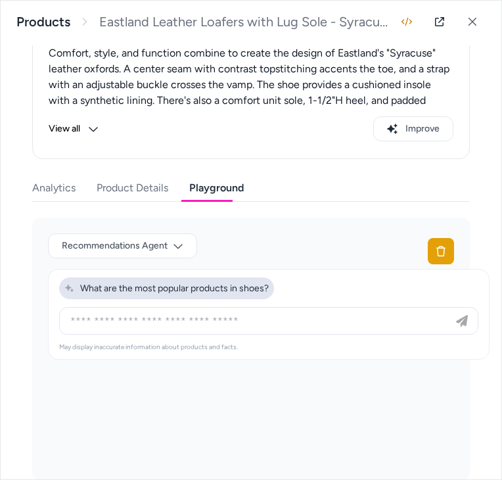
click at [229, 292] on span "What are the most popular products in shoes?" at bounding box center [166, 288] width 204 height 11
type input "**********"
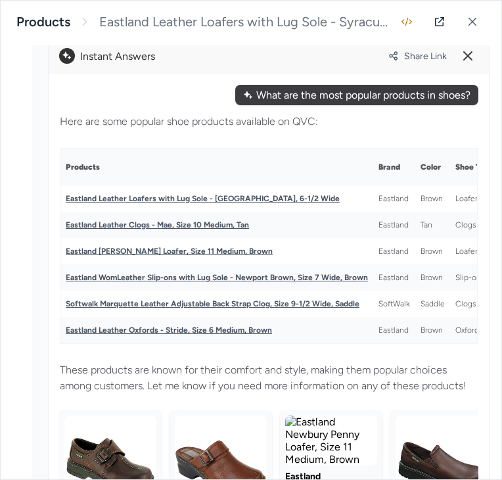
scroll to position [425, 0]
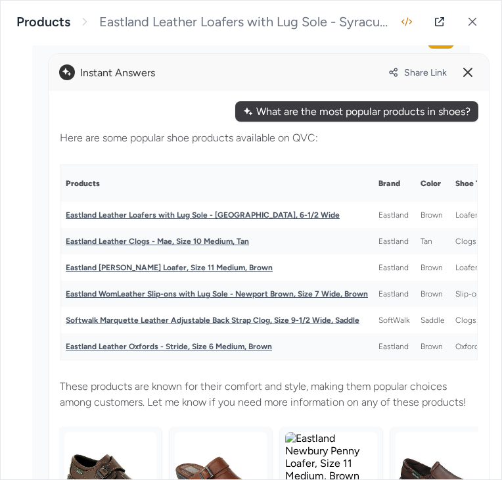
click at [408, 70] on span "Share Link" at bounding box center [425, 72] width 43 height 11
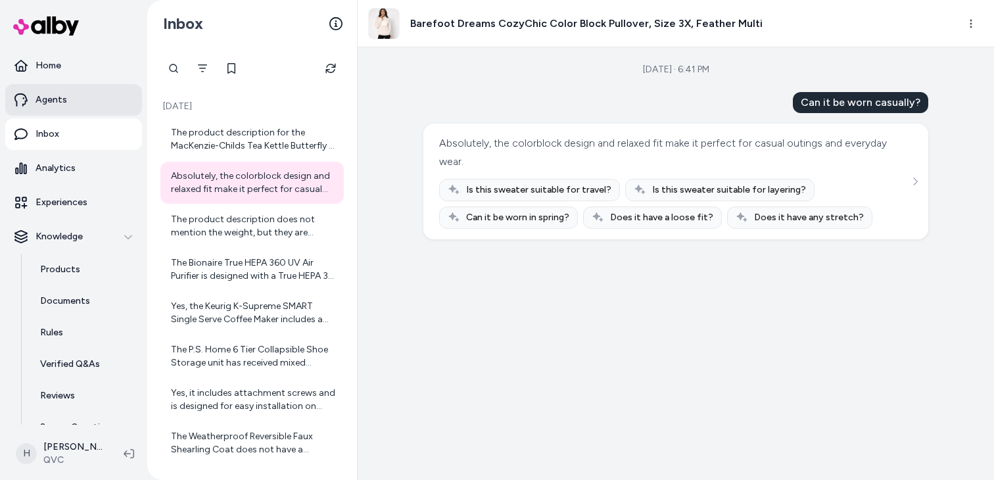
click at [60, 101] on p "Agents" at bounding box center [52, 99] width 32 height 13
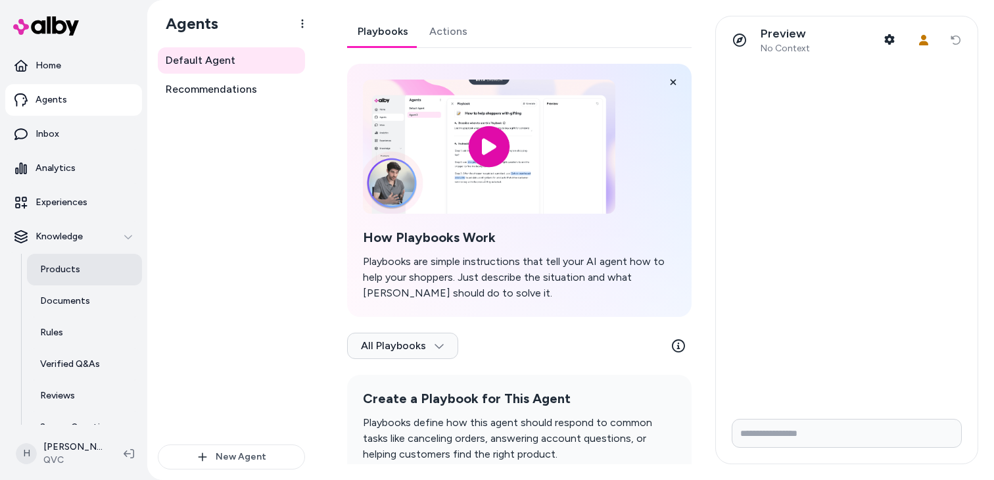
click at [58, 264] on p "Products" at bounding box center [60, 269] width 40 height 13
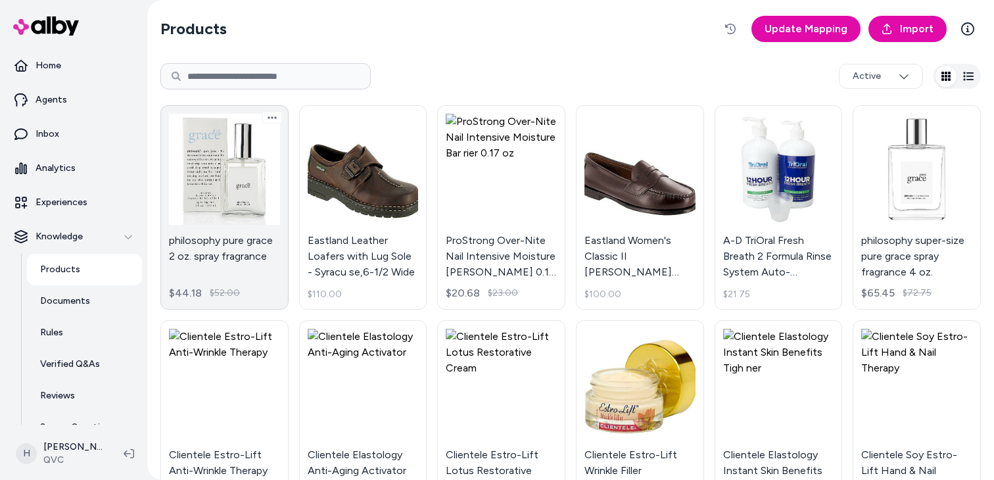
click at [247, 189] on link "philosophy pure grace 2 oz. spray fragrance $44.18 $52.00" at bounding box center [224, 207] width 128 height 204
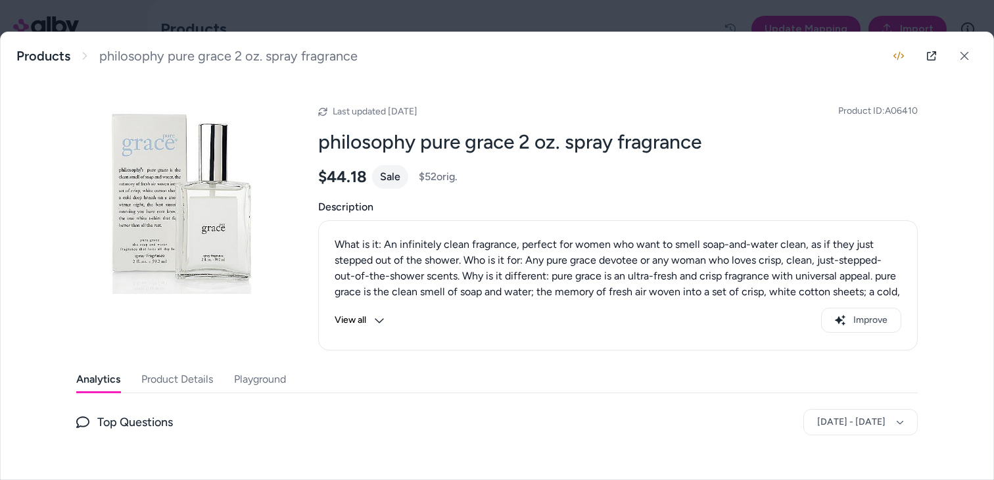
click at [276, 371] on button "Playground" at bounding box center [260, 379] width 52 height 26
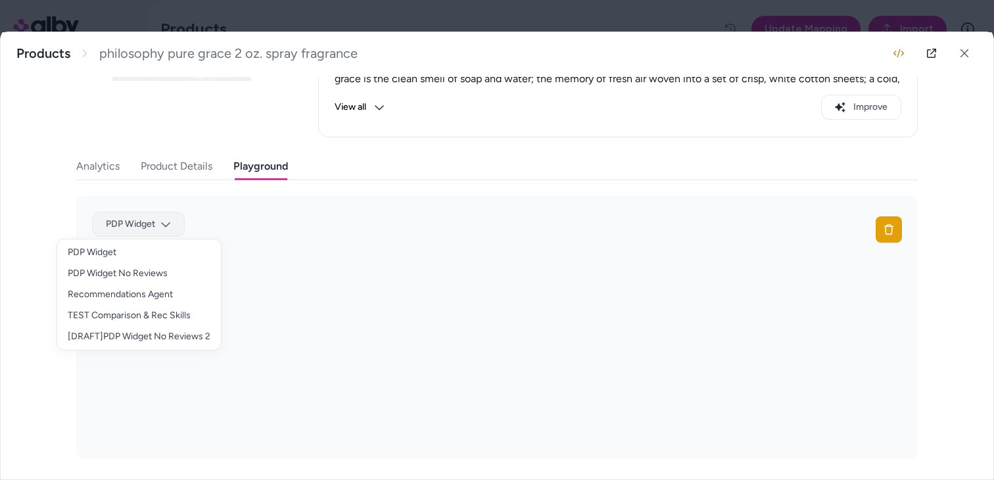
click at [156, 226] on body "Home Agents Inbox Analytics Experiences Knowledge Products Documents Rules Veri…" at bounding box center [497, 240] width 994 height 480
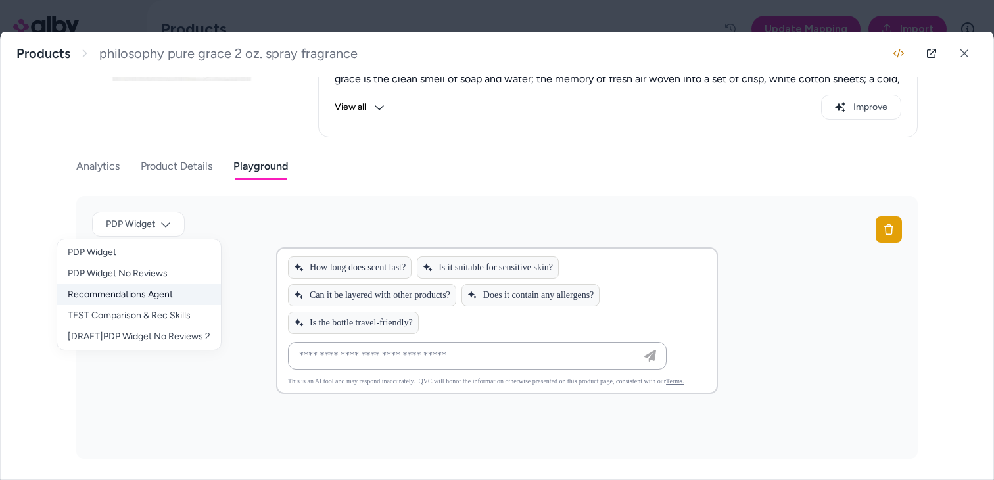
click at [158, 287] on div "Recommendations Agent" at bounding box center [139, 294] width 164 height 21
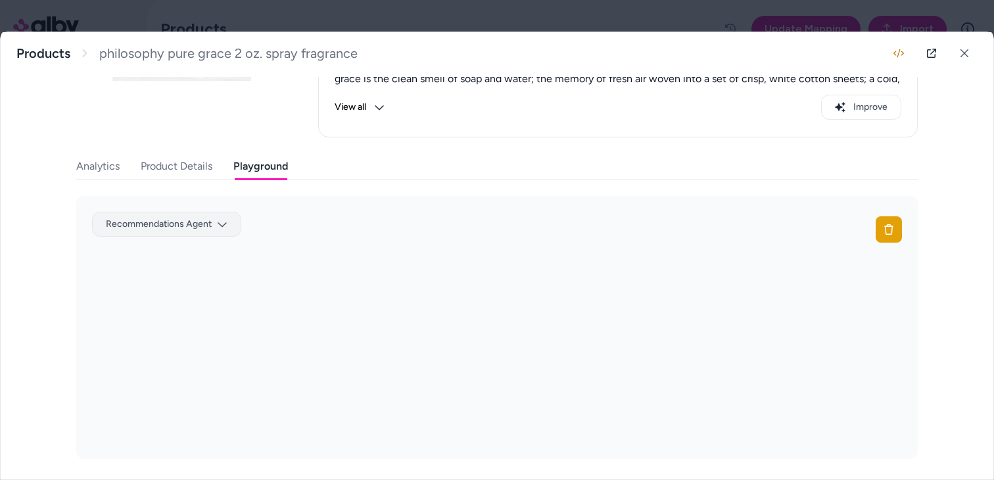
click at [168, 225] on body "Home Agents Inbox Analytics Experiences Knowledge Products Documents Rules Veri…" at bounding box center [497, 240] width 994 height 480
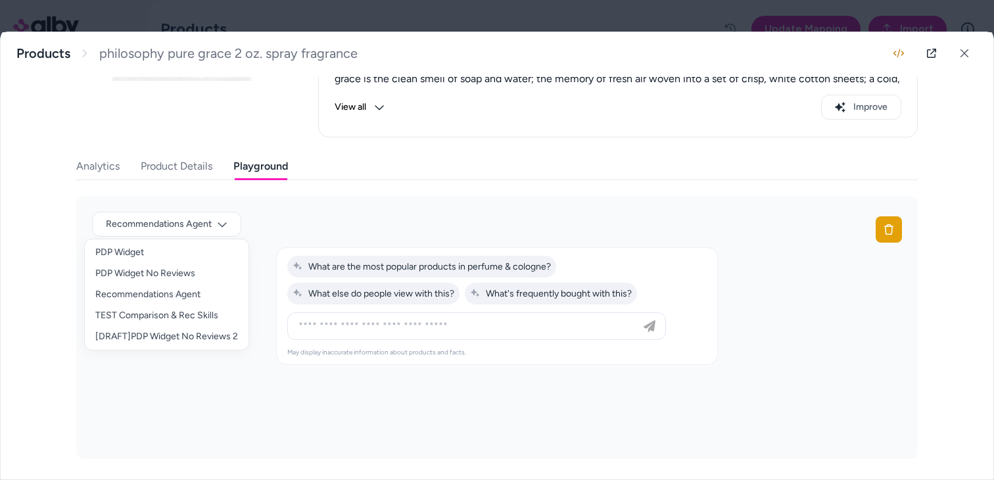
click at [322, 226] on div at bounding box center [497, 240] width 994 height 480
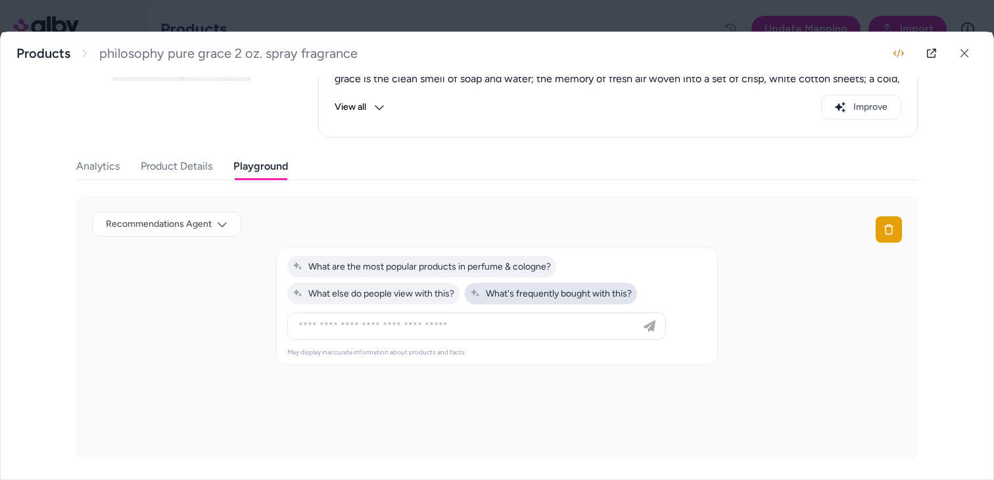
click at [504, 295] on span "What's frequently bought with this?" at bounding box center [551, 293] width 162 height 11
type input "**********"
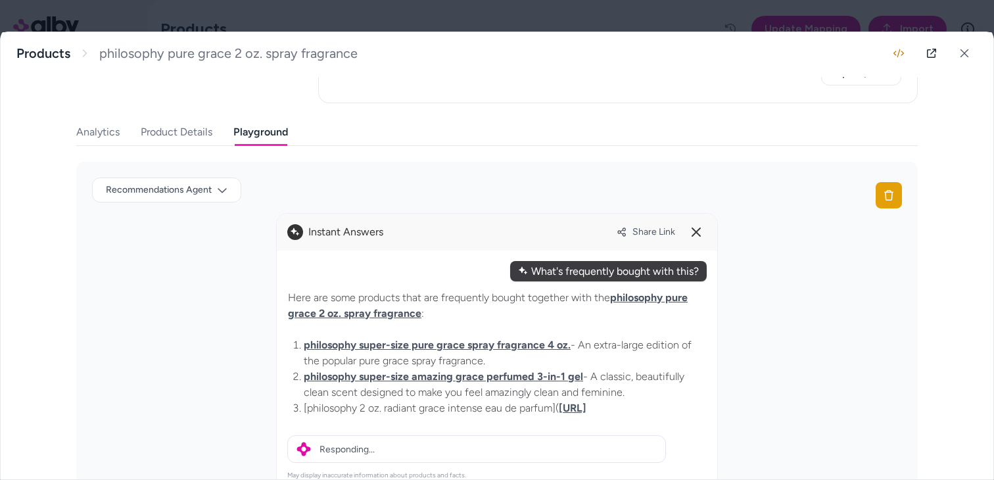
scroll to position [291, 0]
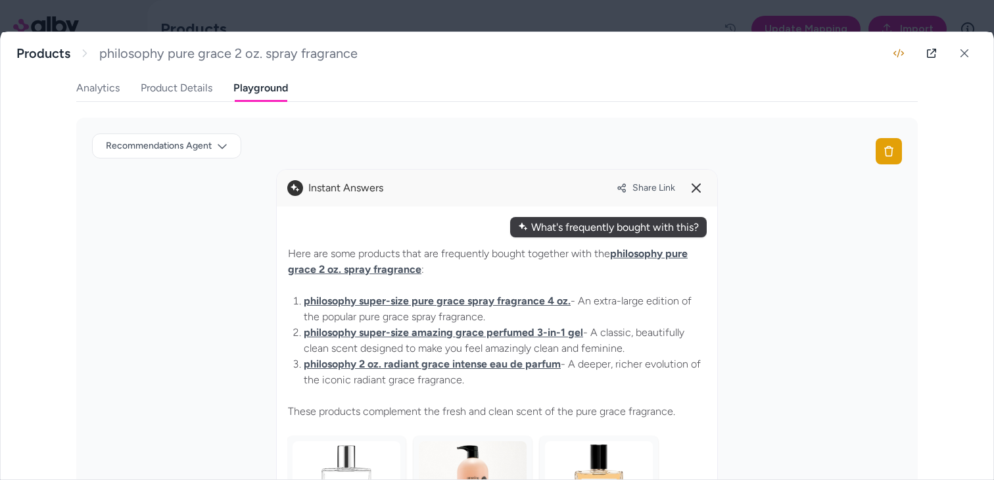
click at [639, 182] on span "Share Link" at bounding box center [653, 187] width 43 height 11
click at [646, 187] on span "Share Link" at bounding box center [653, 187] width 43 height 11
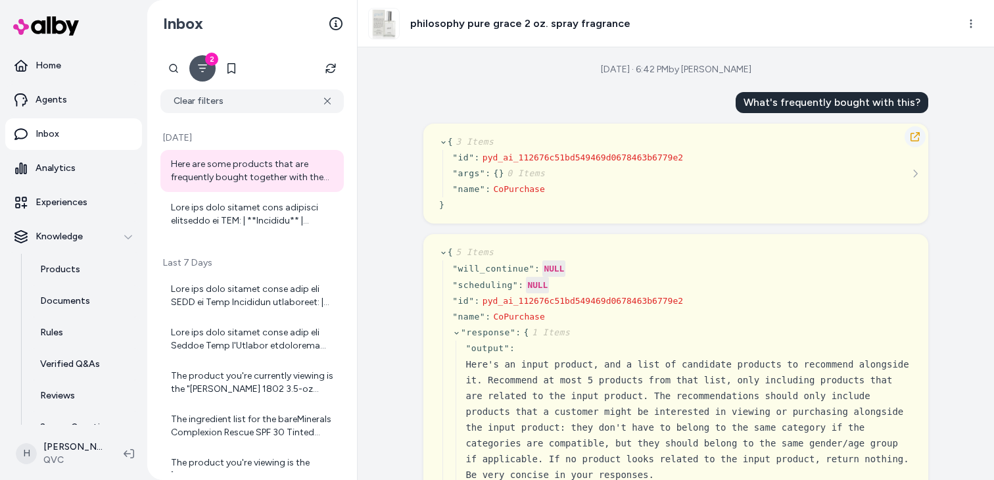
click at [918, 140] on icon "button" at bounding box center [915, 136] width 9 height 9
click at [962, 23] on html "Home Agents Inbox Analytics Experiences Knowledge Products Documents Rules Veri…" at bounding box center [497, 240] width 994 height 480
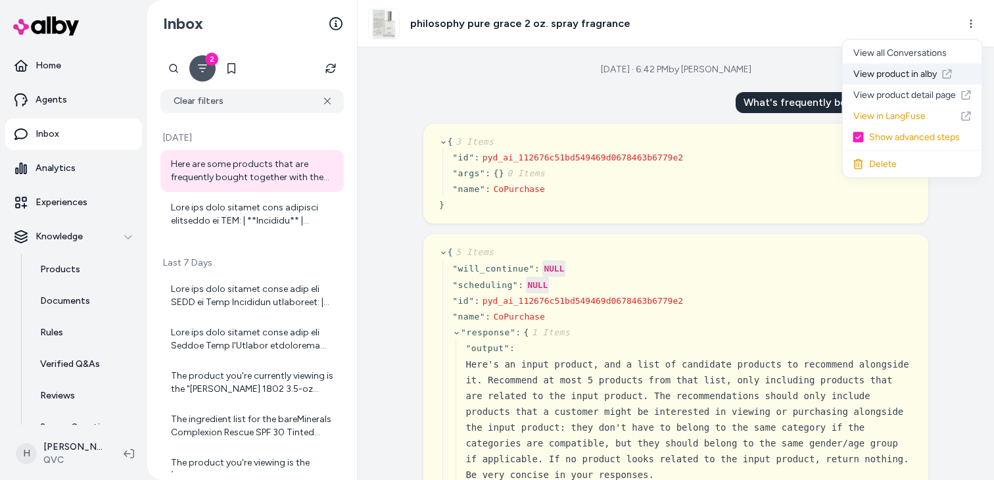
click at [891, 79] on link "View product in alby" at bounding box center [912, 74] width 139 height 21
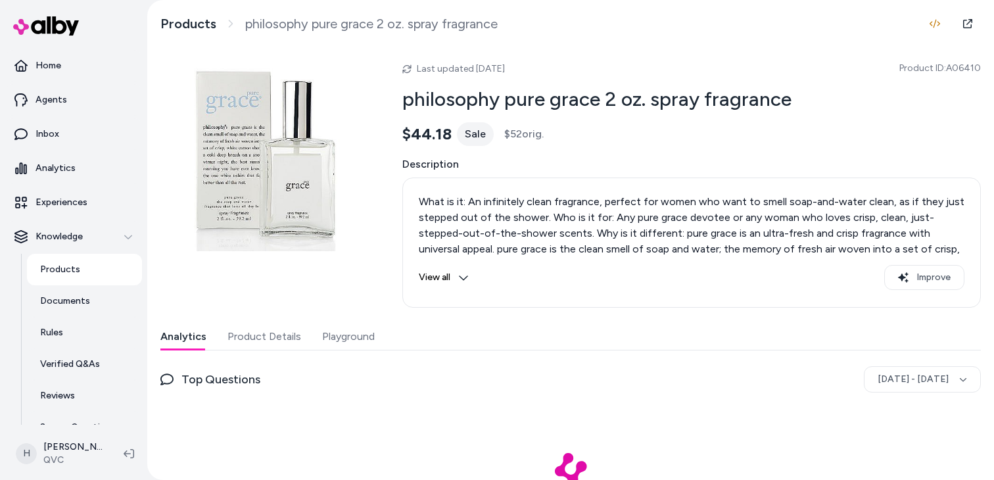
click at [337, 325] on button "Playground" at bounding box center [348, 336] width 53 height 26
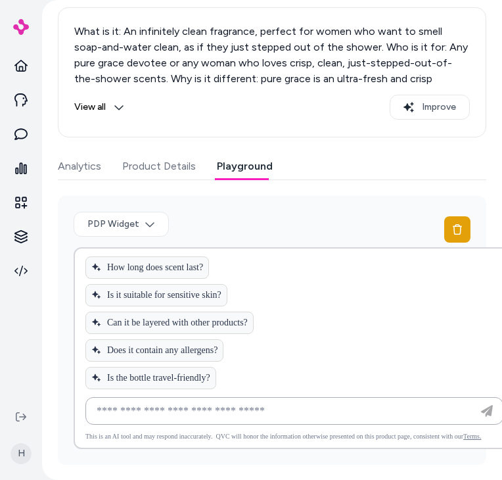
scroll to position [261, 0]
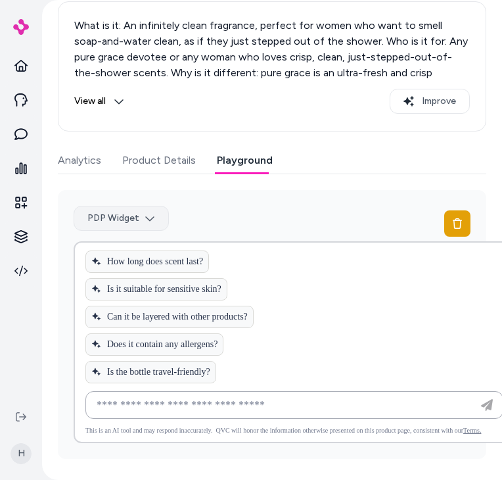
click at [97, 213] on html "H Products philosophy pure grace 2 oz. spray fragrance Last updated [DATE] Prod…" at bounding box center [251, 240] width 502 height 480
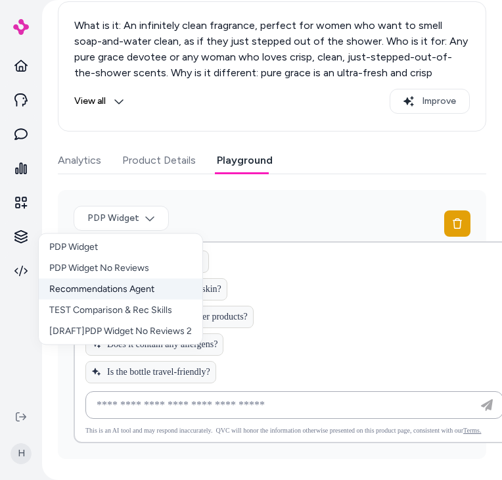
click at [116, 289] on div "Recommendations Agent" at bounding box center [121, 289] width 164 height 21
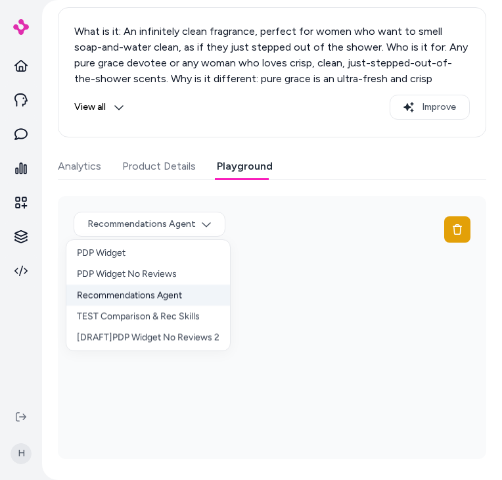
scroll to position [255, 0]
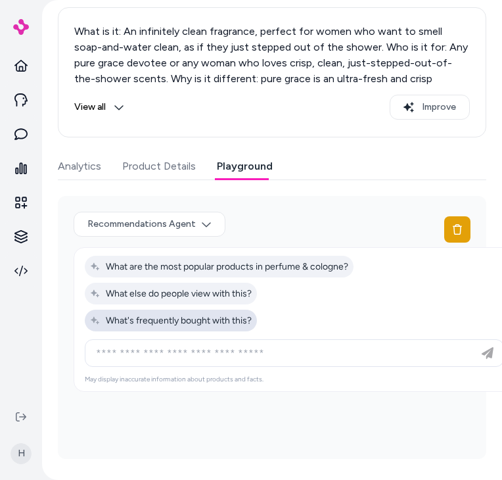
click at [211, 325] on span "What's frequently bought with this?" at bounding box center [171, 320] width 162 height 11
type input "**********"
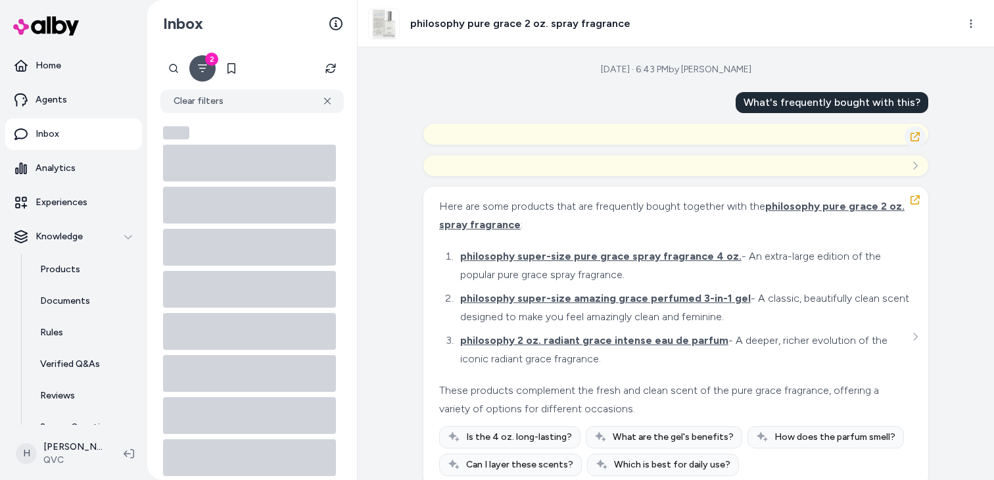
click at [917, 135] on icon "button" at bounding box center [915, 136] width 11 height 11
